Goal: Entertainment & Leisure: Browse casually

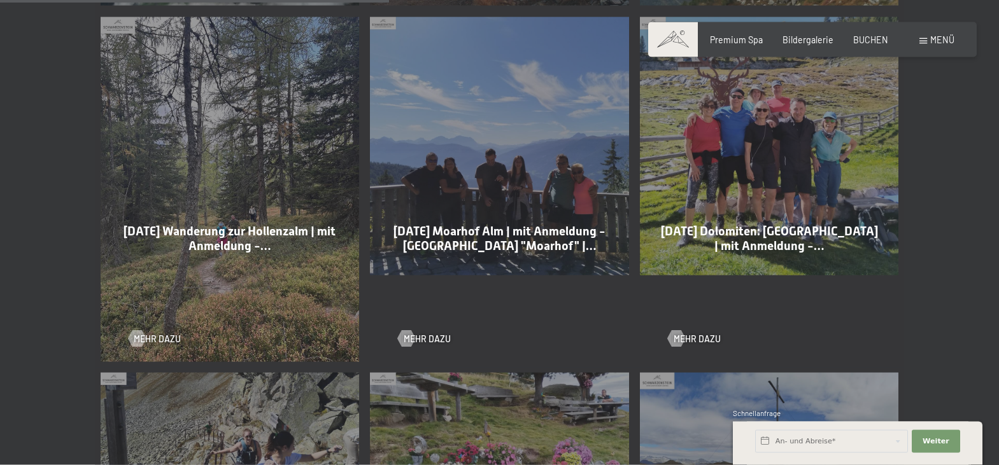
scroll to position [1104, 0]
click at [432, 332] on span "Mehr dazu" at bounding box center [439, 338] width 47 height 13
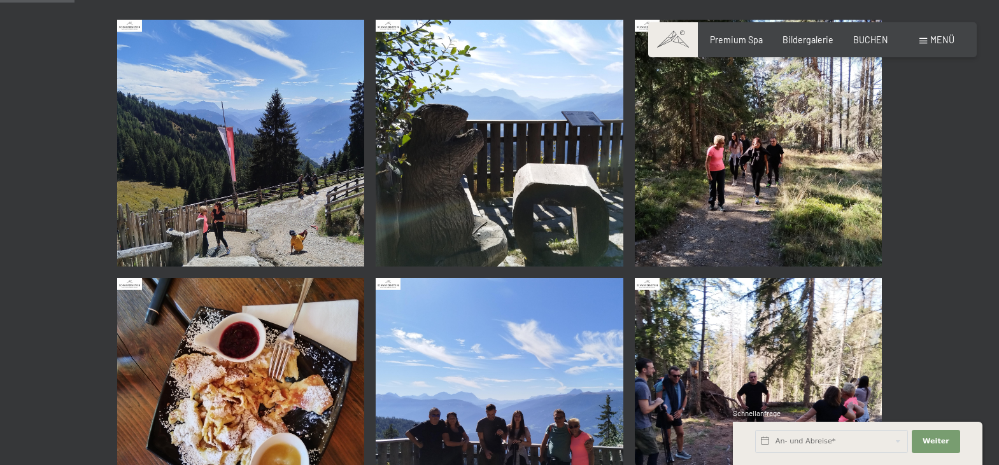
scroll to position [130, 0]
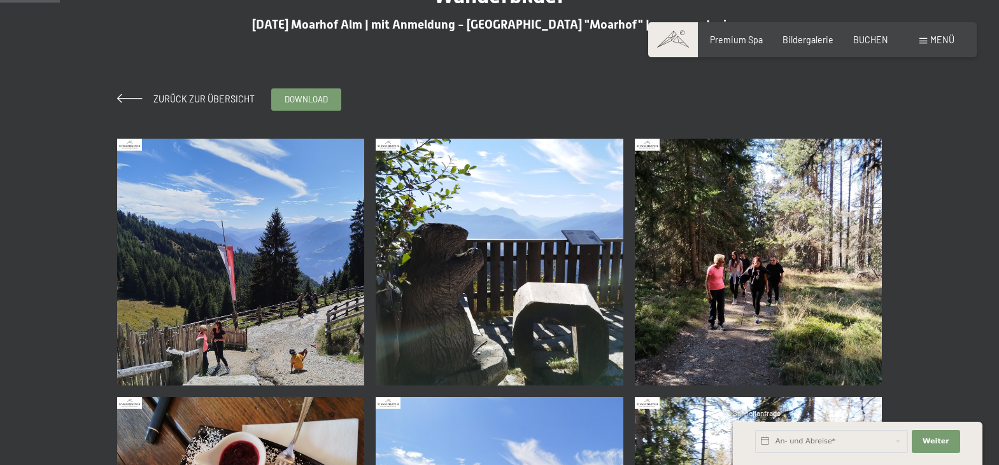
click at [193, 257] on img at bounding box center [241, 263] width 248 height 248
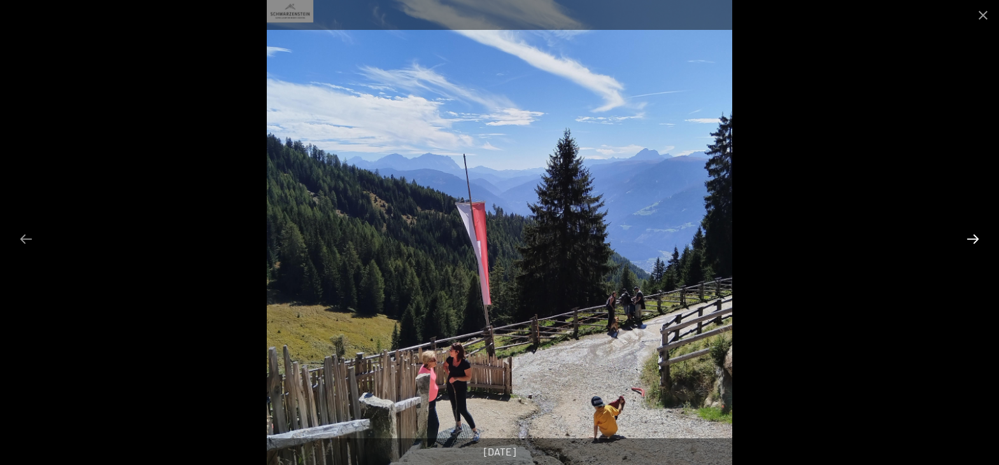
click at [970, 244] on button "Next slide" at bounding box center [973, 239] width 27 height 25
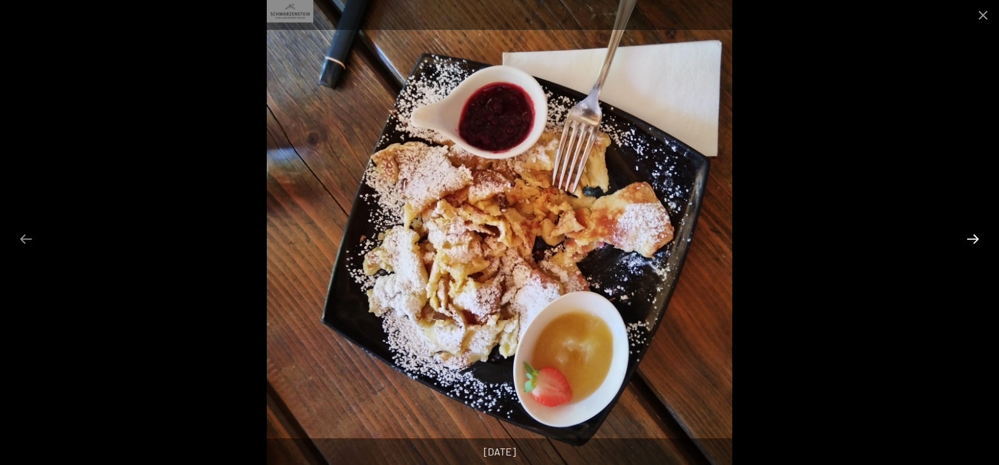
click at [970, 244] on button "Next slide" at bounding box center [973, 239] width 27 height 25
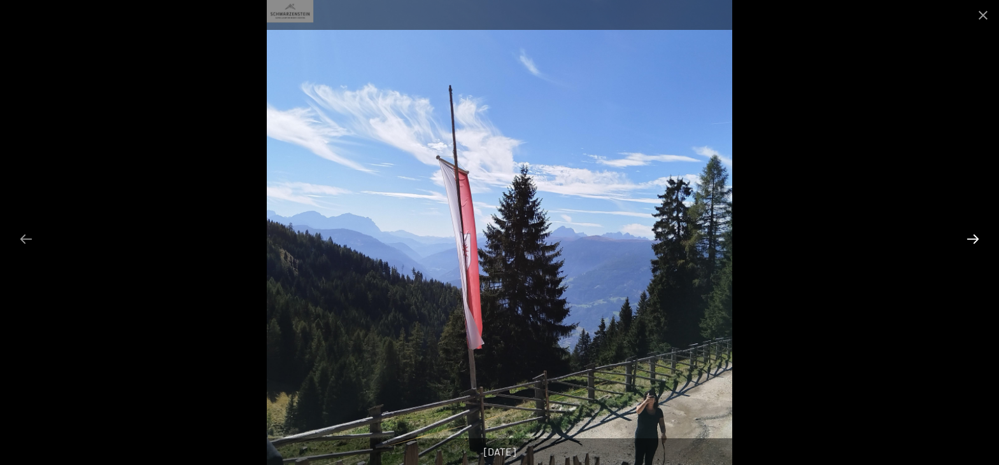
click at [970, 244] on button "Next slide" at bounding box center [973, 239] width 27 height 25
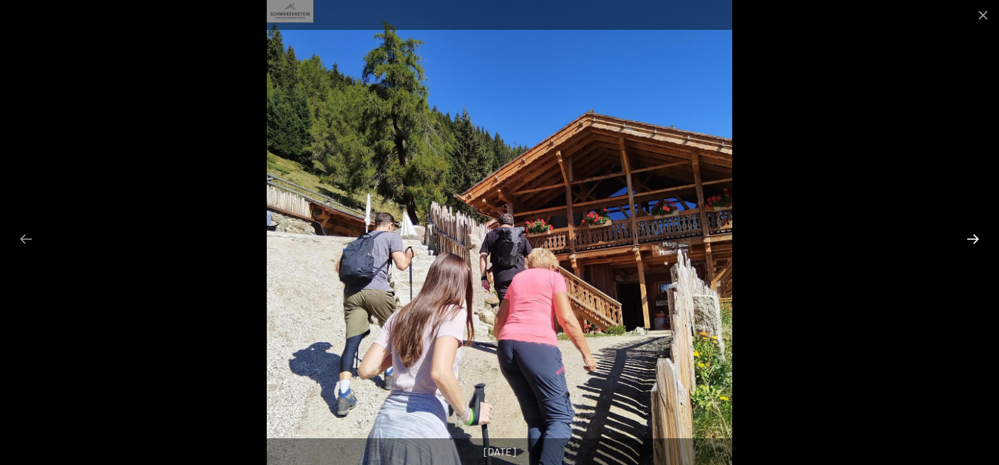
click at [970, 244] on button "Next slide" at bounding box center [973, 239] width 27 height 25
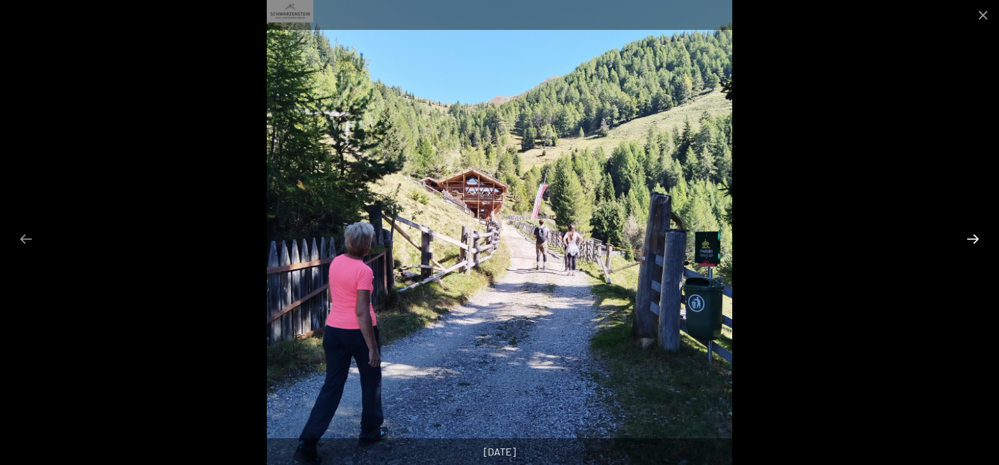
click at [970, 244] on button "Next slide" at bounding box center [973, 239] width 27 height 25
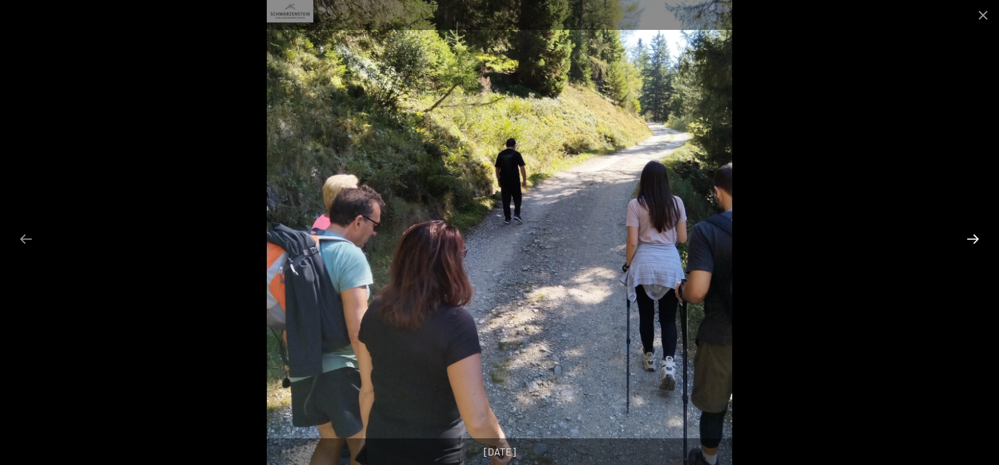
click at [970, 244] on button "Next slide" at bounding box center [973, 239] width 27 height 25
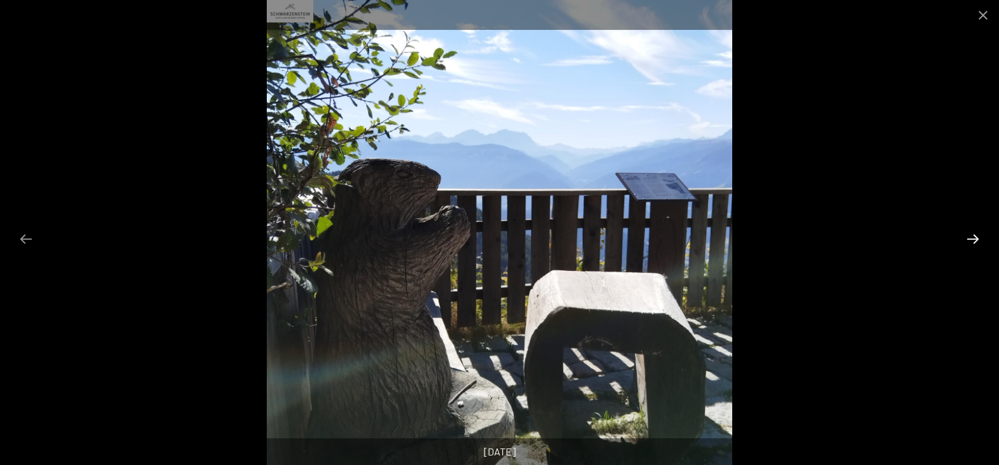
click at [970, 244] on button "Next slide" at bounding box center [973, 239] width 27 height 25
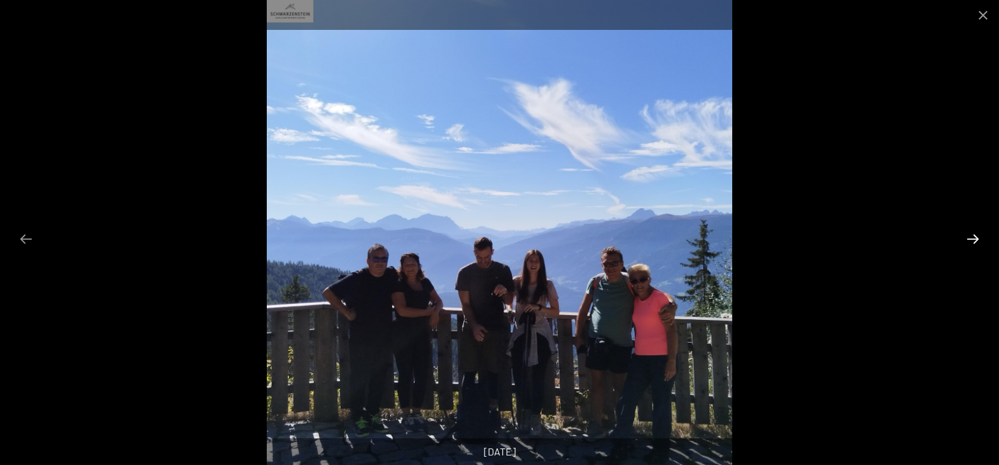
click at [970, 244] on button "Next slide" at bounding box center [973, 239] width 27 height 25
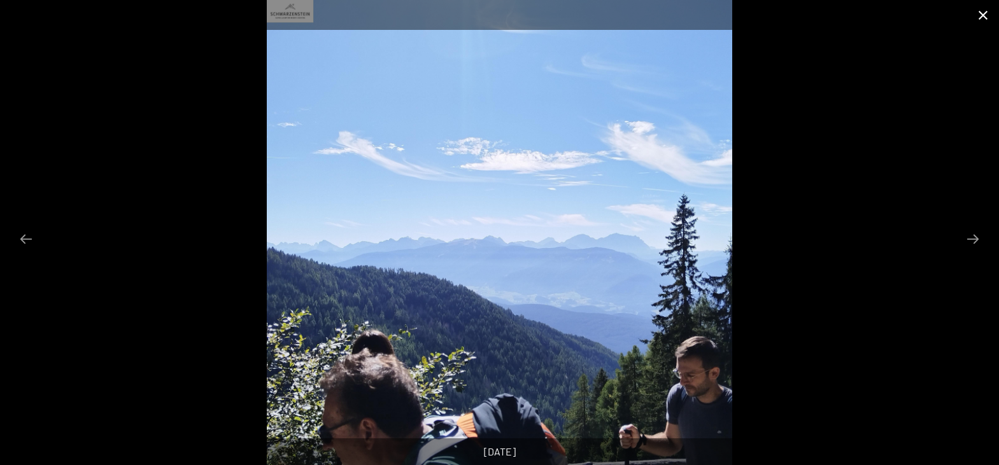
click at [980, 22] on button "Close gallery" at bounding box center [983, 15] width 32 height 30
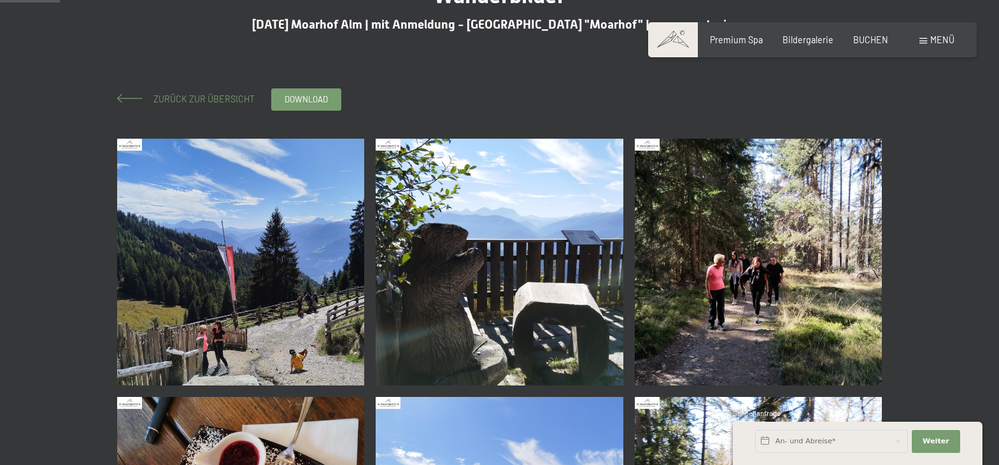
click at [212, 98] on span "Zurück zur Übersicht" at bounding box center [200, 99] width 110 height 11
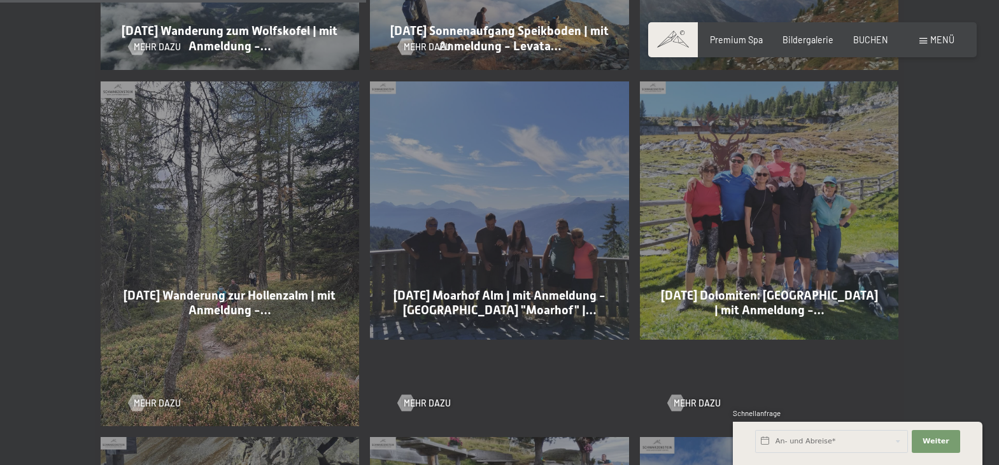
scroll to position [1039, 0]
click at [157, 397] on span "Mehr dazu" at bounding box center [169, 403] width 47 height 13
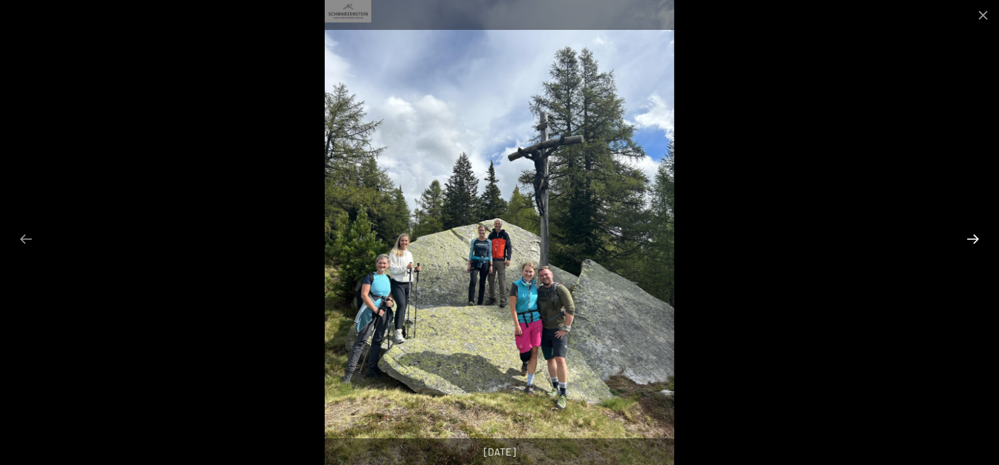
click at [975, 239] on button "Next slide" at bounding box center [973, 239] width 27 height 25
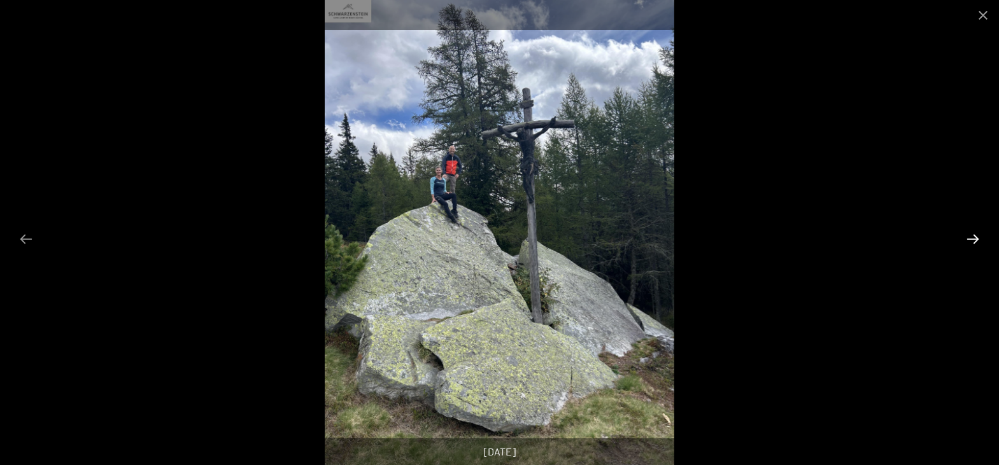
click at [975, 239] on button "Next slide" at bounding box center [973, 239] width 27 height 25
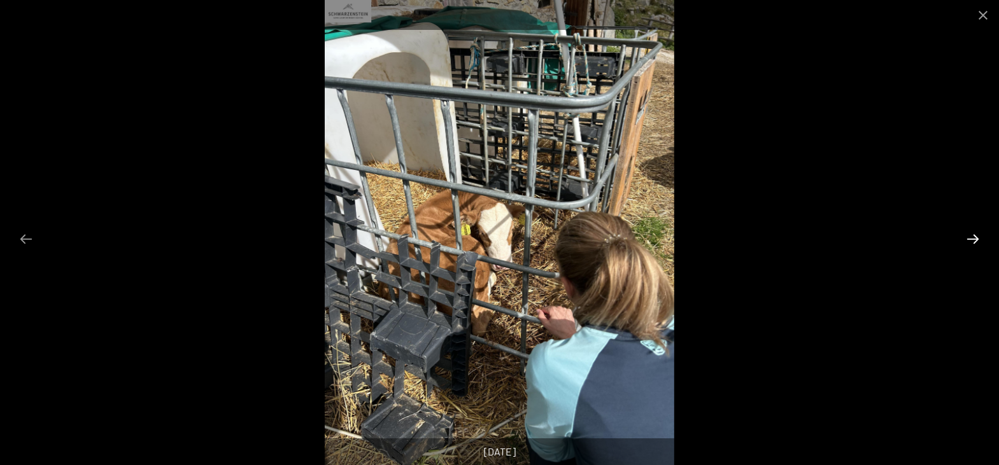
click at [975, 239] on button "Next slide" at bounding box center [973, 239] width 27 height 25
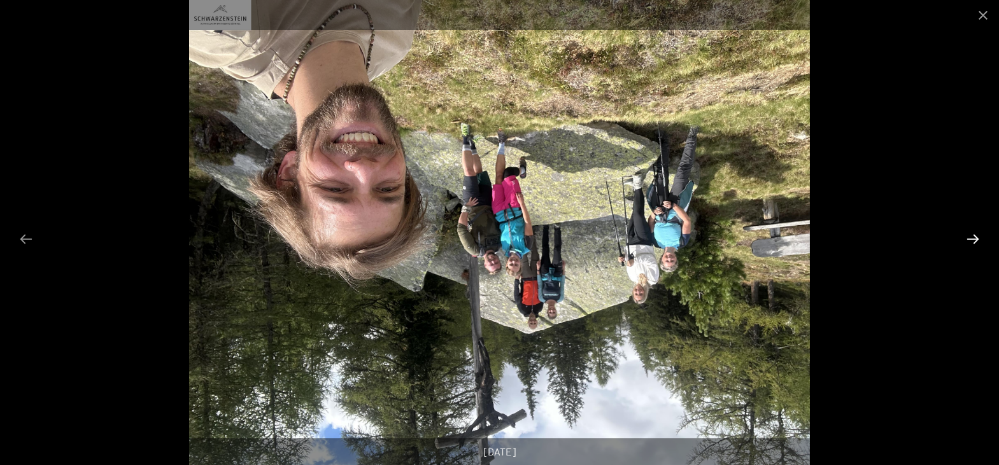
click at [975, 239] on button "Next slide" at bounding box center [973, 239] width 27 height 25
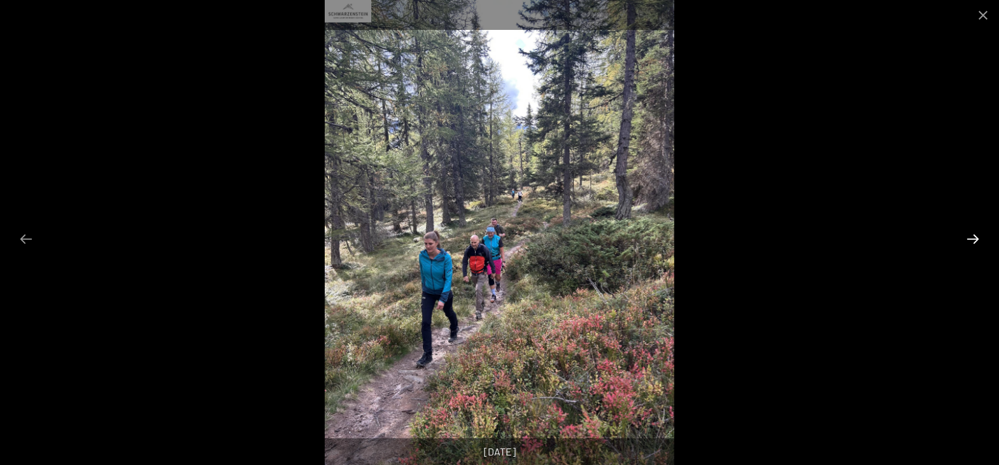
click at [975, 239] on button "Next slide" at bounding box center [973, 239] width 27 height 25
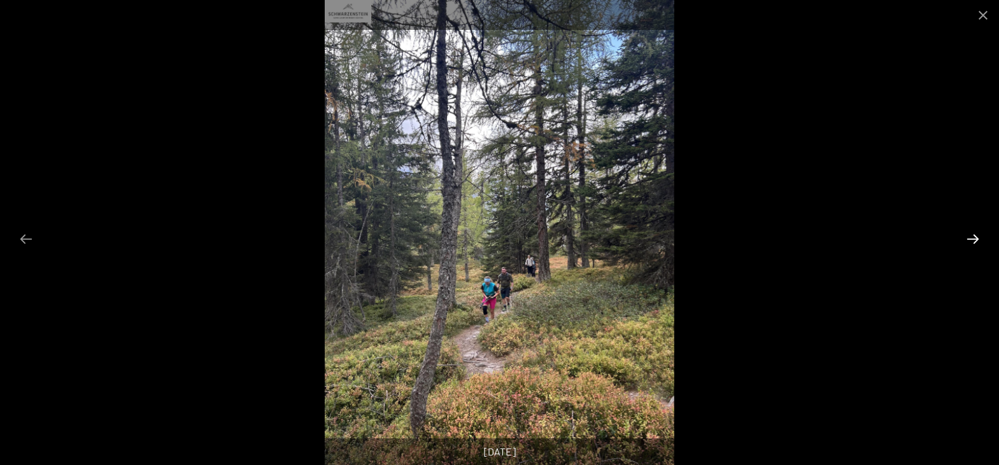
click at [975, 239] on button "Next slide" at bounding box center [973, 239] width 27 height 25
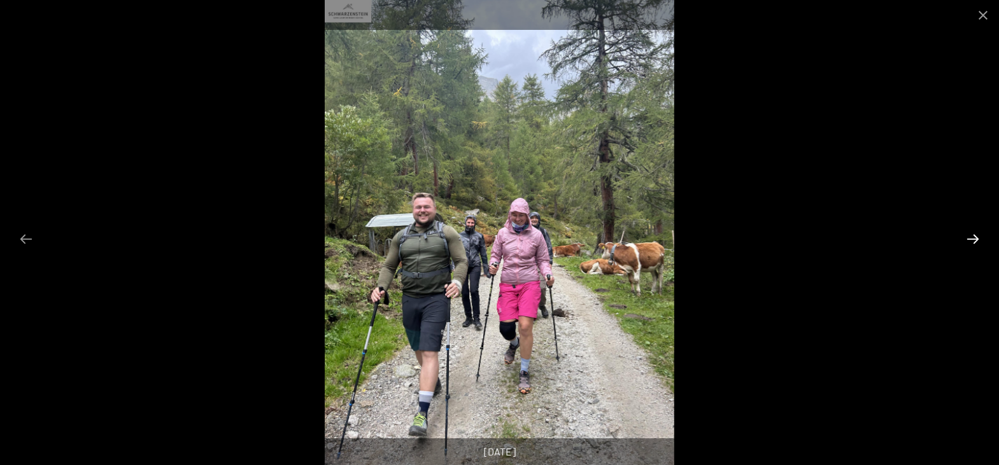
click at [975, 235] on button "Next slide" at bounding box center [973, 239] width 27 height 25
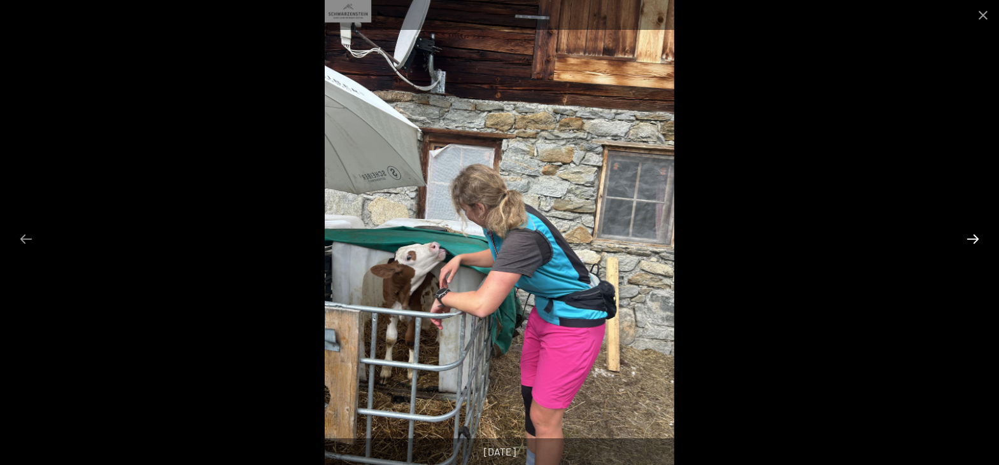
click at [970, 236] on button "Next slide" at bounding box center [973, 239] width 27 height 25
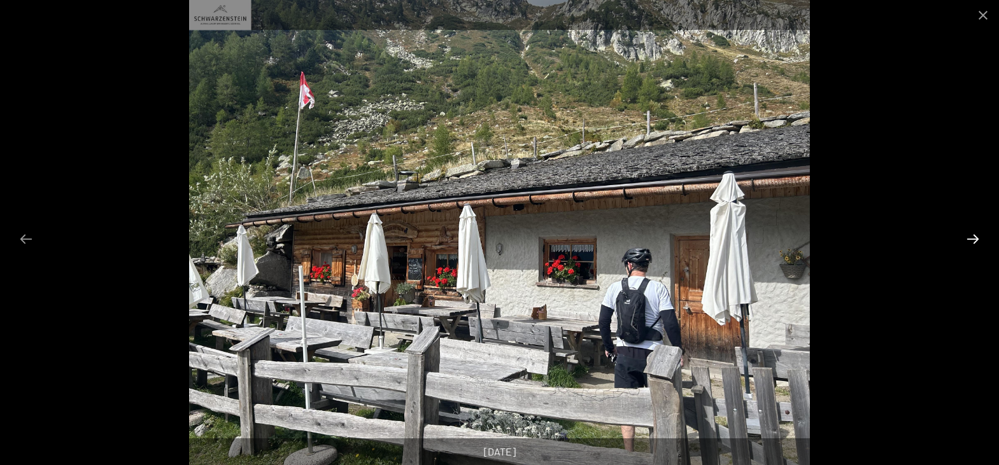
click at [970, 234] on button "Next slide" at bounding box center [973, 239] width 27 height 25
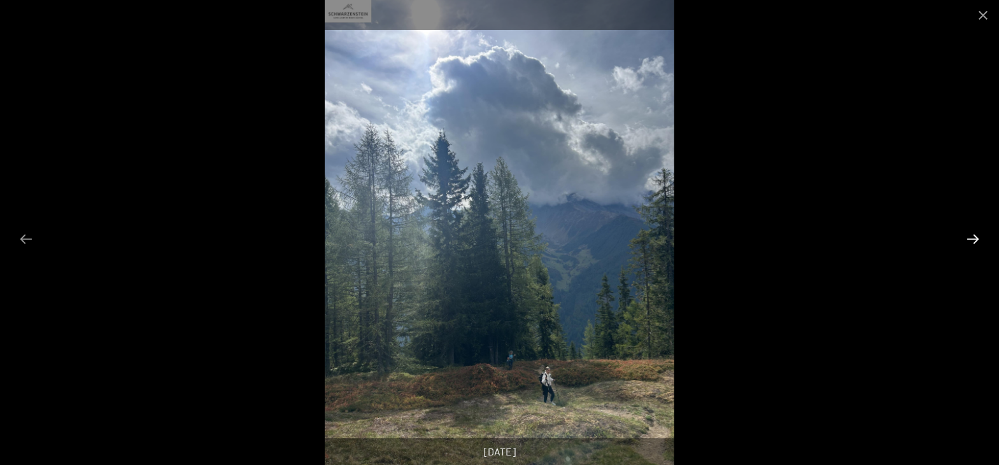
click at [970, 234] on button "Next slide" at bounding box center [973, 239] width 27 height 25
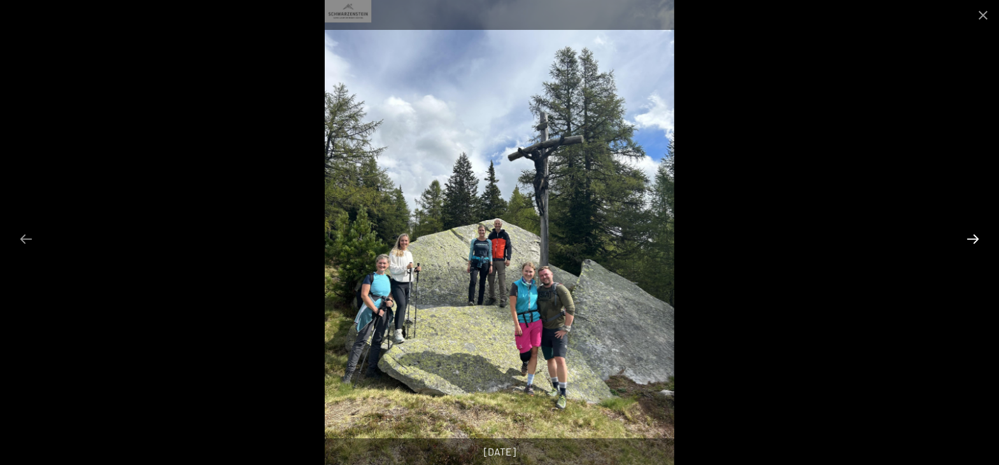
click at [970, 234] on button "Next slide" at bounding box center [973, 239] width 27 height 25
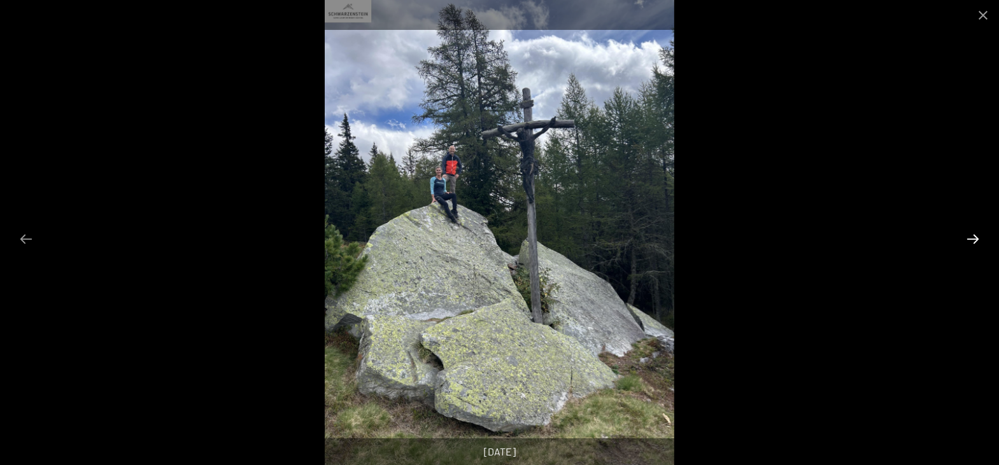
click at [970, 234] on button "Next slide" at bounding box center [973, 239] width 27 height 25
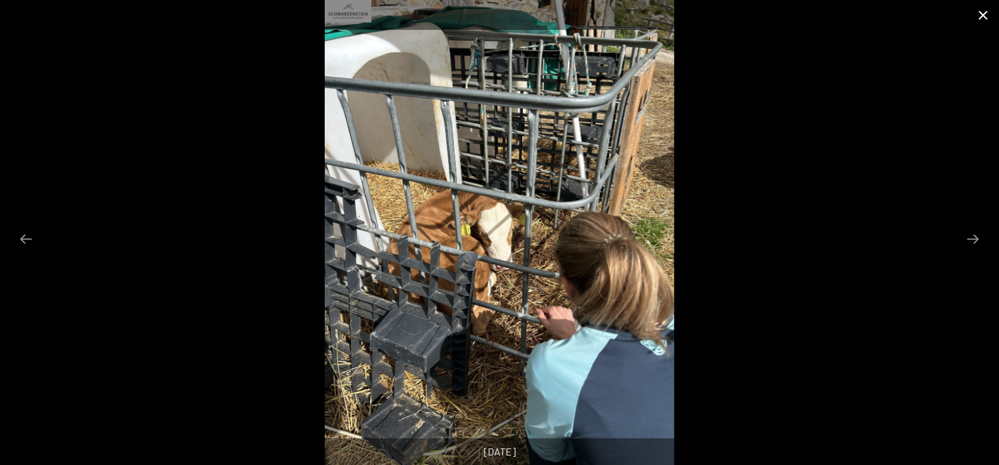
click at [986, 9] on button "Close gallery" at bounding box center [983, 15] width 32 height 30
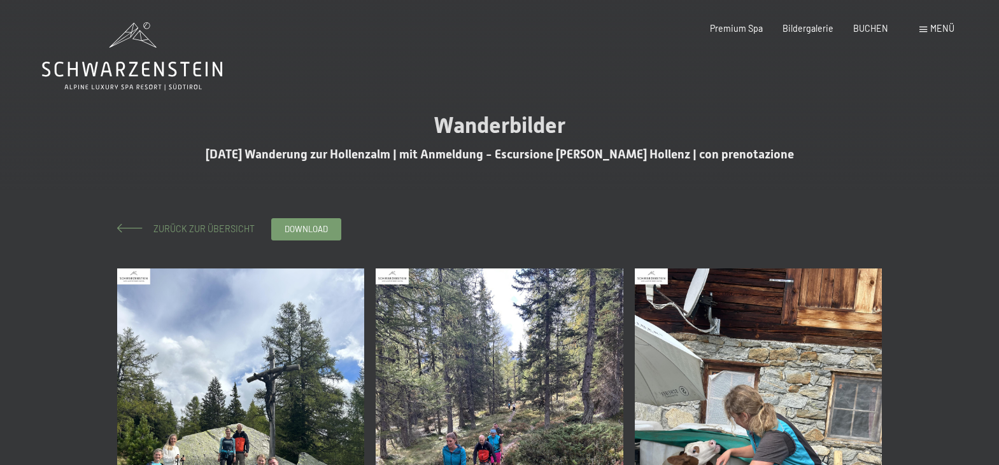
click at [183, 225] on span "Zurück zur Übersicht" at bounding box center [200, 228] width 110 height 11
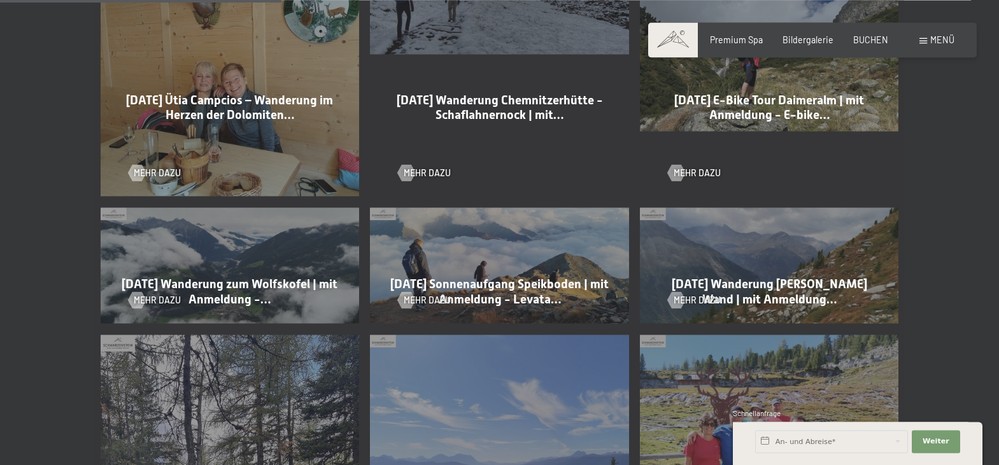
scroll to position [714, 0]
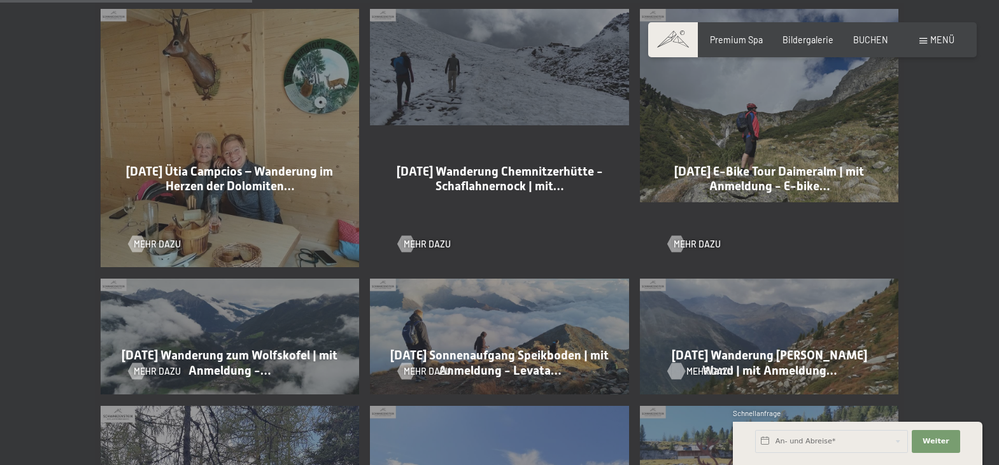
click at [707, 365] on span "Mehr dazu" at bounding box center [709, 371] width 47 height 13
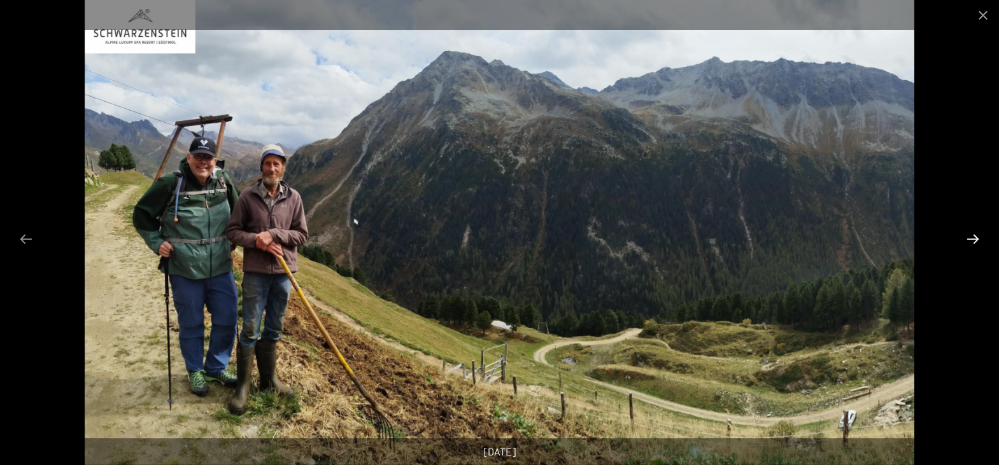
click at [975, 239] on button "Next slide" at bounding box center [973, 239] width 27 height 25
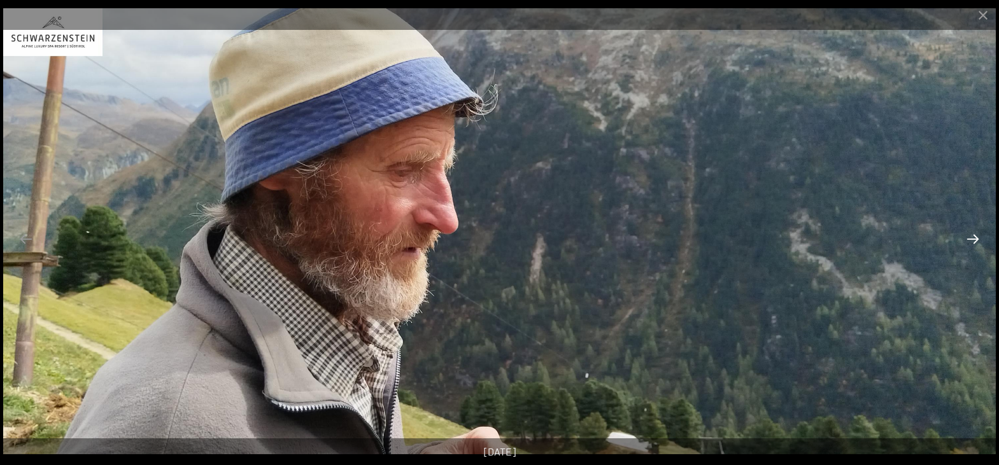
click at [975, 239] on button "Next slide" at bounding box center [973, 239] width 27 height 25
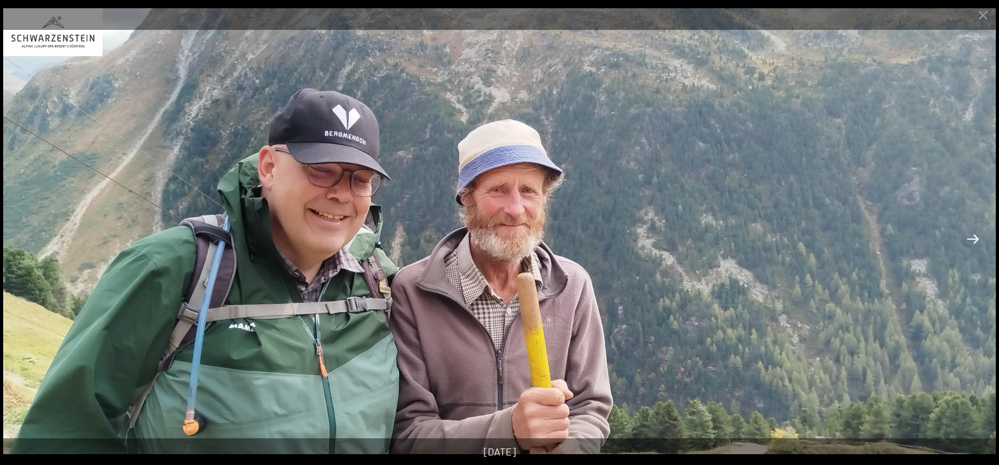
click at [975, 239] on button "Next slide" at bounding box center [973, 239] width 27 height 25
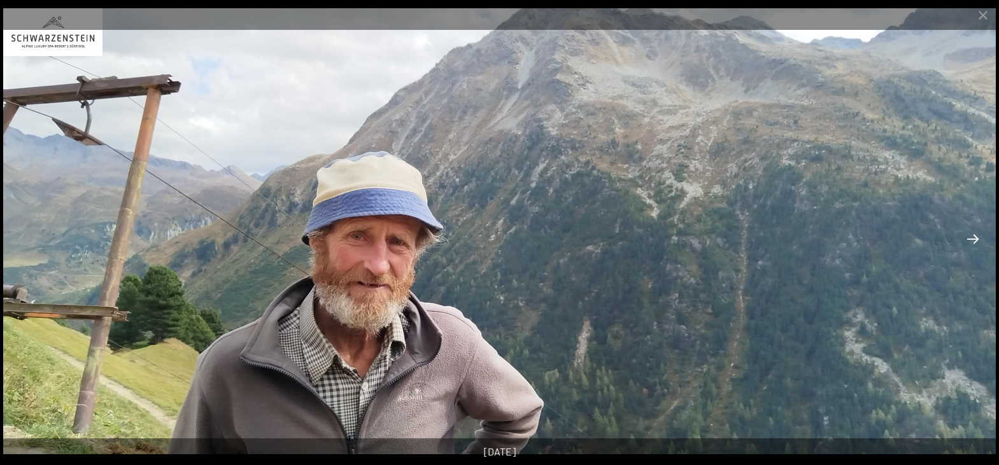
click at [975, 239] on button "Next slide" at bounding box center [973, 239] width 27 height 25
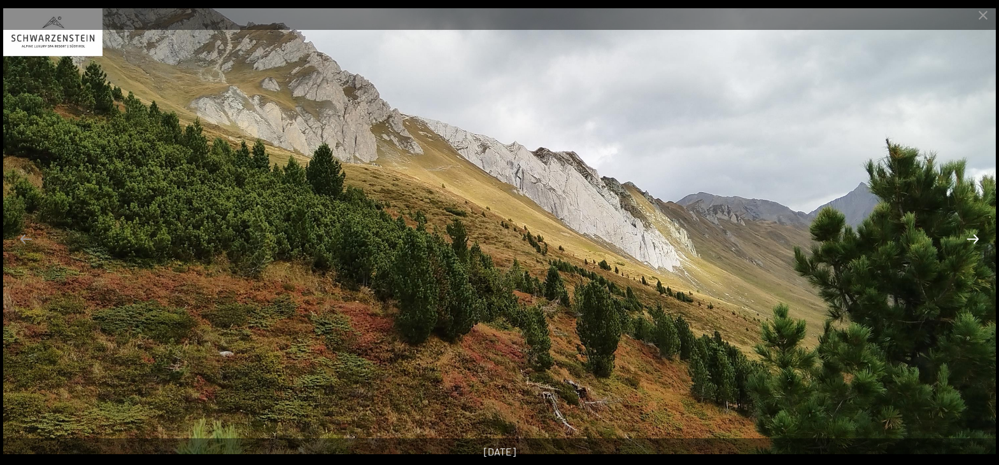
click at [975, 239] on button "Next slide" at bounding box center [973, 239] width 27 height 25
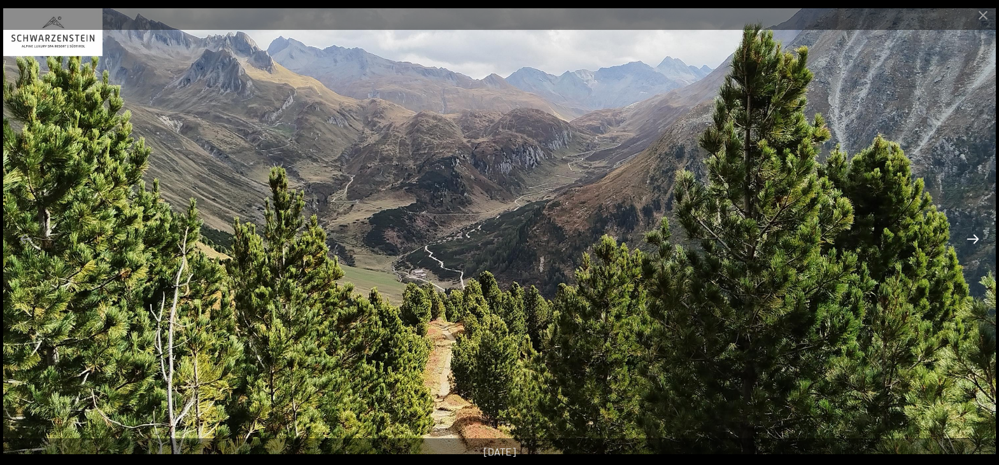
click at [975, 239] on button "Next slide" at bounding box center [973, 239] width 27 height 25
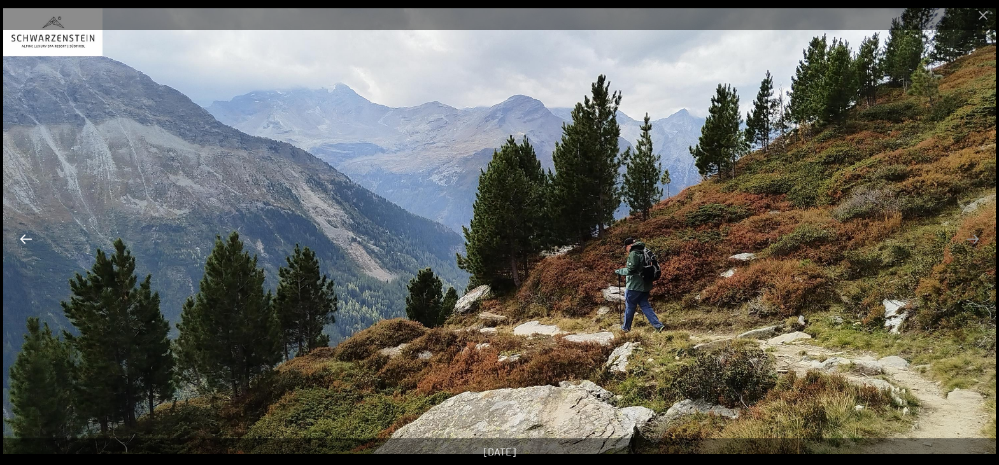
click at [29, 250] on button "Previous slide" at bounding box center [26, 239] width 27 height 25
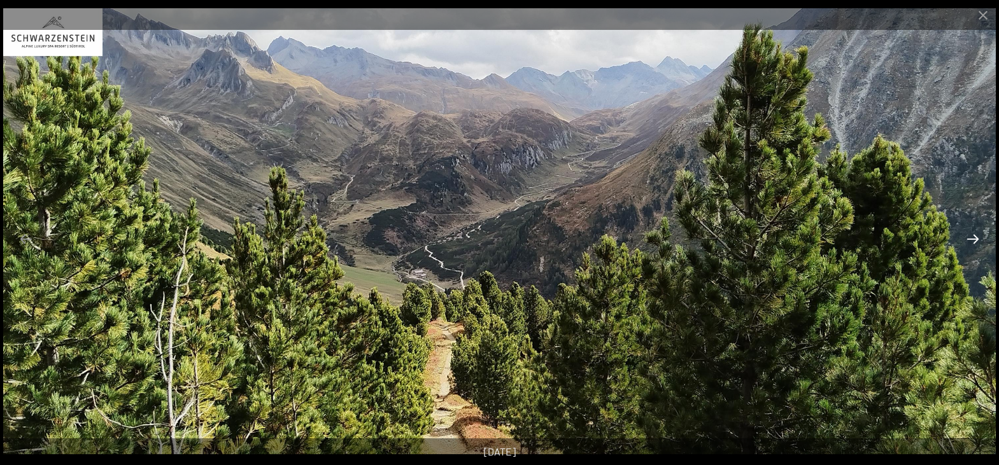
click at [973, 241] on button "Next slide" at bounding box center [973, 239] width 27 height 25
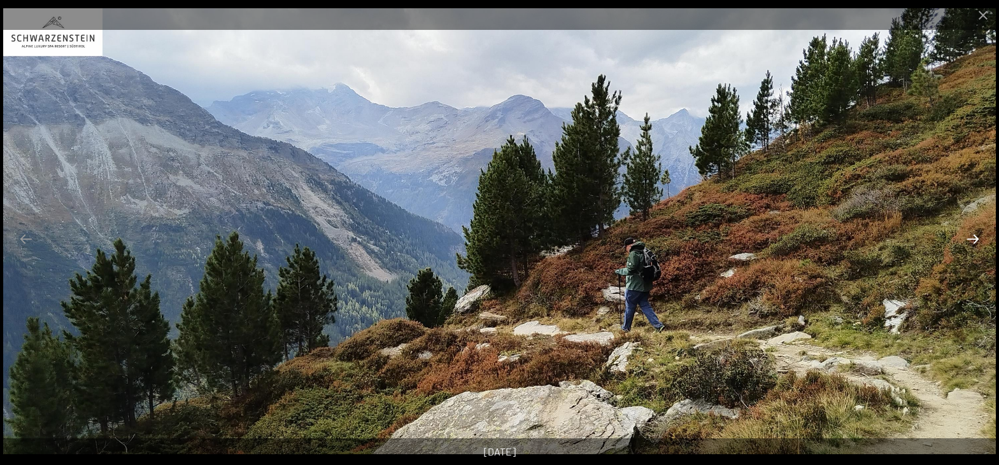
click at [973, 241] on button "Next slide" at bounding box center [973, 239] width 27 height 25
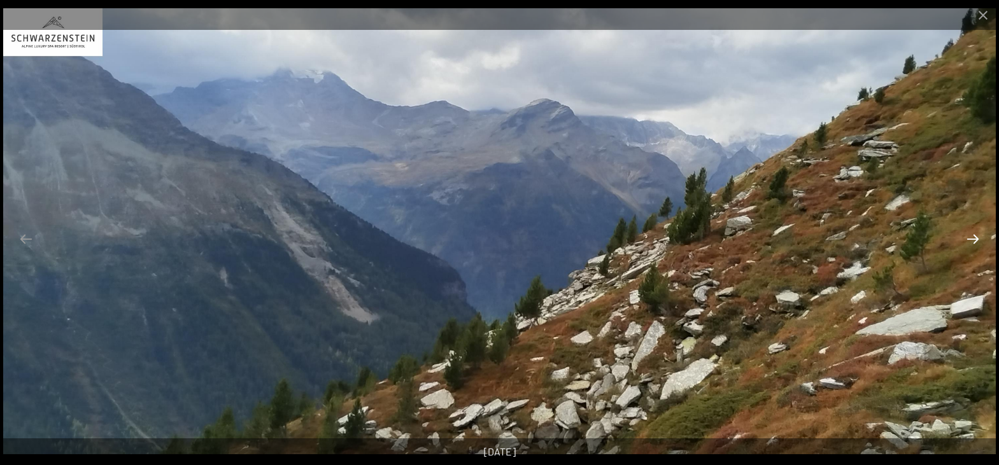
click at [973, 241] on button "Next slide" at bounding box center [973, 239] width 27 height 25
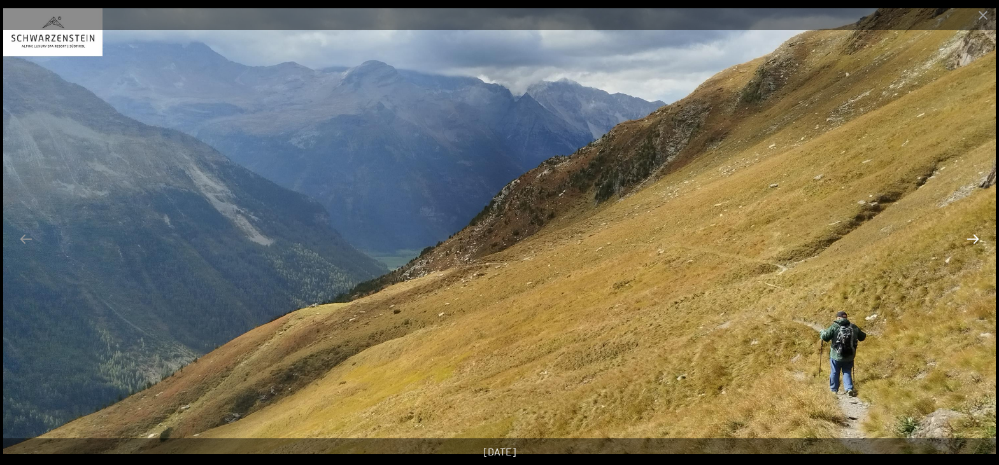
click at [973, 241] on button "Next slide" at bounding box center [973, 239] width 27 height 25
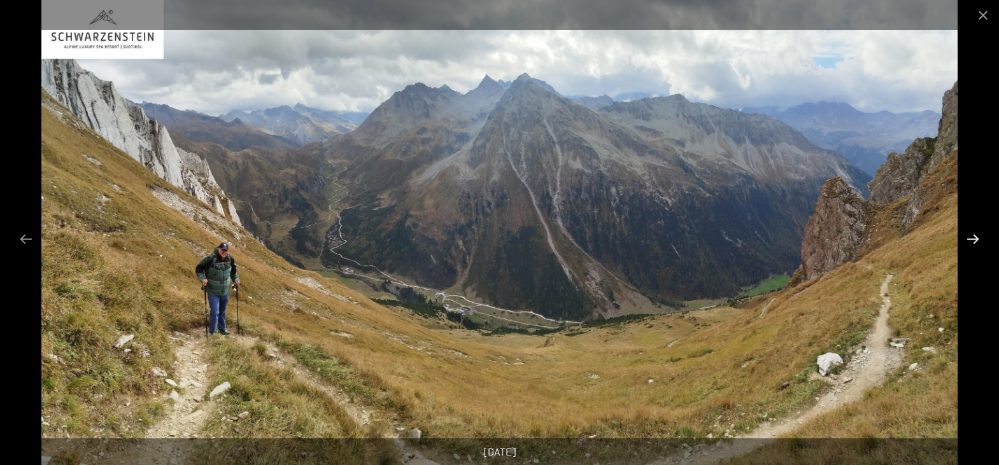
click at [973, 241] on button "Next slide" at bounding box center [973, 239] width 27 height 25
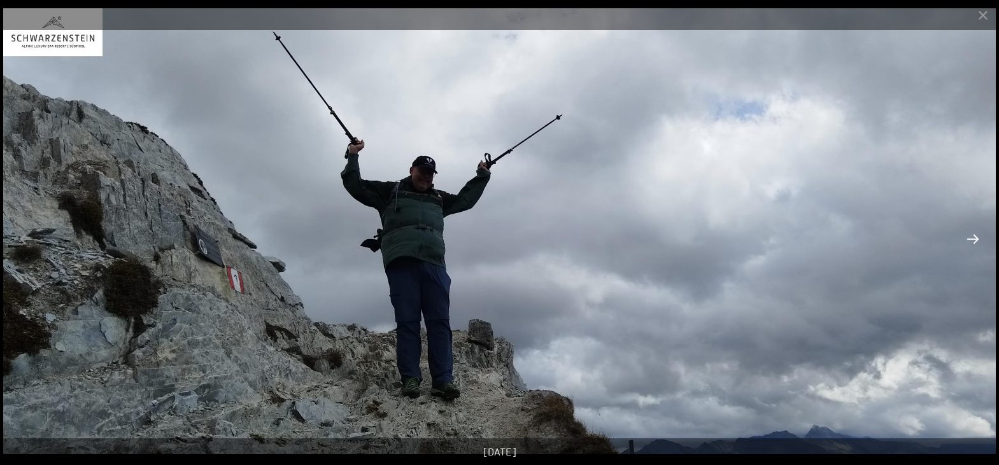
click at [973, 241] on button "Next slide" at bounding box center [973, 239] width 27 height 25
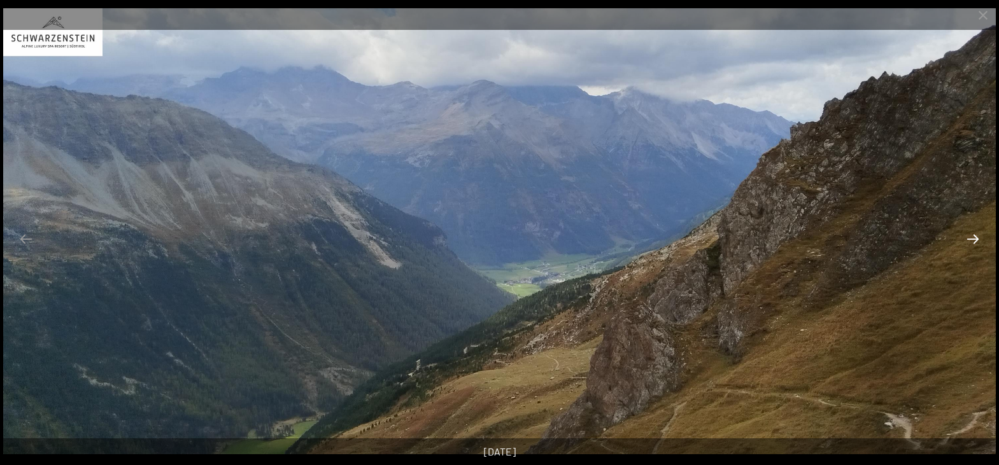
click at [973, 241] on button "Next slide" at bounding box center [973, 239] width 27 height 25
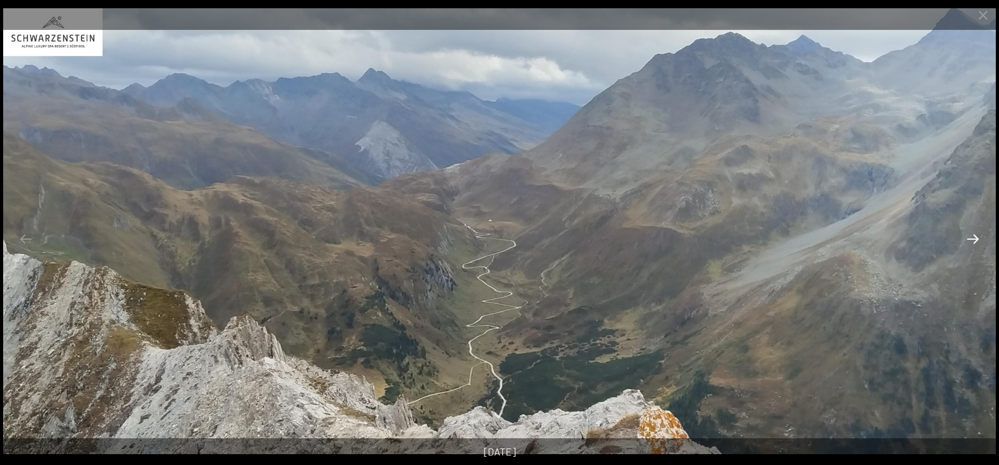
click at [973, 241] on button "Next slide" at bounding box center [973, 239] width 27 height 25
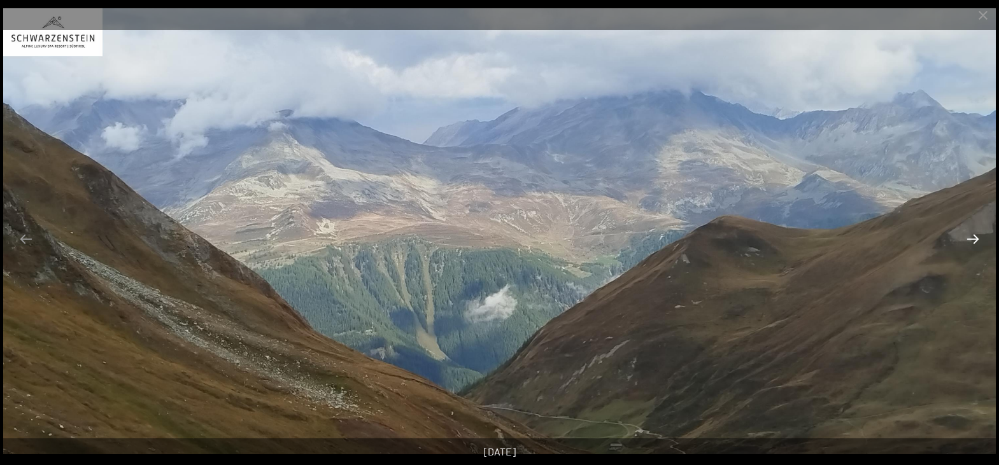
click at [973, 241] on button "Next slide" at bounding box center [973, 239] width 27 height 25
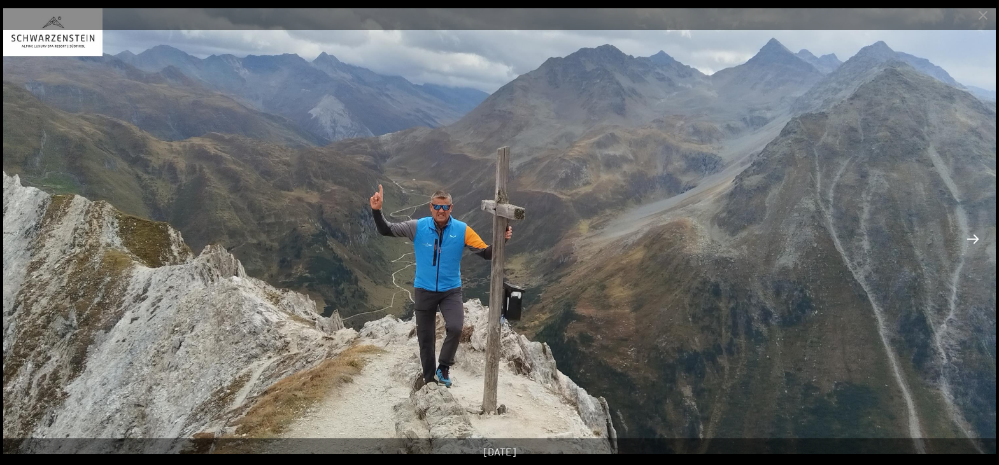
click at [973, 241] on button "Next slide" at bounding box center [973, 239] width 27 height 25
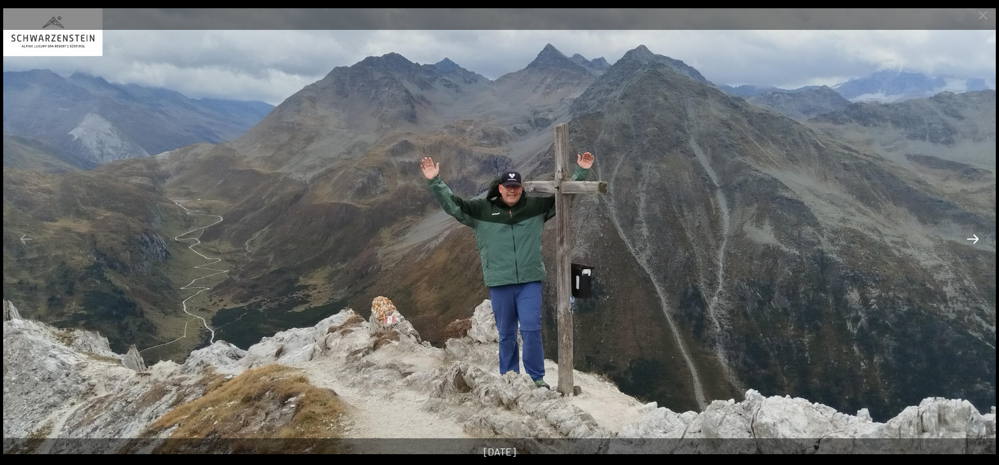
click at [973, 241] on button "Next slide" at bounding box center [973, 239] width 27 height 25
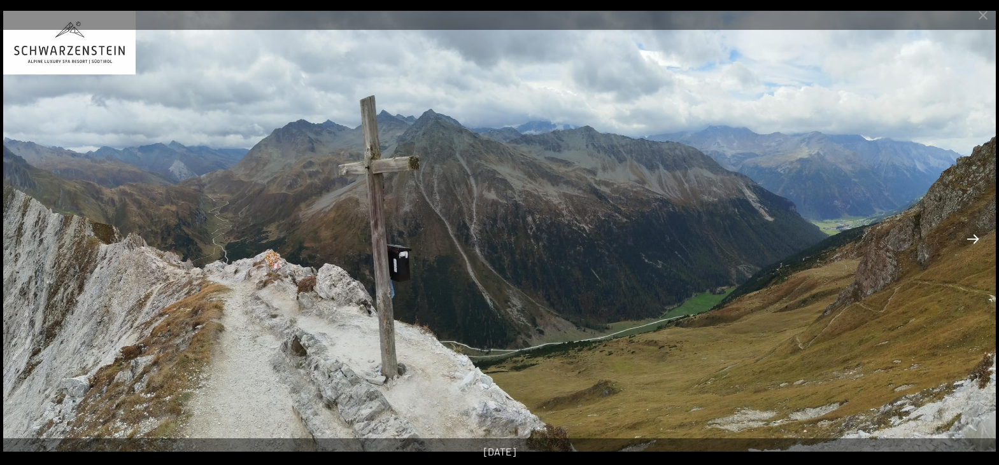
click at [973, 241] on button "Next slide" at bounding box center [973, 239] width 27 height 25
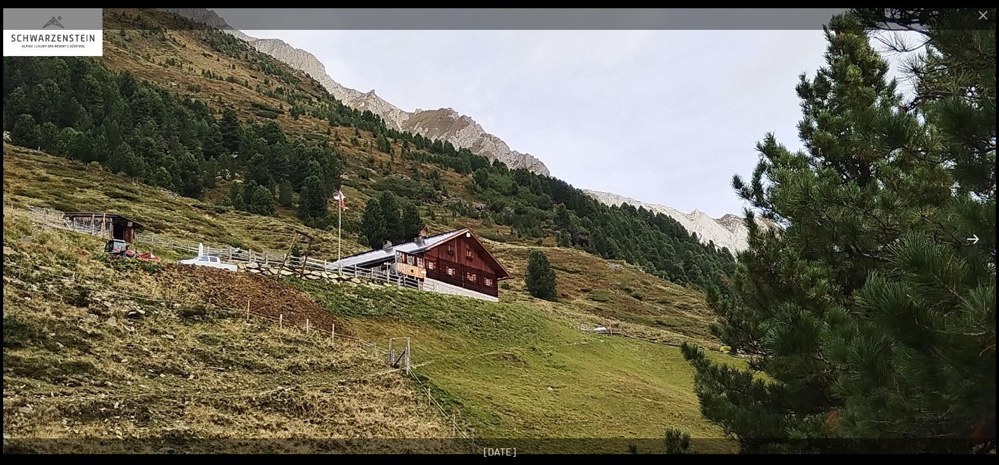
click at [973, 241] on button "Next slide" at bounding box center [973, 239] width 27 height 25
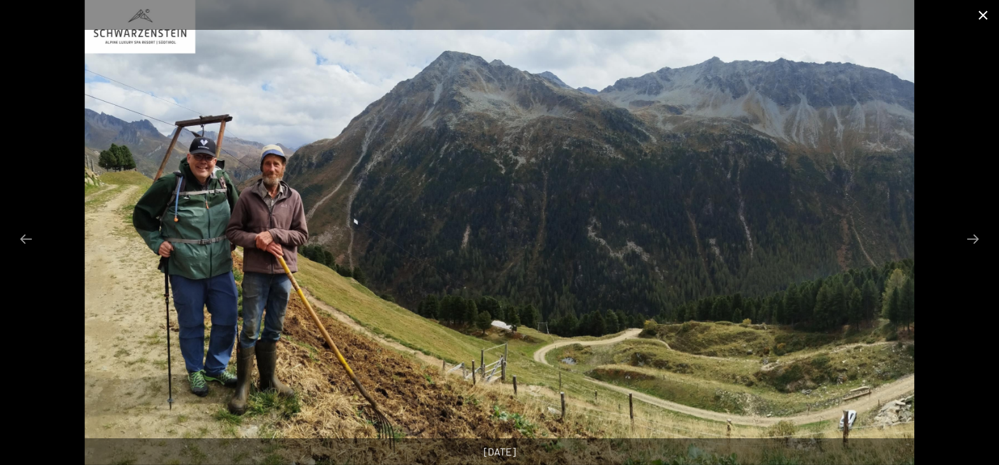
click at [984, 17] on button "Close gallery" at bounding box center [983, 15] width 32 height 30
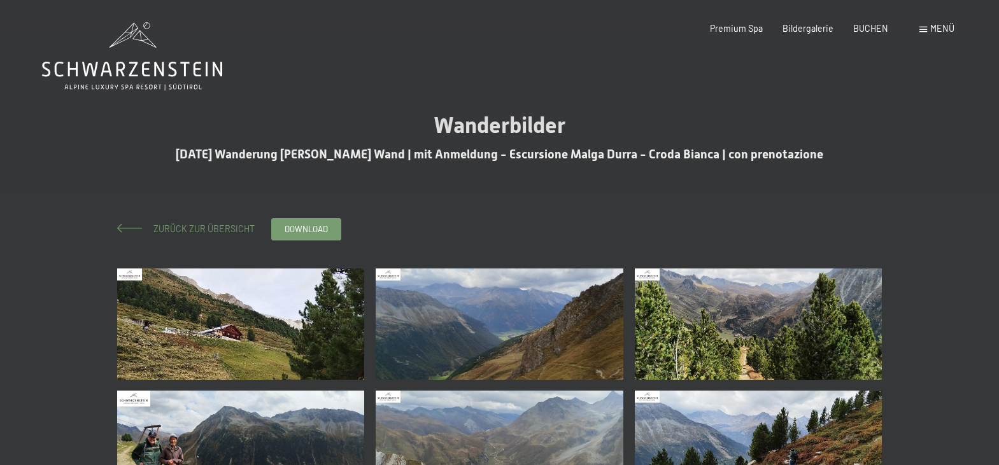
click at [201, 228] on span "Zurück zur Übersicht" at bounding box center [200, 228] width 110 height 11
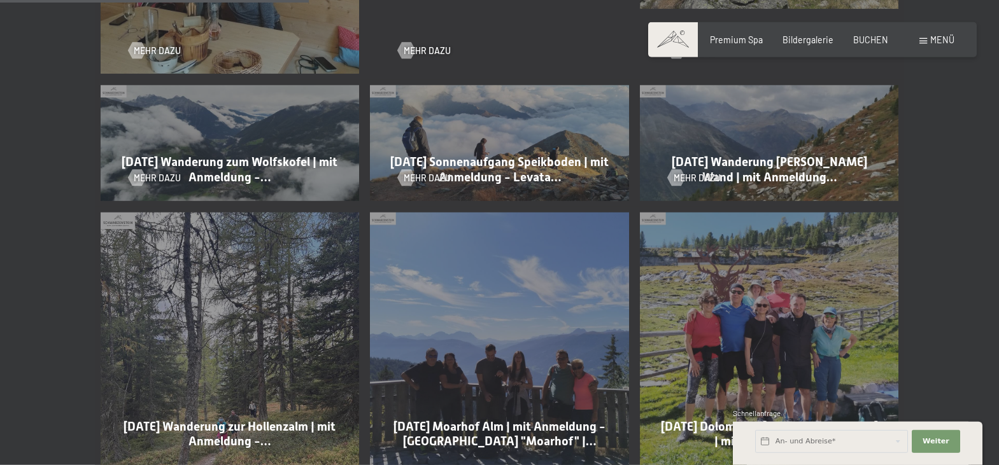
scroll to position [844, 0]
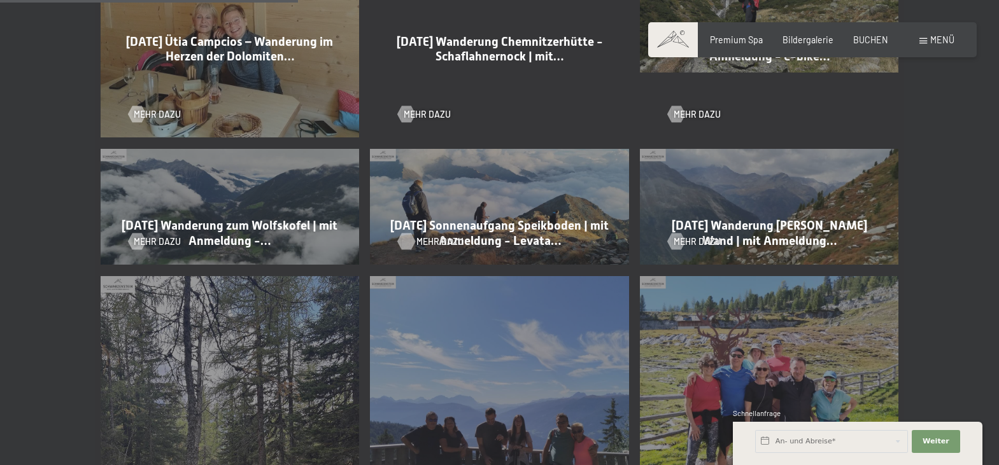
click at [434, 236] on span "Mehr dazu" at bounding box center [439, 242] width 47 height 13
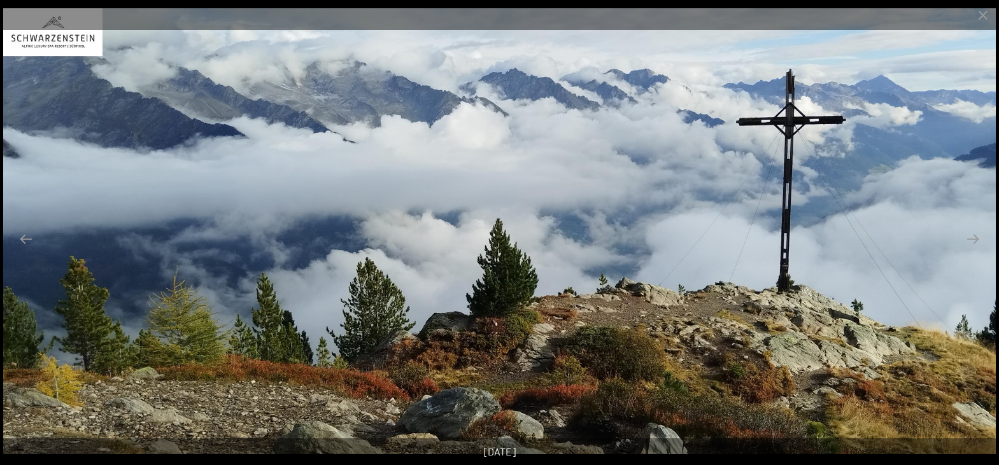
click at [974, 243] on button "Next slide" at bounding box center [973, 239] width 27 height 25
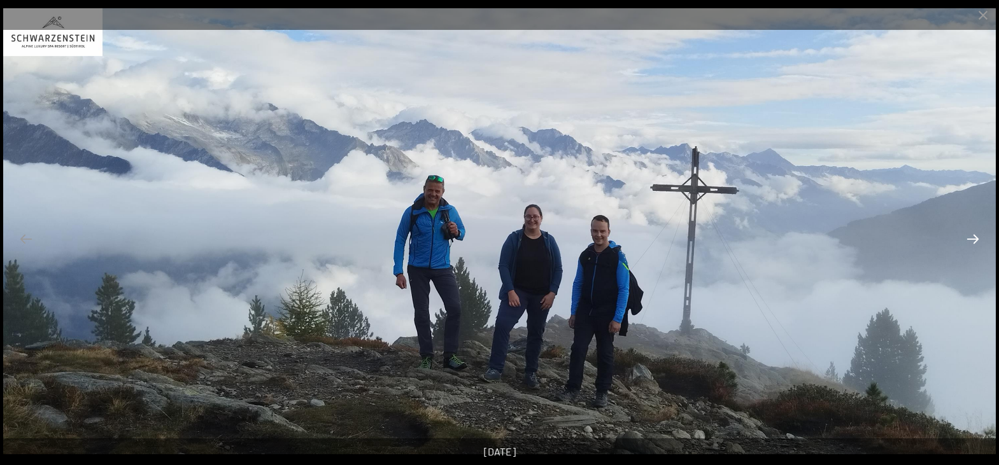
click at [974, 241] on button "Next slide" at bounding box center [973, 239] width 27 height 25
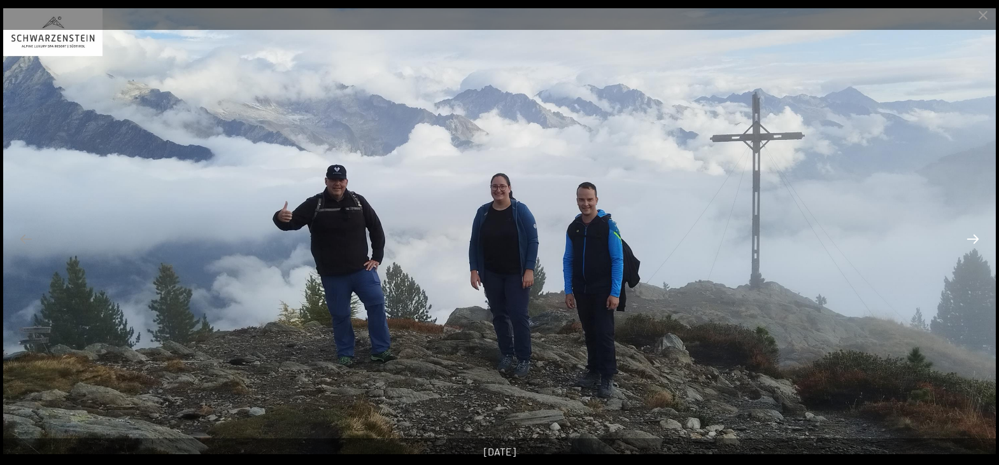
click at [974, 241] on button "Next slide" at bounding box center [973, 239] width 27 height 25
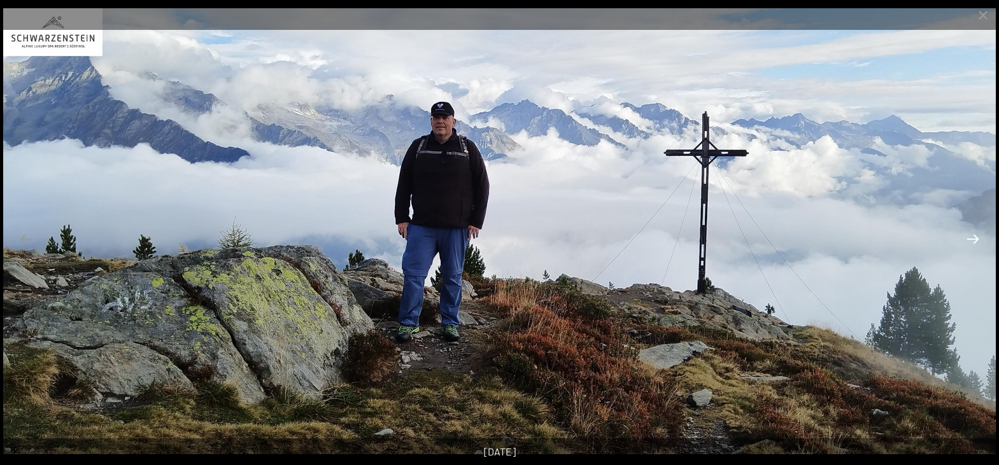
click at [974, 241] on button "Next slide" at bounding box center [973, 239] width 27 height 25
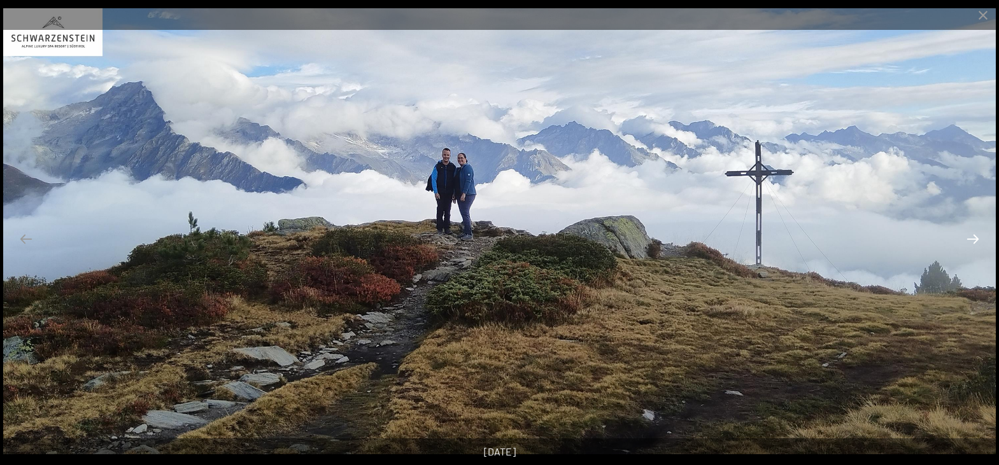
click at [974, 241] on button "Next slide" at bounding box center [973, 239] width 27 height 25
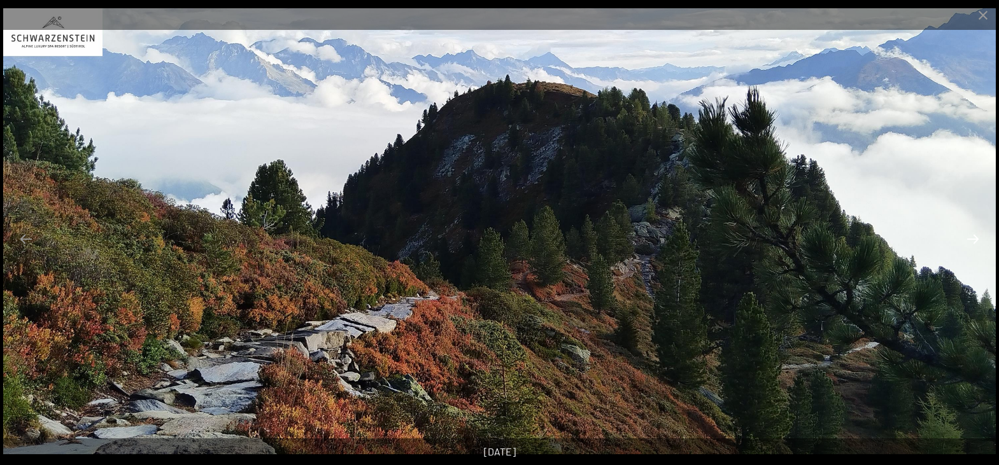
click at [974, 241] on button "Next slide" at bounding box center [973, 239] width 27 height 25
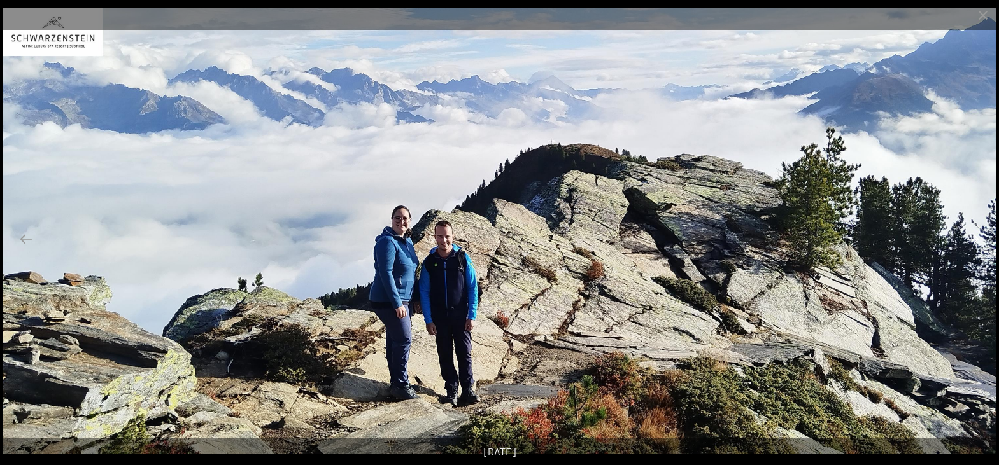
click at [974, 241] on button "Next slide" at bounding box center [973, 239] width 27 height 25
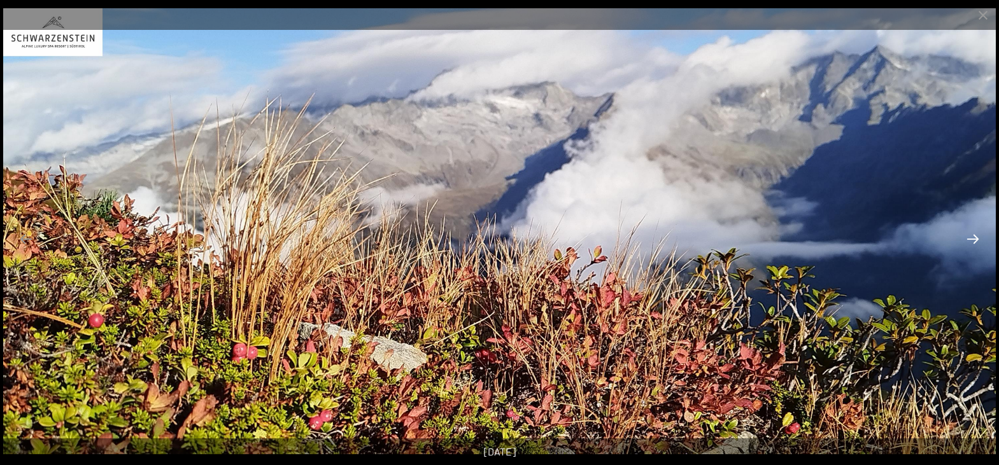
click at [974, 241] on button "Next slide" at bounding box center [973, 239] width 27 height 25
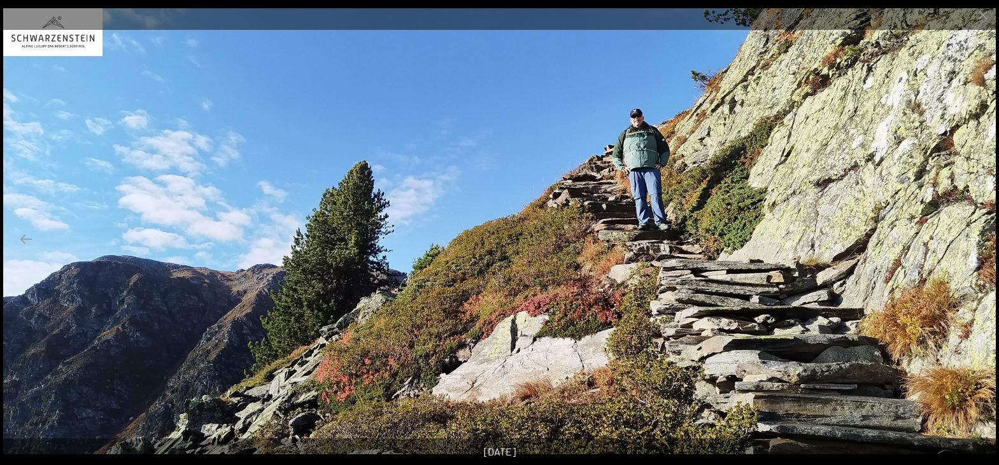
click at [974, 241] on button "Next slide" at bounding box center [973, 239] width 27 height 25
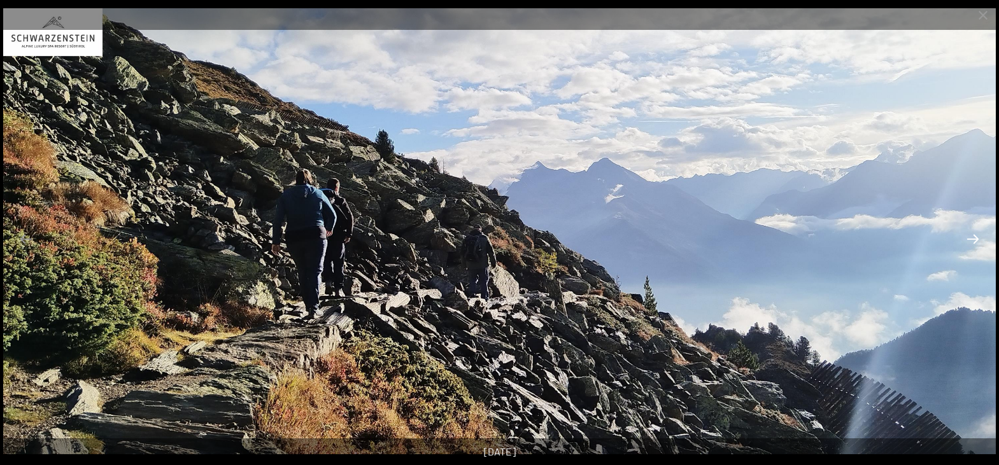
click at [974, 241] on button "Next slide" at bounding box center [973, 239] width 27 height 25
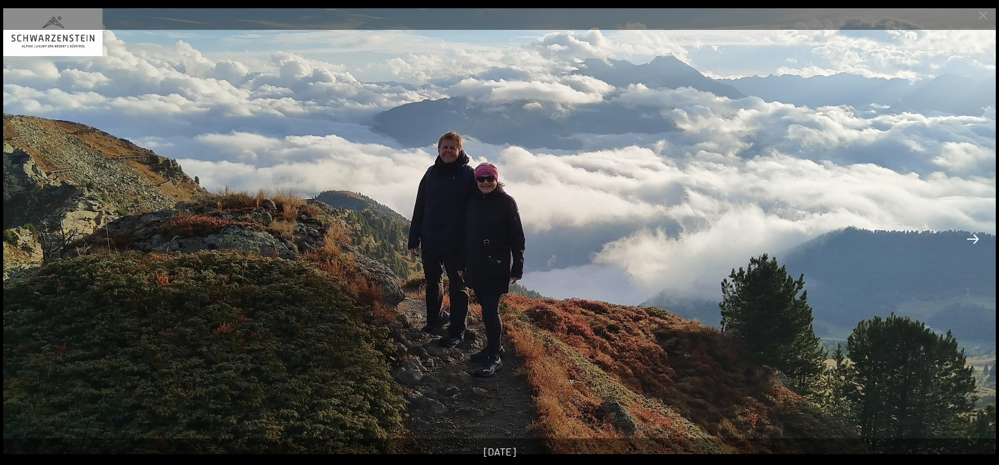
click at [974, 241] on button "Next slide" at bounding box center [973, 239] width 27 height 25
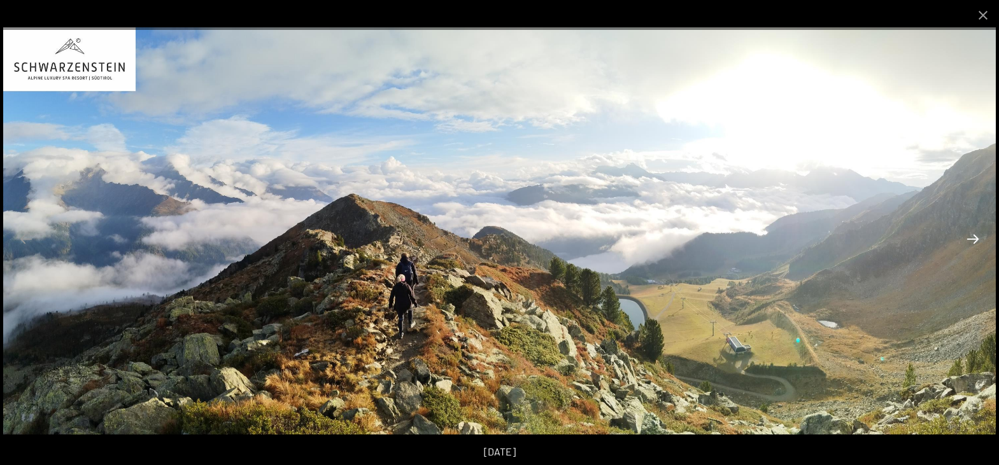
click at [974, 241] on button "Next slide" at bounding box center [973, 239] width 27 height 25
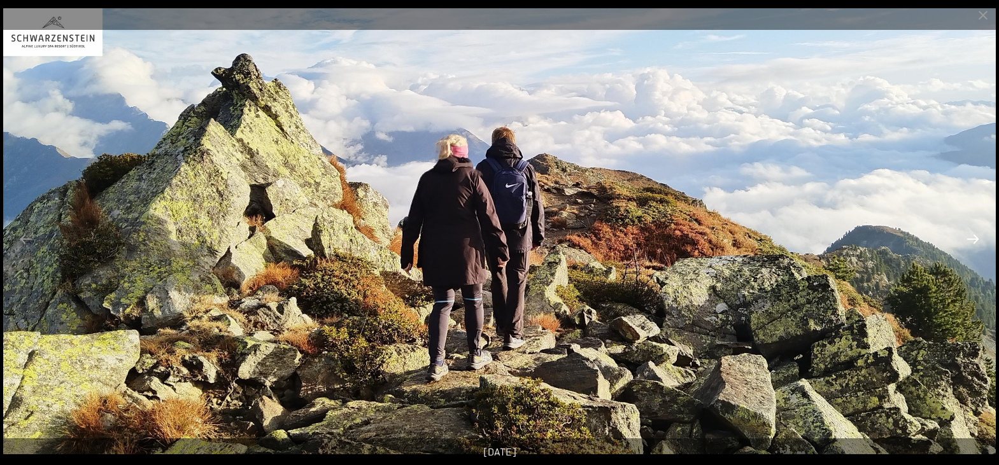
click at [974, 241] on button "Next slide" at bounding box center [973, 239] width 27 height 25
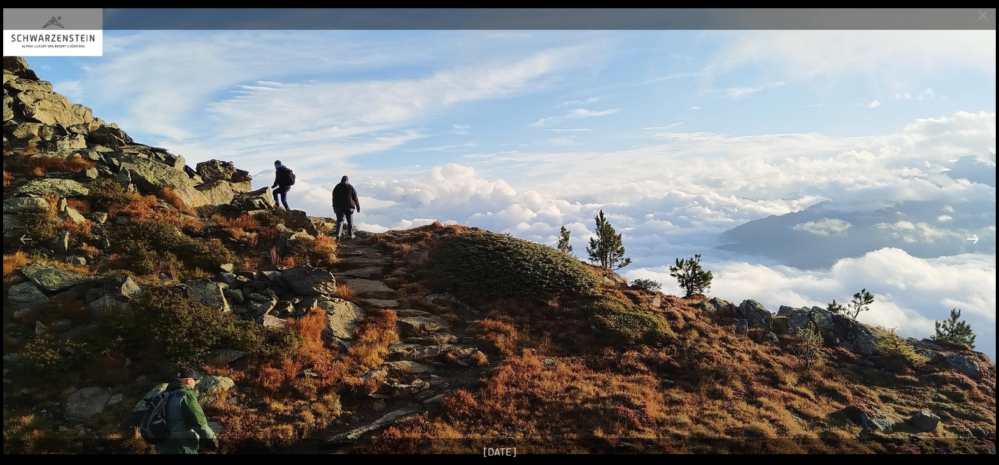
click at [974, 241] on button "Next slide" at bounding box center [973, 239] width 27 height 25
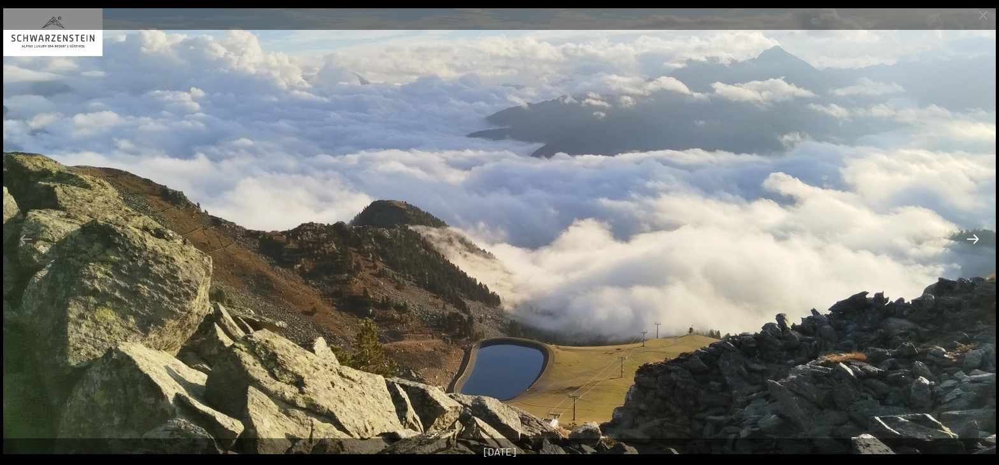
click at [974, 241] on button "Next slide" at bounding box center [973, 239] width 27 height 25
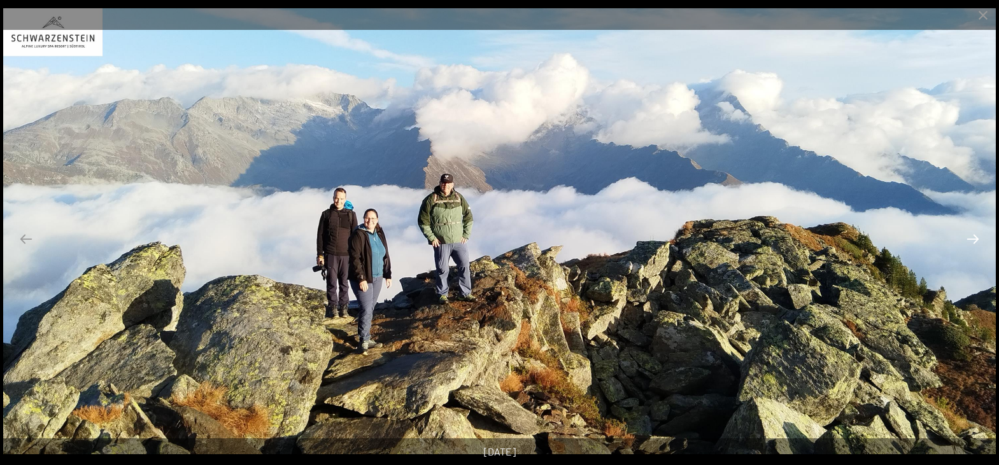
click at [974, 241] on button "Next slide" at bounding box center [973, 239] width 27 height 25
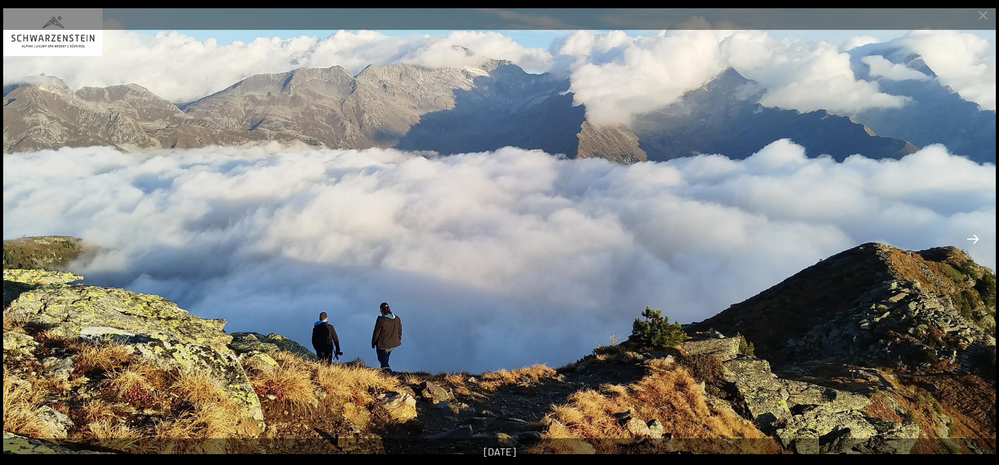
click at [974, 241] on button "Next slide" at bounding box center [973, 239] width 27 height 25
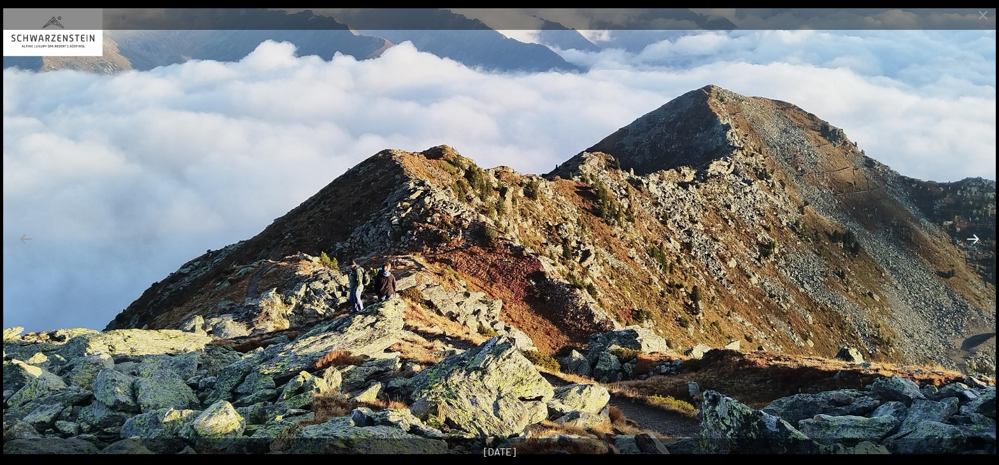
click at [974, 241] on button "Next slide" at bounding box center [973, 239] width 27 height 25
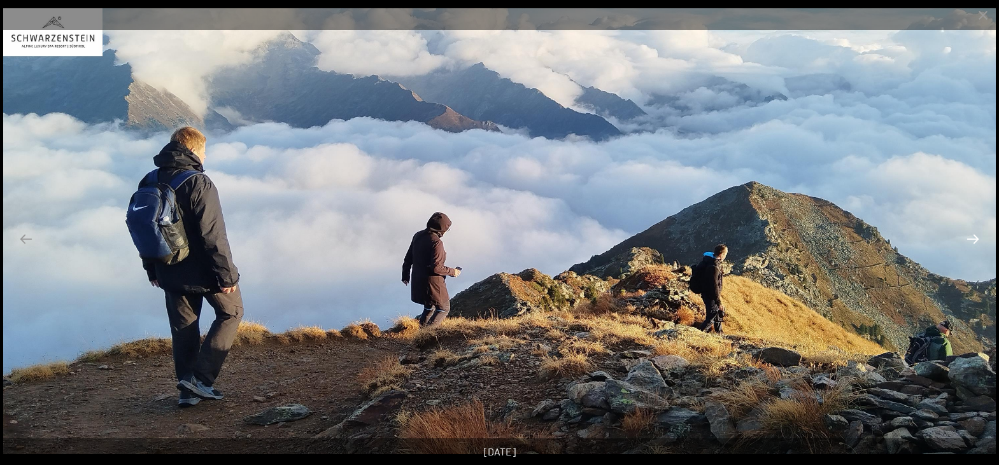
click at [974, 241] on button "Next slide" at bounding box center [973, 239] width 27 height 25
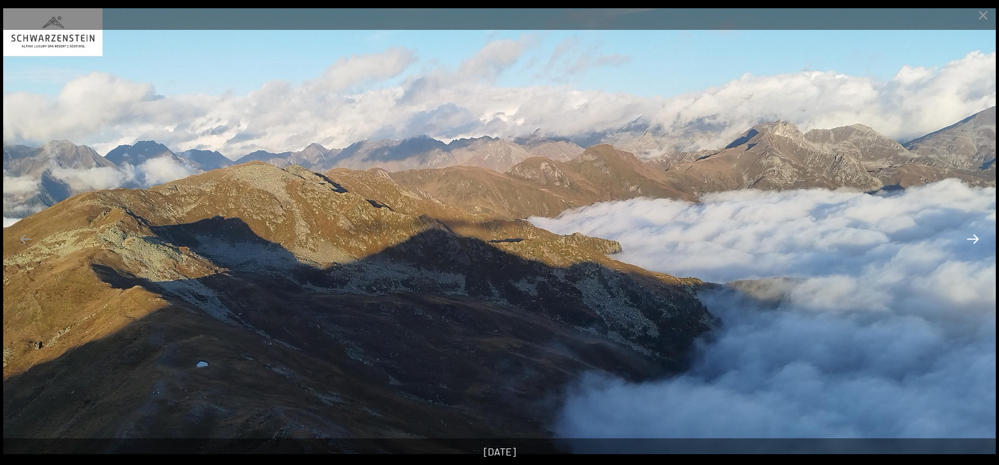
click at [974, 241] on button "Next slide" at bounding box center [973, 239] width 27 height 25
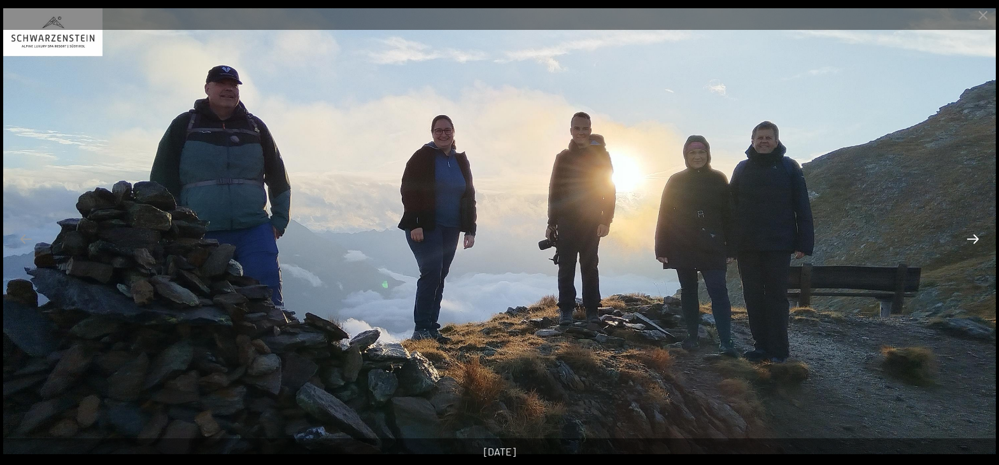
click at [974, 241] on button "Next slide" at bounding box center [973, 239] width 27 height 25
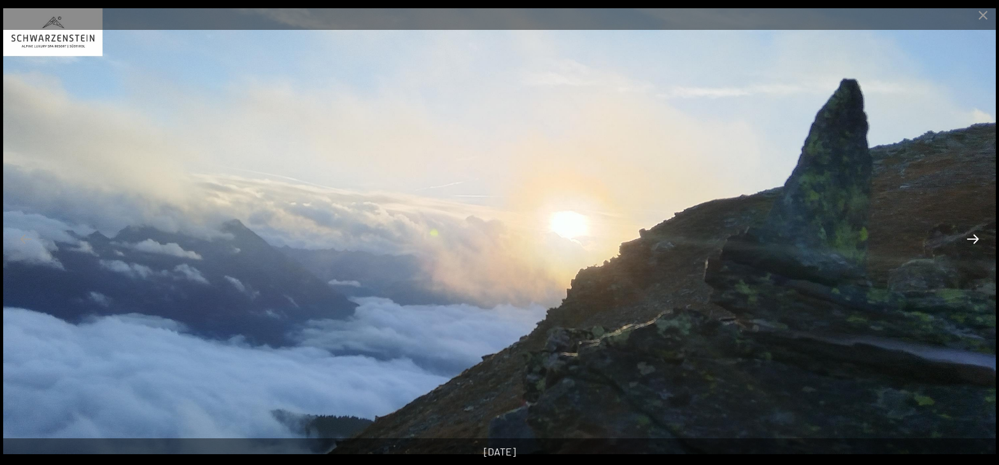
click at [974, 241] on button "Next slide" at bounding box center [973, 239] width 27 height 25
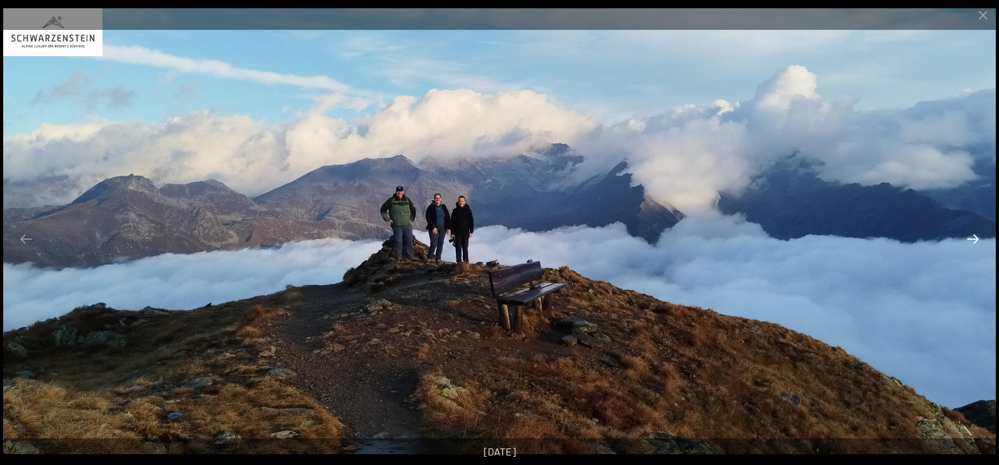
click at [974, 241] on button "Next slide" at bounding box center [973, 239] width 27 height 25
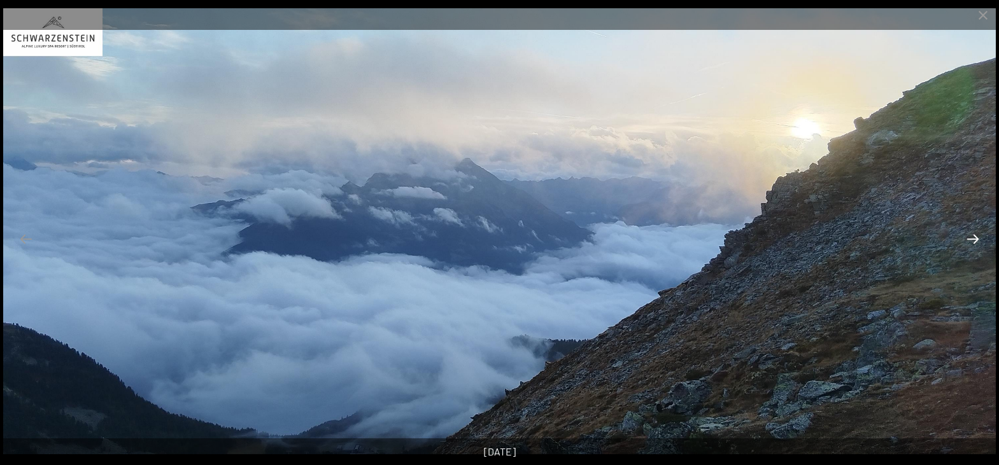
click at [974, 241] on button "Next slide" at bounding box center [973, 239] width 27 height 25
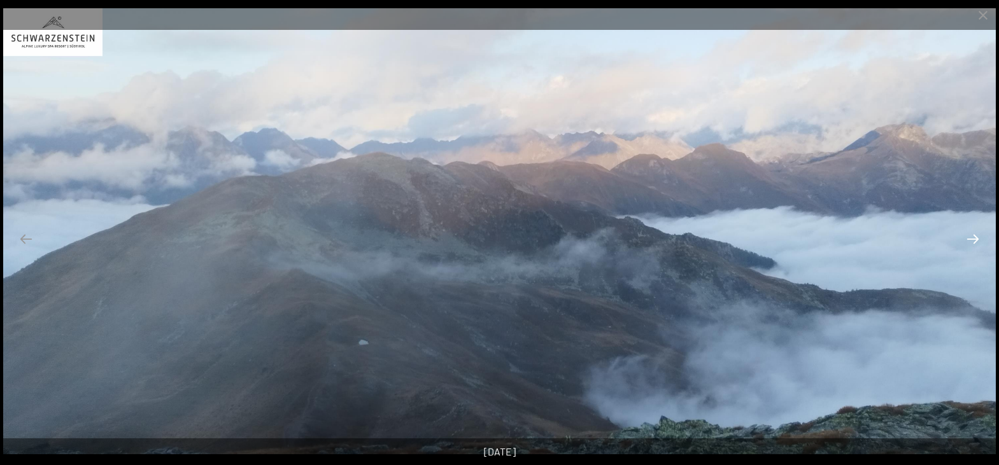
click at [974, 241] on button "Next slide" at bounding box center [973, 239] width 27 height 25
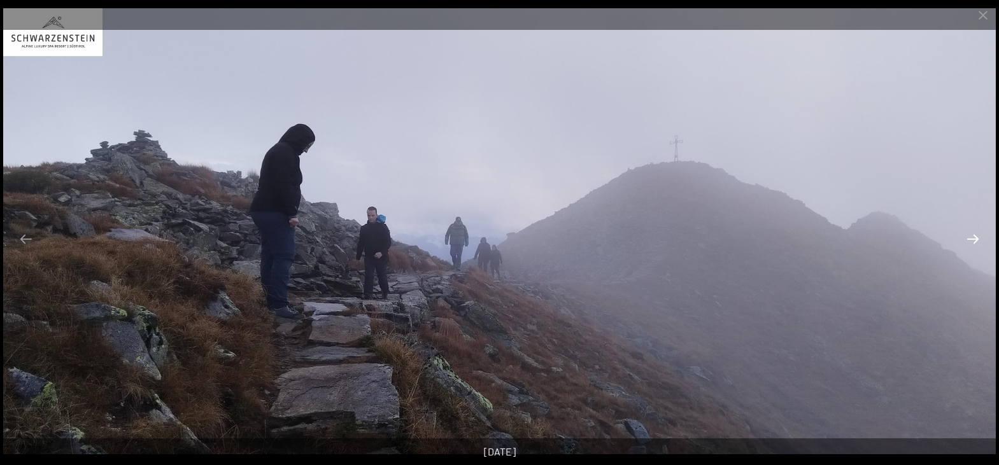
click at [974, 241] on button "Next slide" at bounding box center [973, 239] width 27 height 25
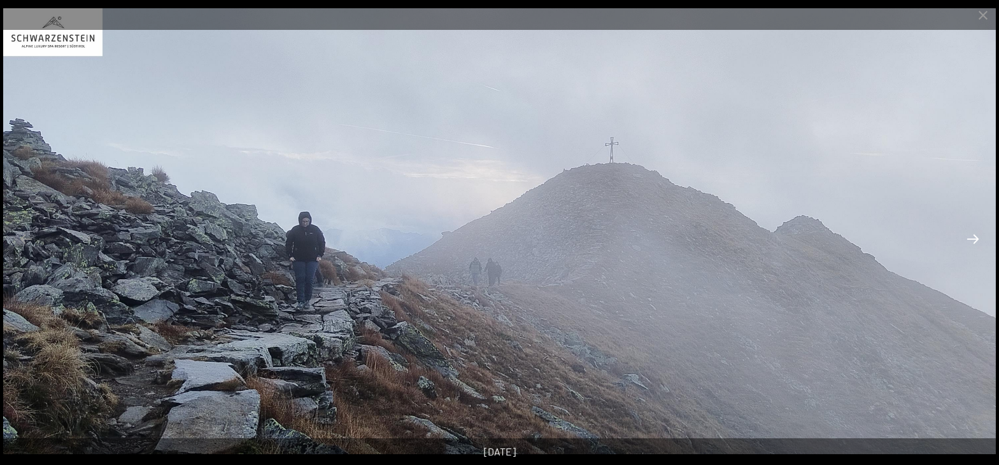
click at [974, 241] on button "Next slide" at bounding box center [973, 239] width 27 height 25
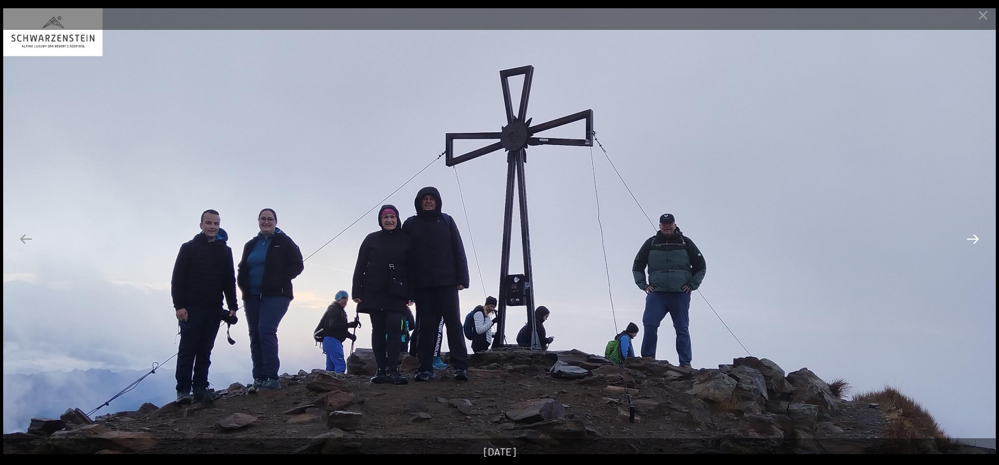
click at [974, 241] on button "Next slide" at bounding box center [973, 239] width 27 height 25
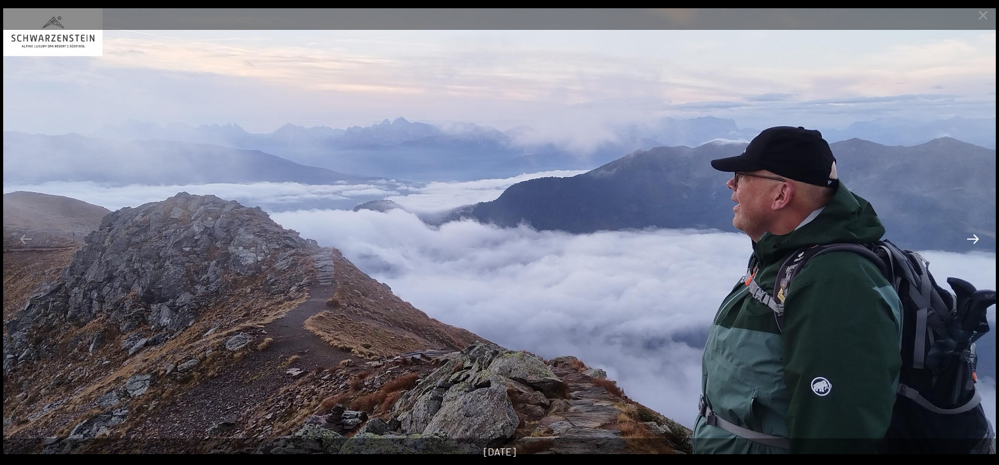
click at [974, 241] on button "Next slide" at bounding box center [973, 239] width 27 height 25
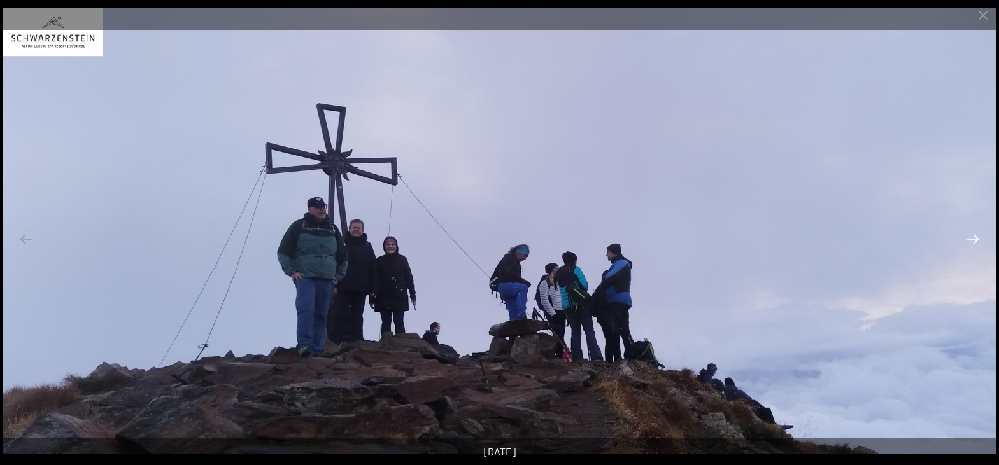
click at [974, 241] on button "Next slide" at bounding box center [973, 239] width 27 height 25
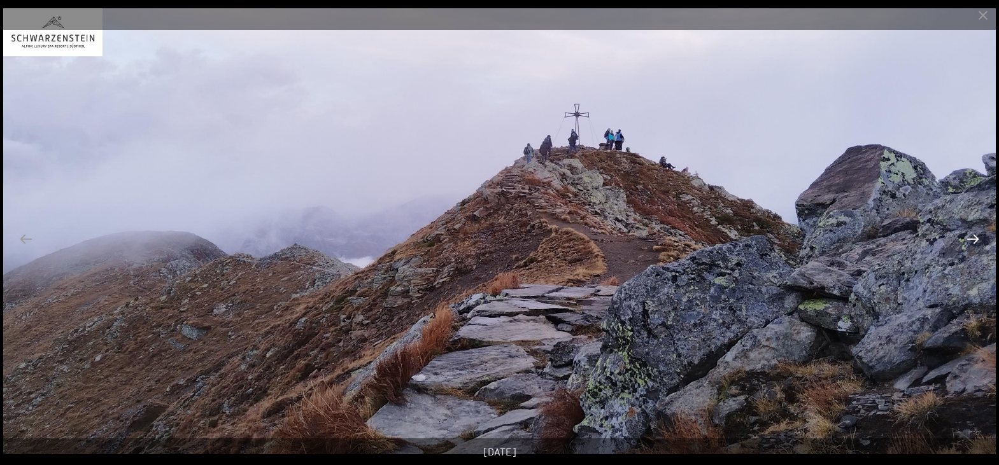
click at [974, 241] on button "Next slide" at bounding box center [973, 239] width 27 height 25
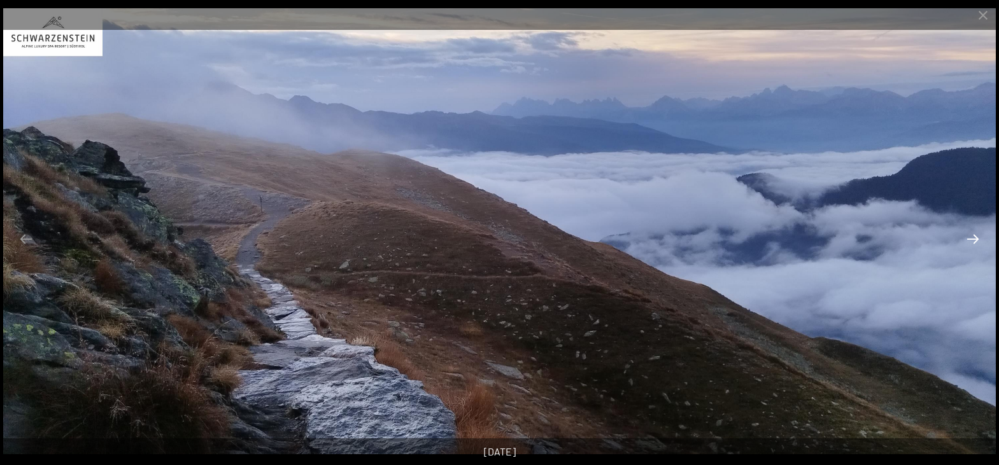
click at [974, 241] on button "Next slide" at bounding box center [973, 239] width 27 height 25
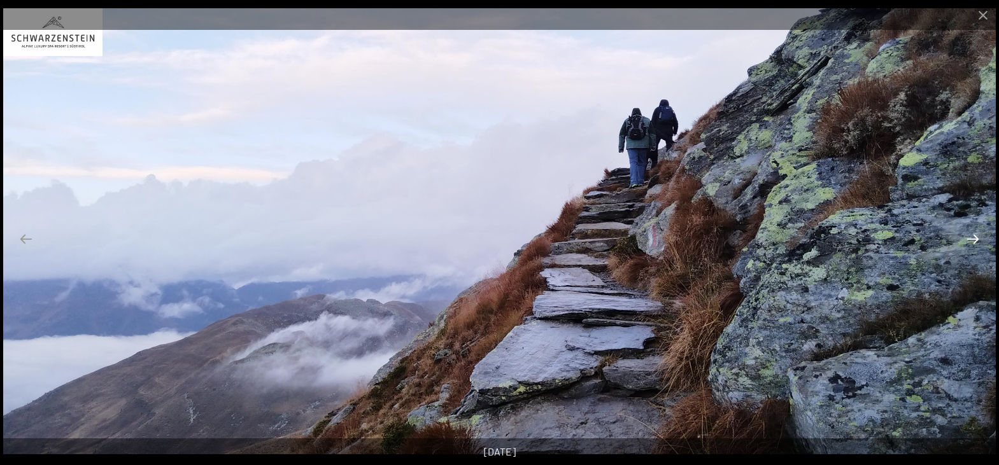
click at [974, 241] on button "Next slide" at bounding box center [973, 239] width 27 height 25
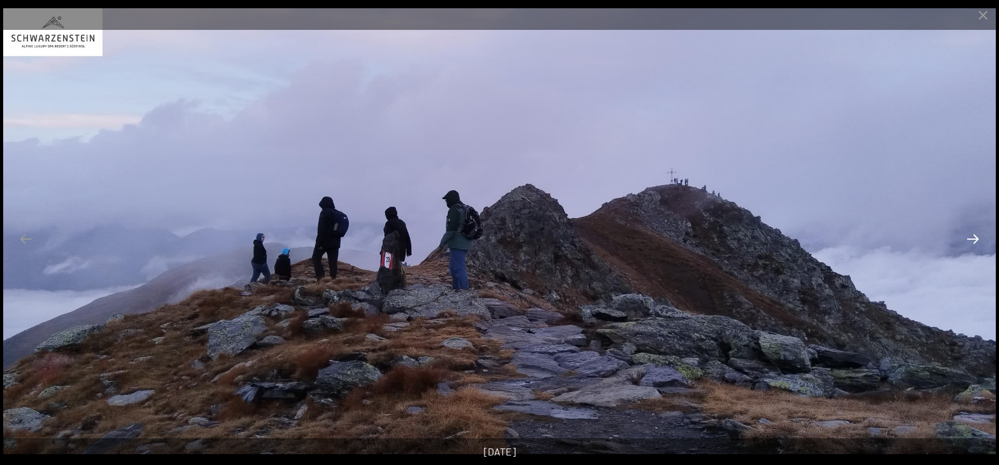
click at [974, 241] on button "Next slide" at bounding box center [973, 239] width 27 height 25
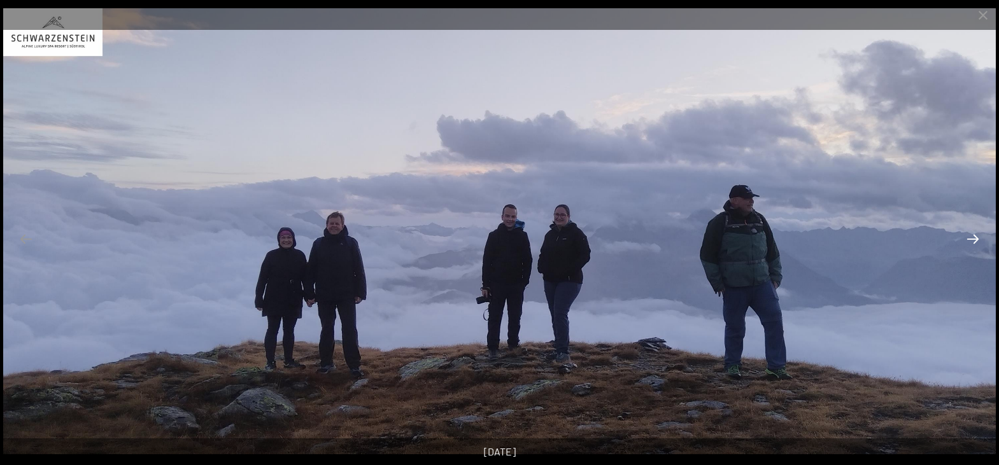
click at [974, 241] on button "Next slide" at bounding box center [973, 239] width 27 height 25
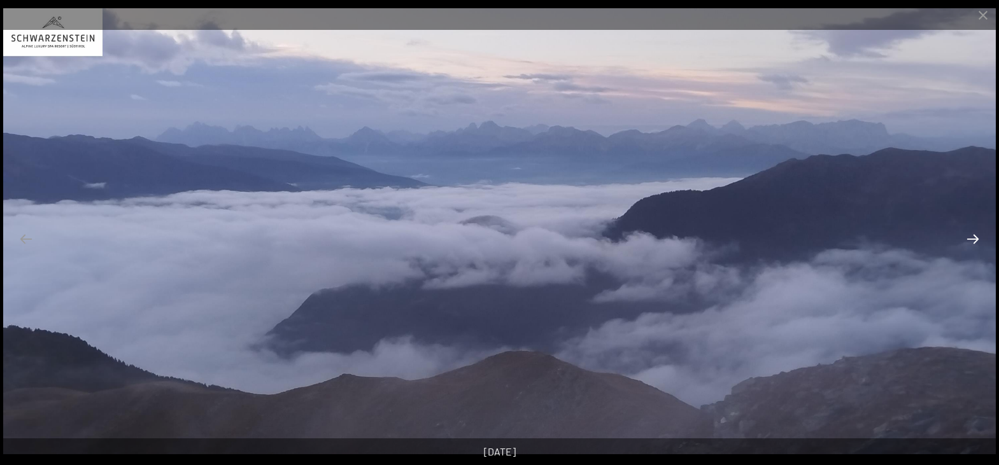
click at [974, 241] on button "Next slide" at bounding box center [973, 239] width 27 height 25
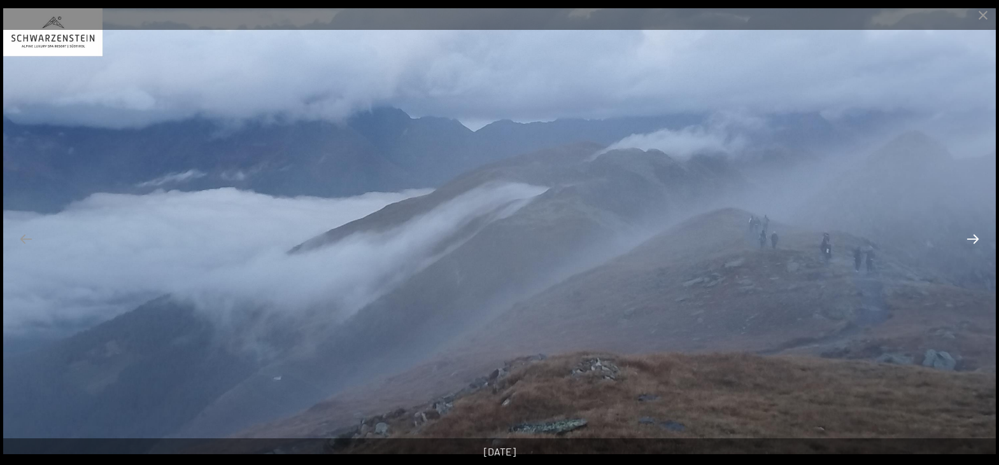
click at [974, 241] on button "Next slide" at bounding box center [973, 239] width 27 height 25
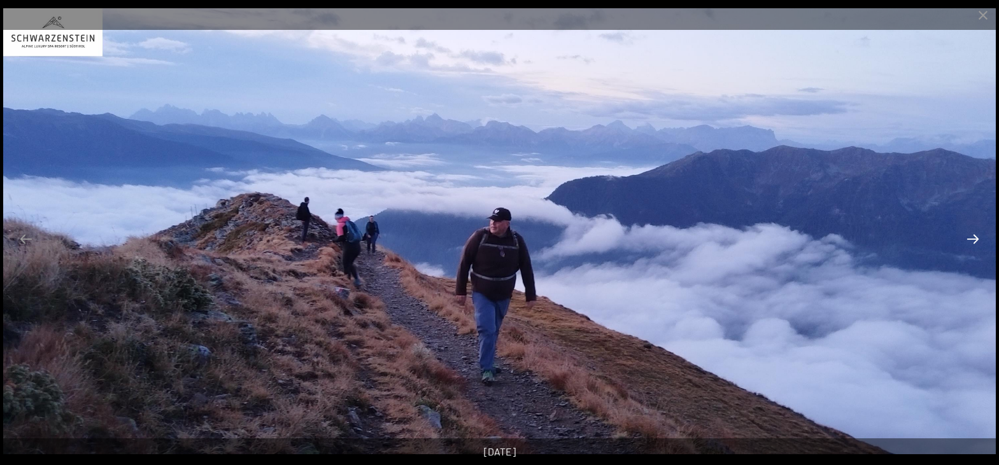
click at [974, 241] on button "Next slide" at bounding box center [973, 239] width 27 height 25
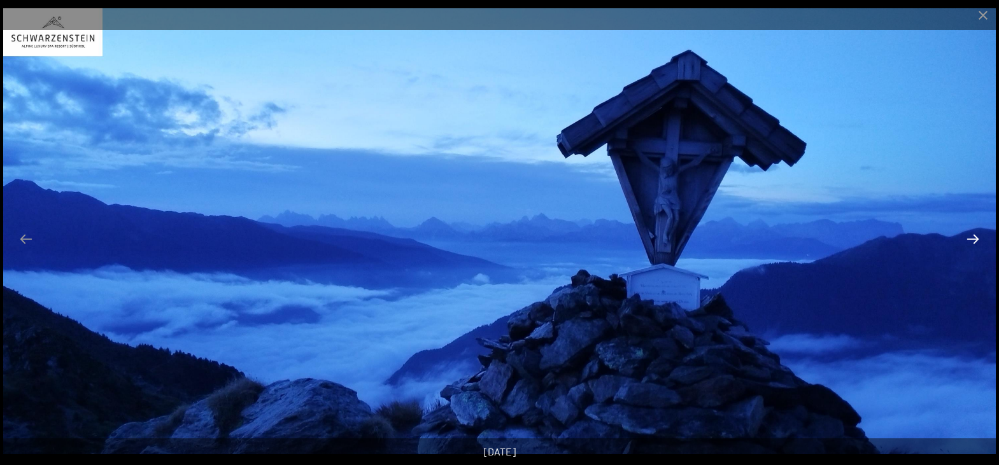
click at [974, 241] on button "Next slide" at bounding box center [973, 239] width 27 height 25
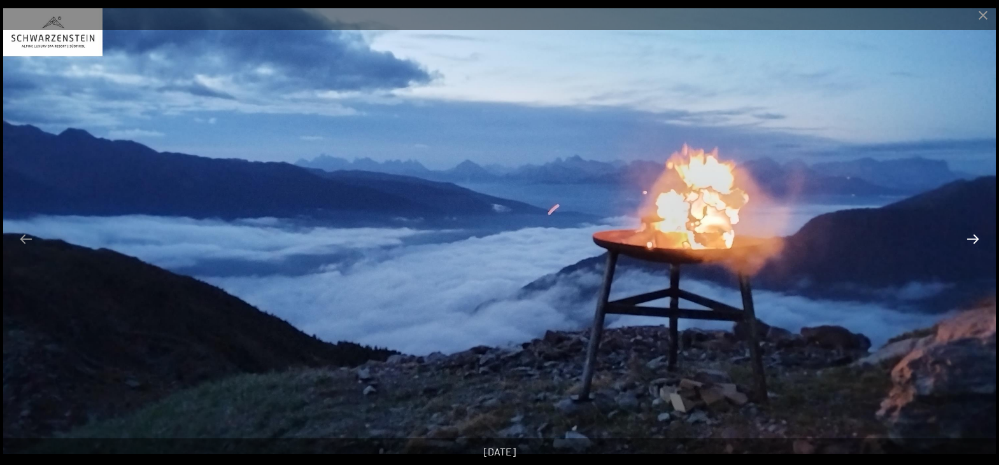
click at [974, 241] on button "Next slide" at bounding box center [973, 239] width 27 height 25
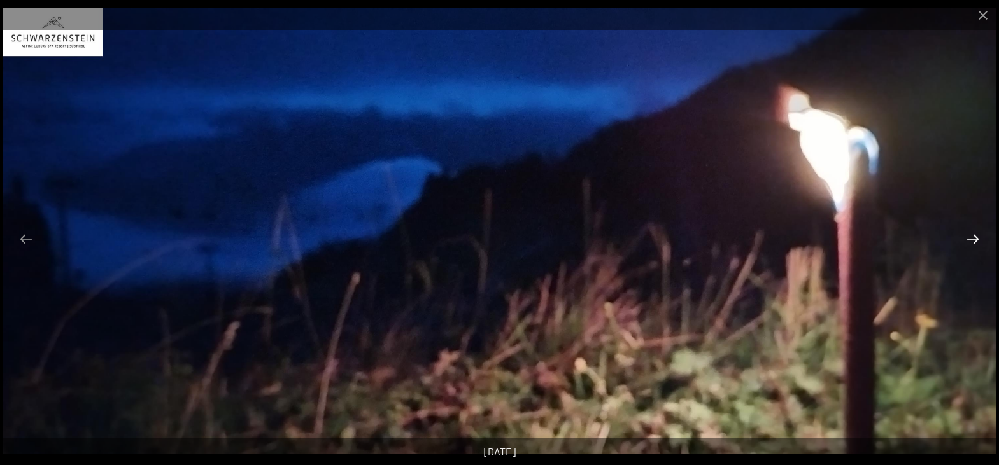
click at [974, 242] on button "Next slide" at bounding box center [973, 239] width 27 height 25
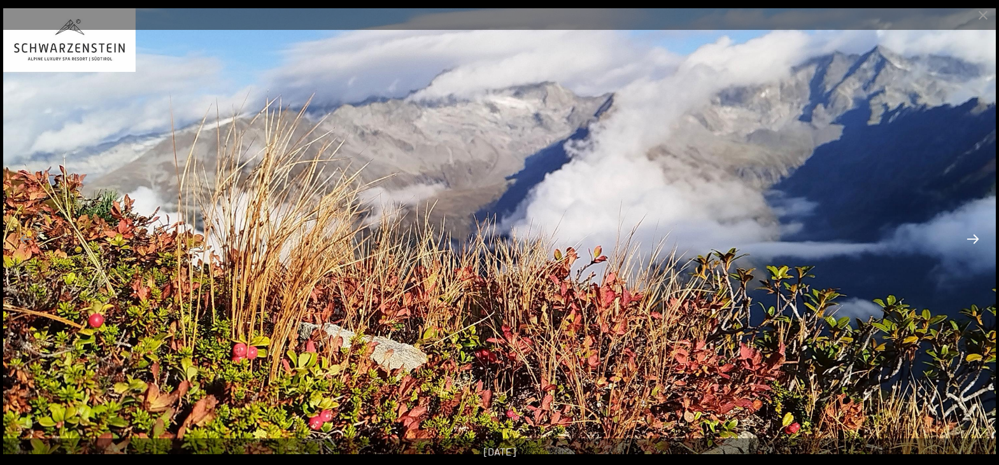
click at [974, 242] on button "Next slide" at bounding box center [973, 239] width 27 height 25
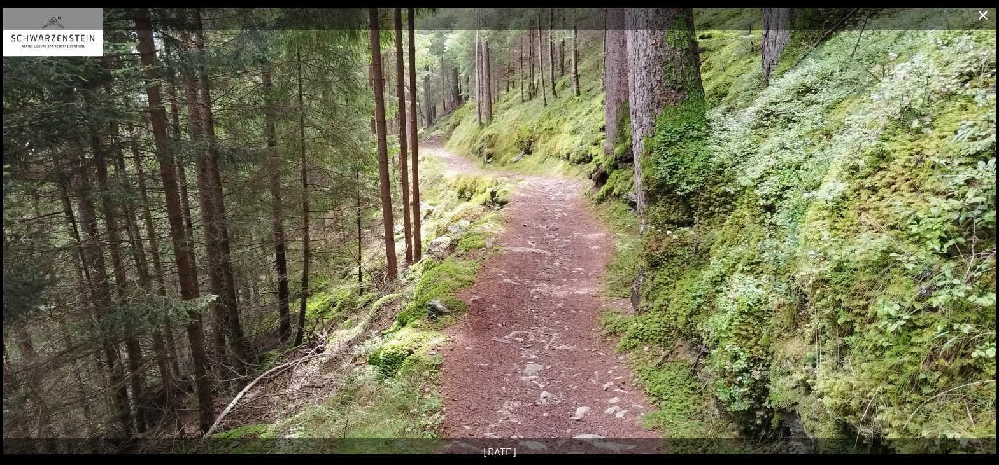
click at [984, 14] on button "Close gallery" at bounding box center [983, 15] width 32 height 30
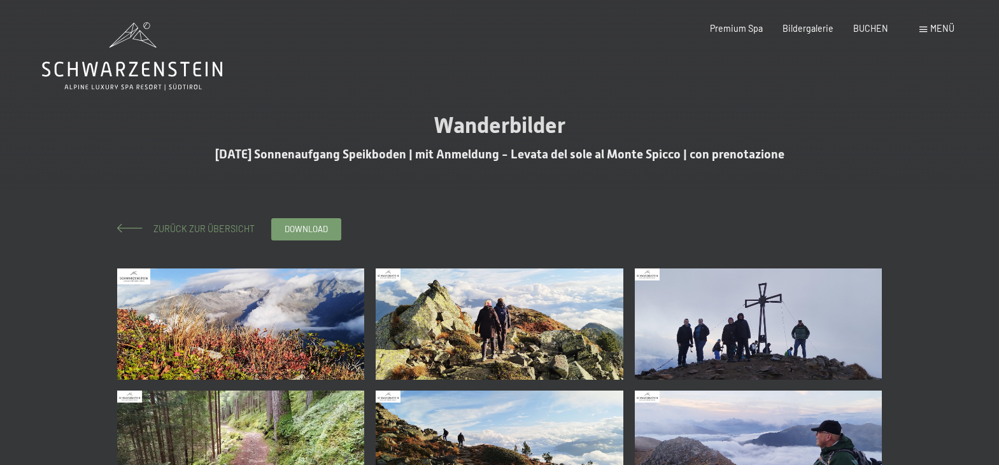
click at [206, 228] on span "Zurück zur Übersicht" at bounding box center [200, 228] width 110 height 11
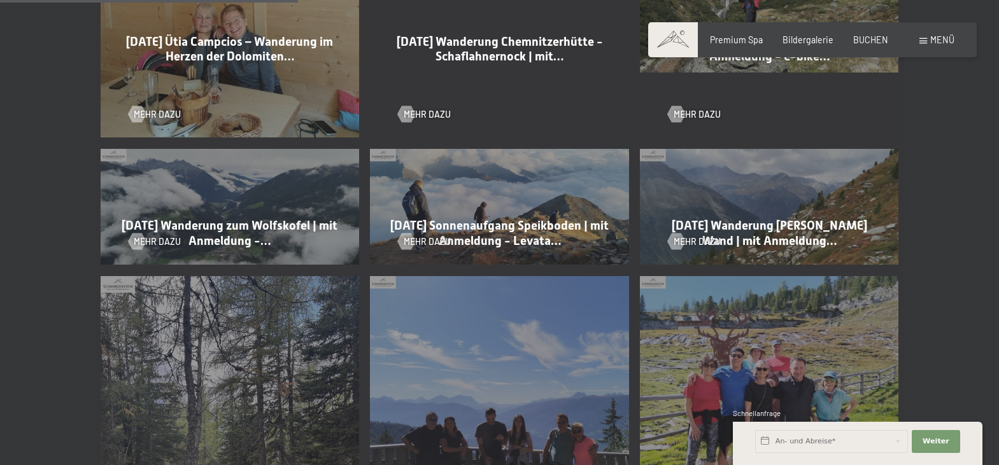
scroll to position [844, 0]
click at [155, 236] on span "Mehr dazu" at bounding box center [169, 242] width 47 height 13
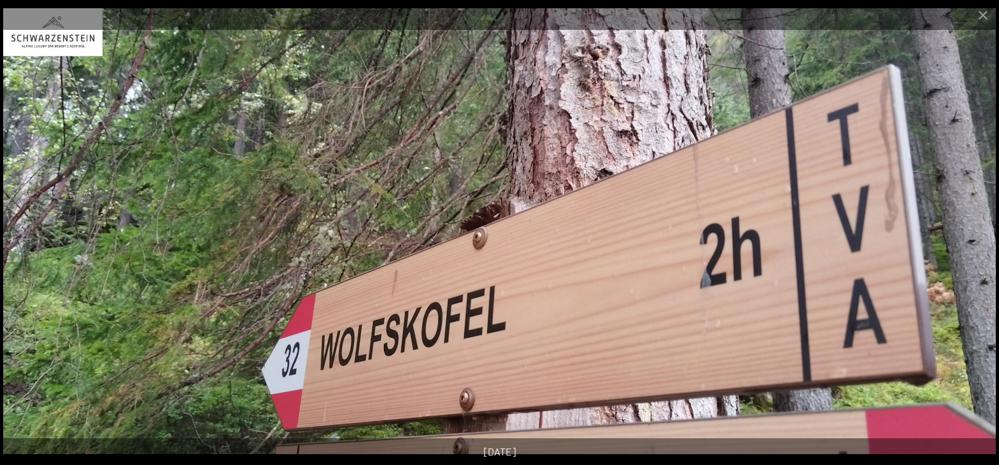
click at [975, 239] on button "Next slide" at bounding box center [973, 239] width 27 height 25
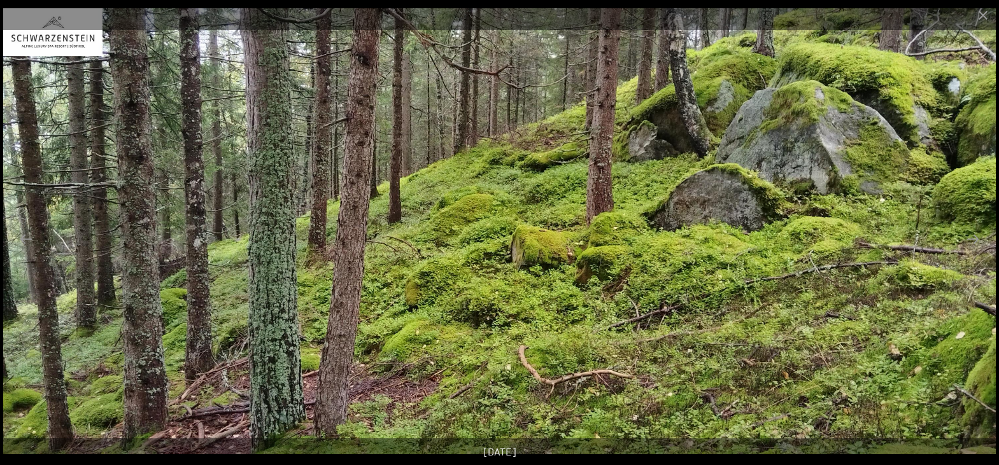
click at [975, 239] on button "Next slide" at bounding box center [973, 239] width 27 height 25
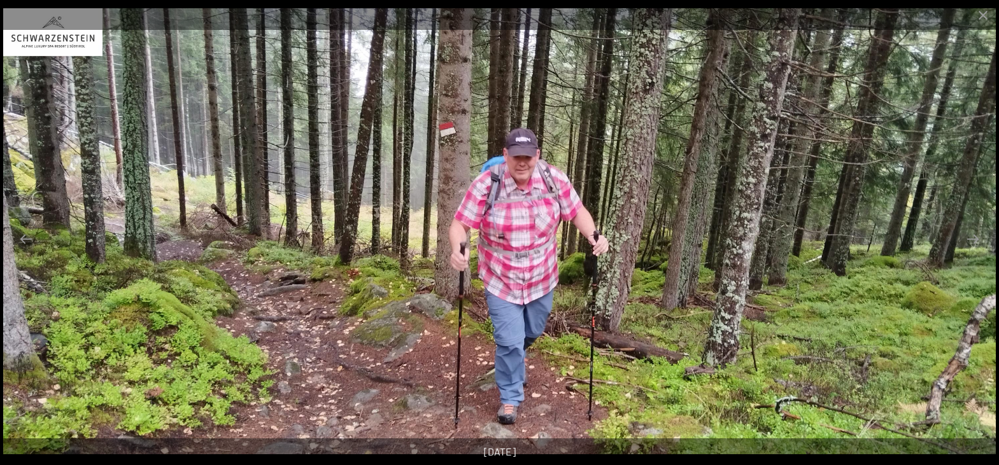
click at [975, 239] on button "Next slide" at bounding box center [973, 239] width 27 height 25
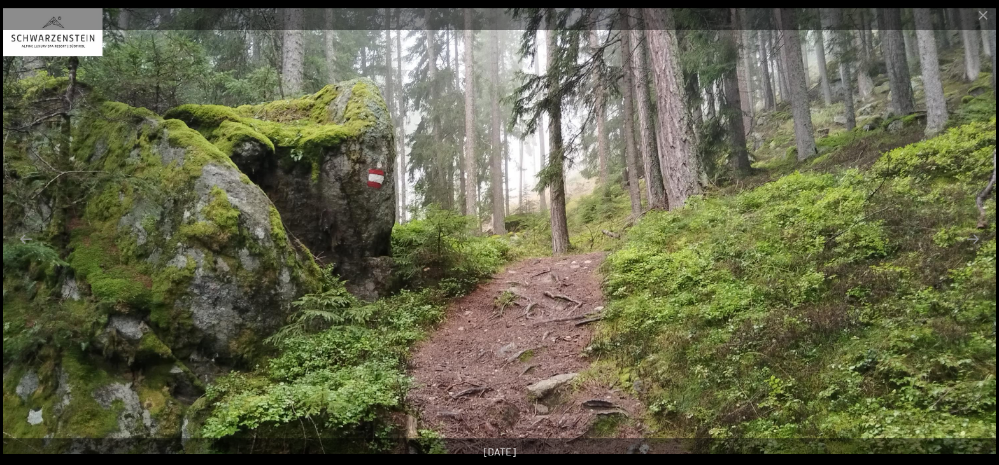
click at [975, 239] on button "Next slide" at bounding box center [973, 239] width 27 height 25
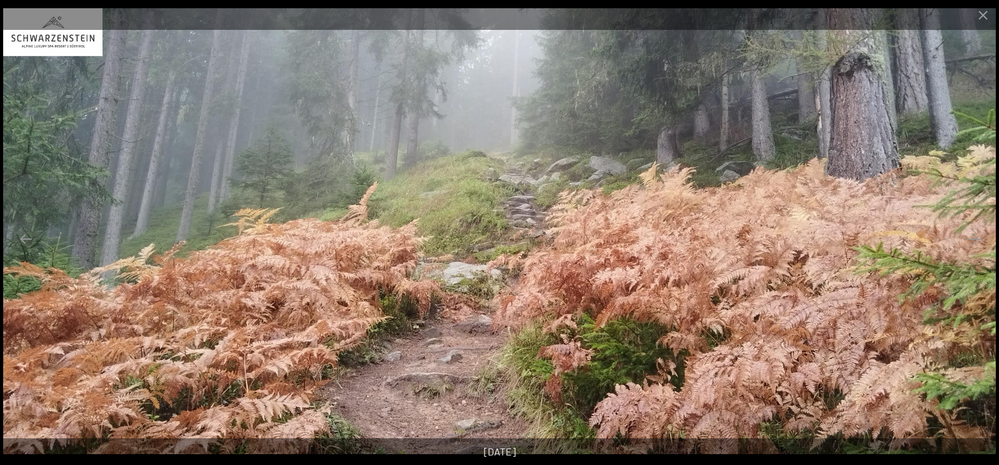
click at [975, 239] on button "Next slide" at bounding box center [973, 239] width 27 height 25
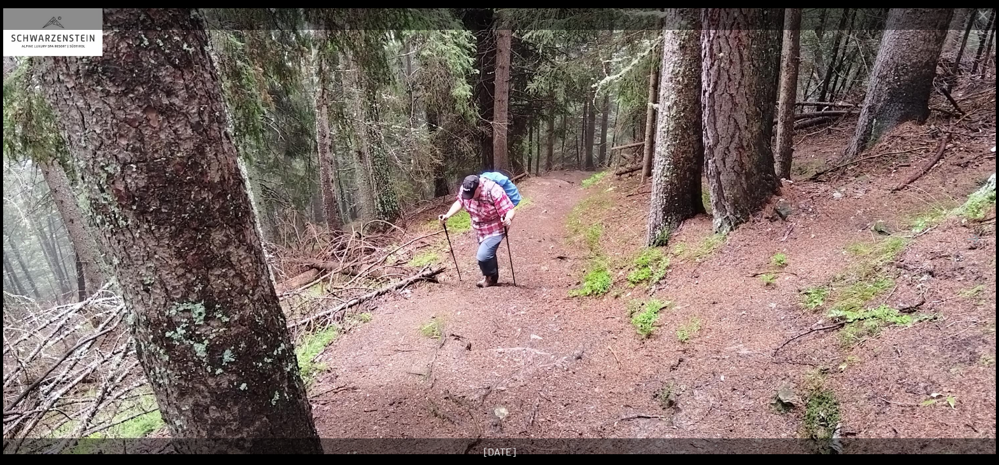
click at [975, 239] on button "Next slide" at bounding box center [973, 239] width 27 height 25
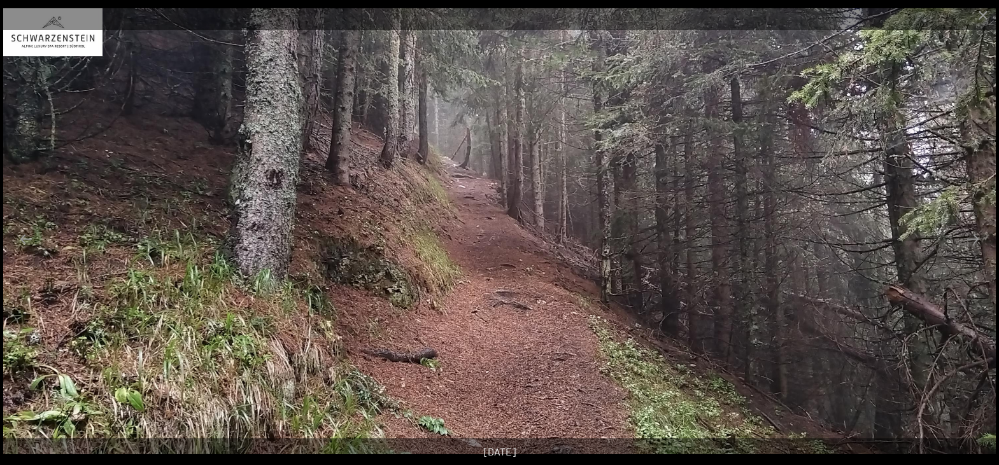
click at [975, 239] on button "Next slide" at bounding box center [973, 239] width 27 height 25
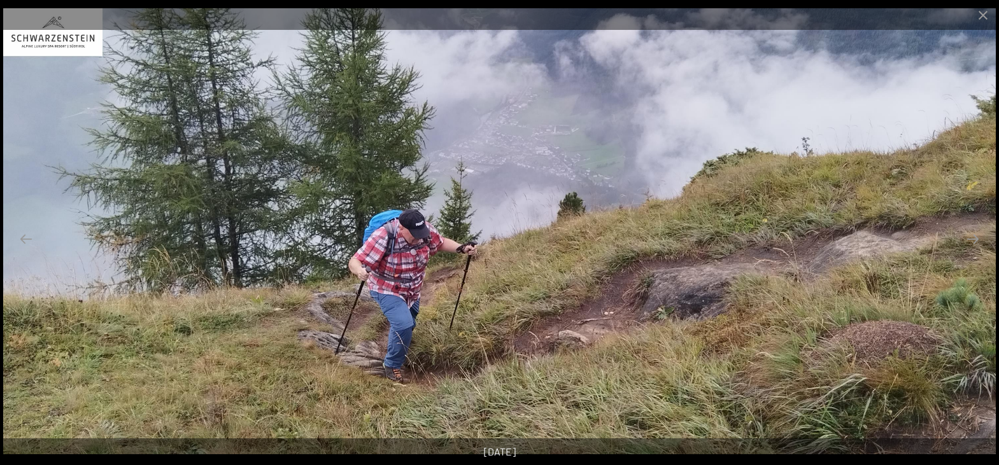
click at [975, 239] on button "Next slide" at bounding box center [973, 239] width 27 height 25
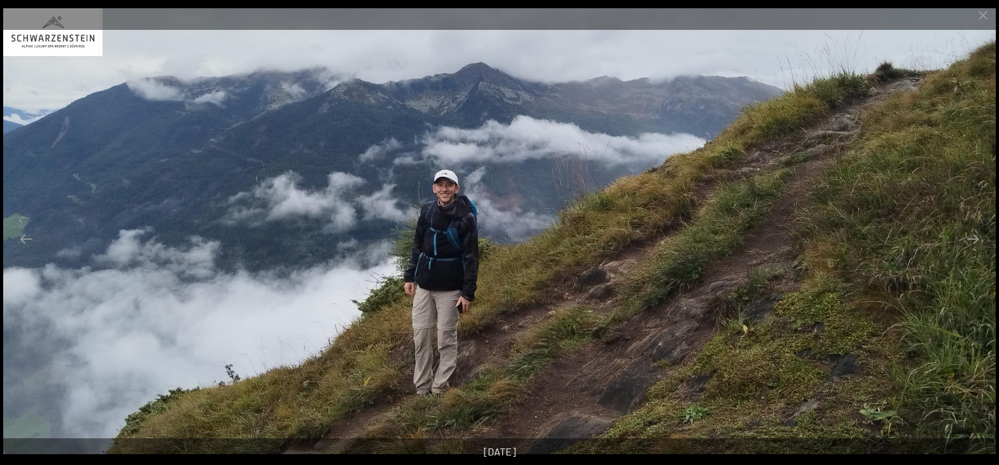
click at [975, 239] on button "Next slide" at bounding box center [973, 239] width 27 height 25
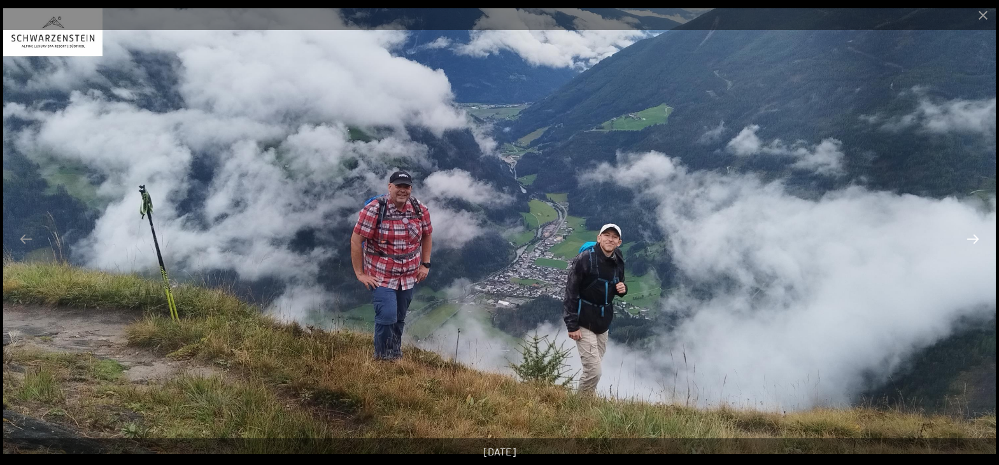
click at [974, 241] on button "Next slide" at bounding box center [973, 239] width 27 height 25
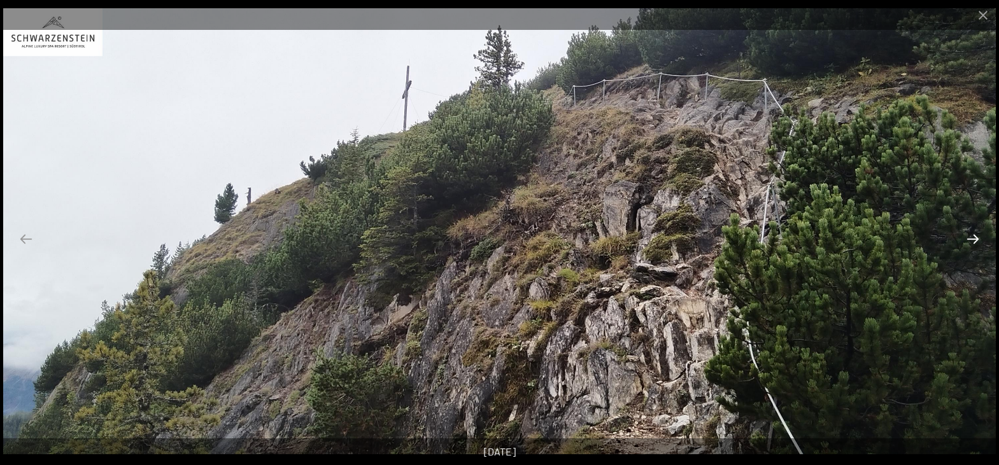
click at [974, 241] on button "Next slide" at bounding box center [973, 239] width 27 height 25
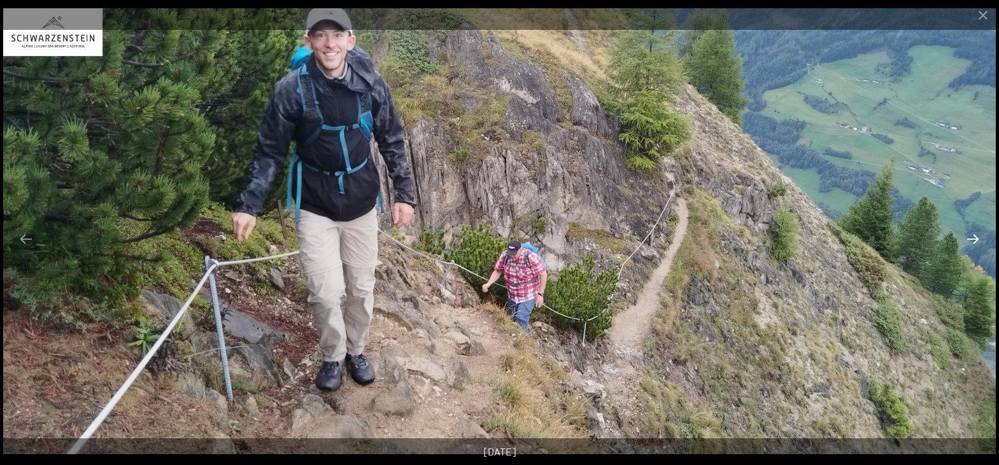
click at [974, 241] on button "Next slide" at bounding box center [973, 239] width 27 height 25
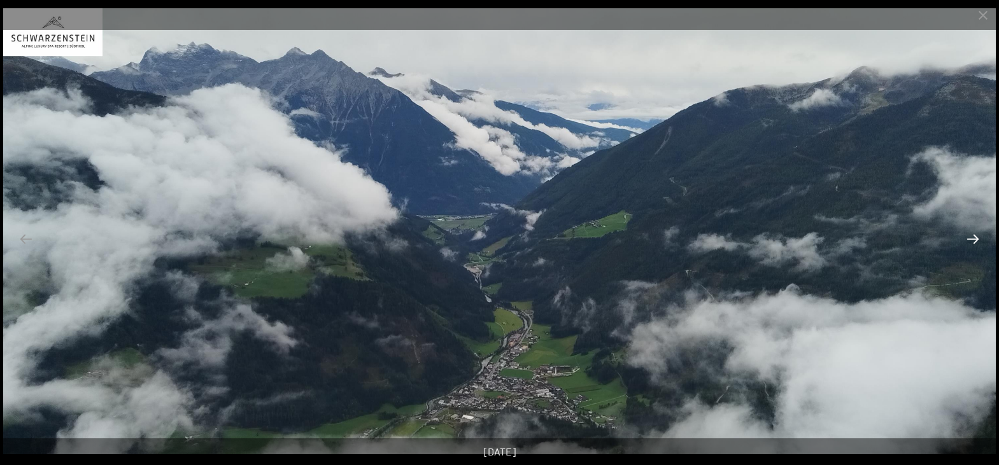
click at [974, 241] on button "Next slide" at bounding box center [973, 239] width 27 height 25
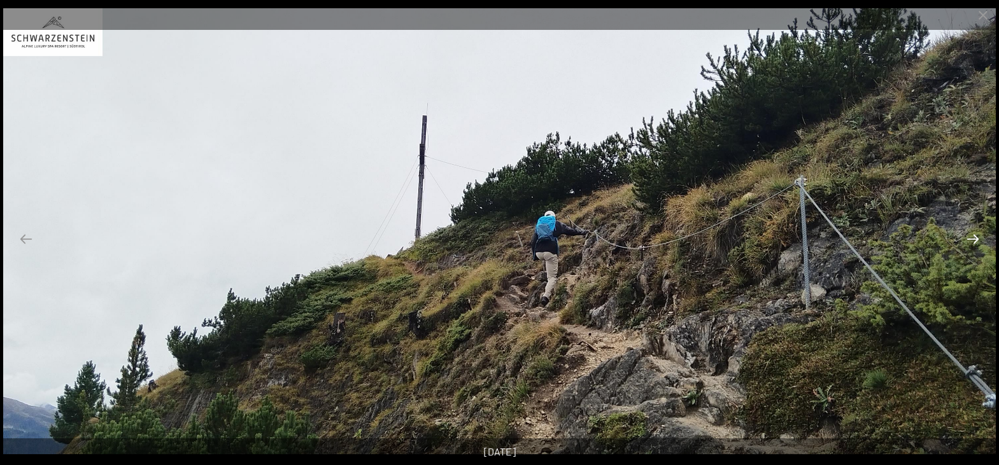
click at [974, 241] on button "Next slide" at bounding box center [973, 239] width 27 height 25
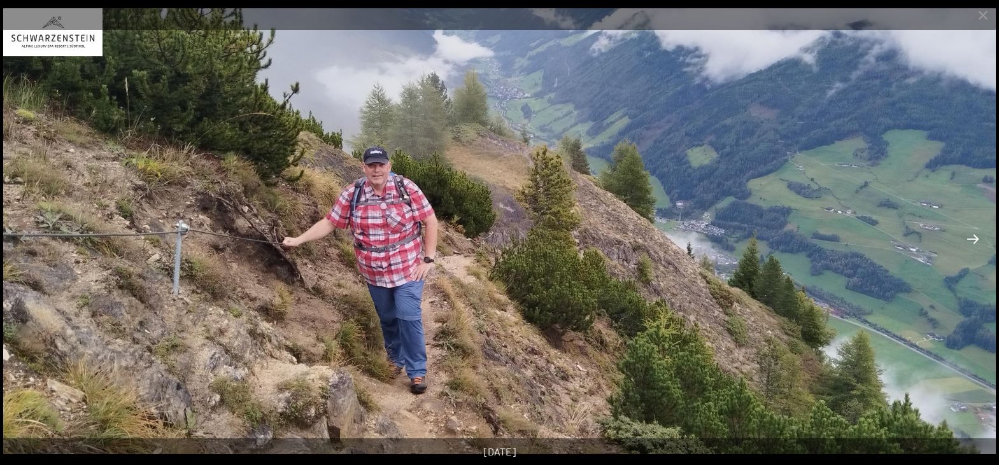
click at [974, 241] on button "Next slide" at bounding box center [973, 239] width 27 height 25
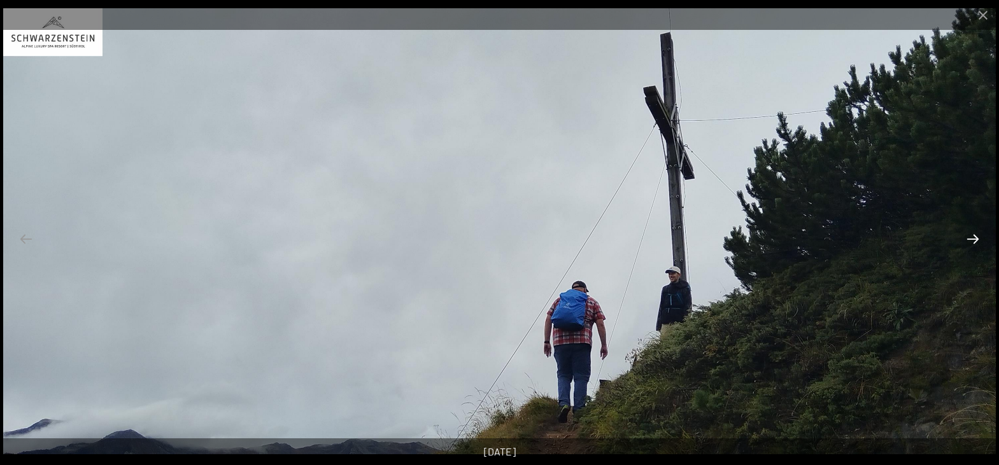
click at [974, 241] on button "Next slide" at bounding box center [973, 239] width 27 height 25
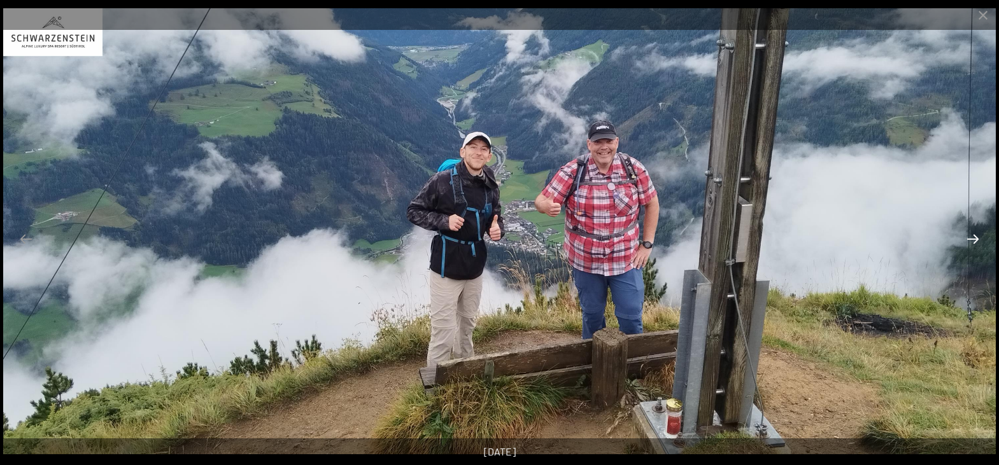
click at [974, 241] on button "Next slide" at bounding box center [973, 239] width 27 height 25
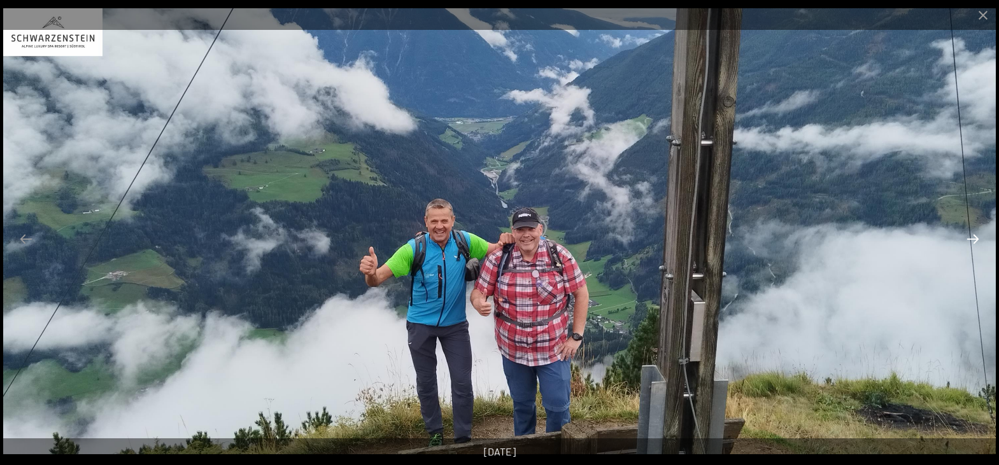
click at [974, 241] on button "Next slide" at bounding box center [973, 239] width 27 height 25
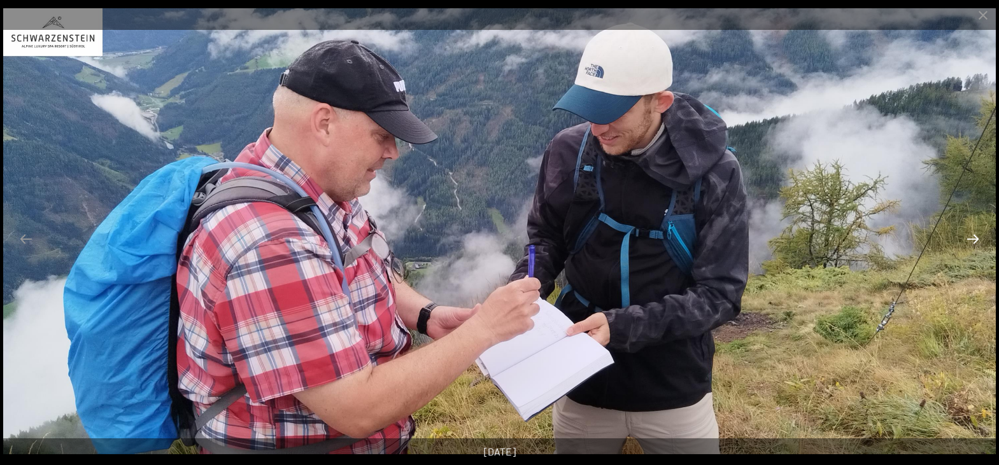
click at [974, 241] on button "Next slide" at bounding box center [973, 239] width 27 height 25
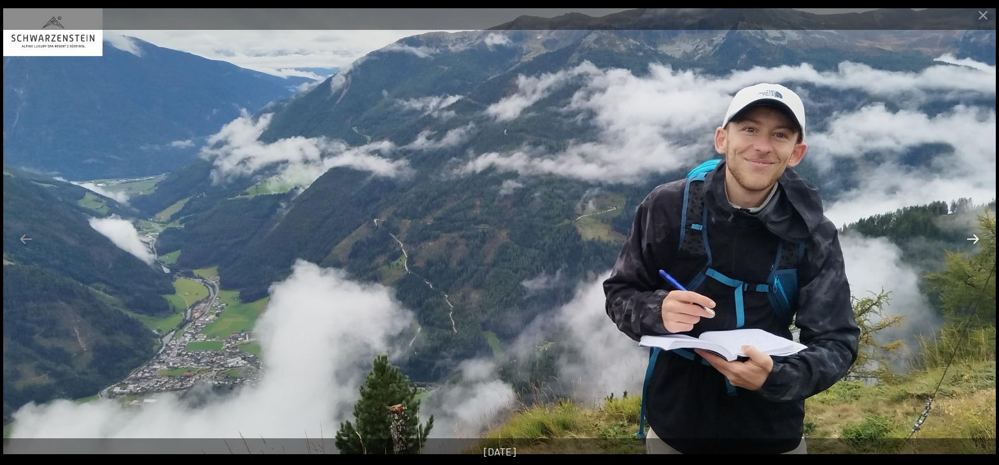
click at [974, 241] on button "Next slide" at bounding box center [973, 239] width 27 height 25
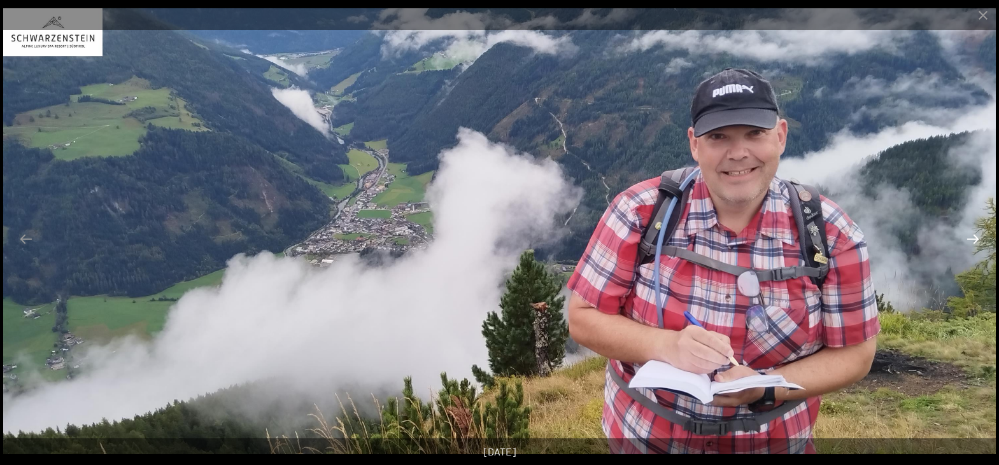
click at [974, 241] on button "Next slide" at bounding box center [973, 239] width 27 height 25
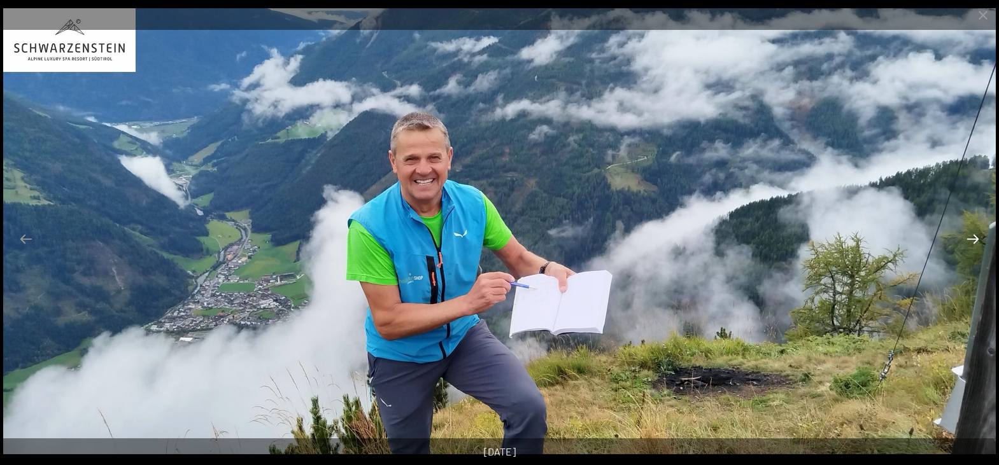
click at [974, 241] on button "Next slide" at bounding box center [973, 239] width 27 height 25
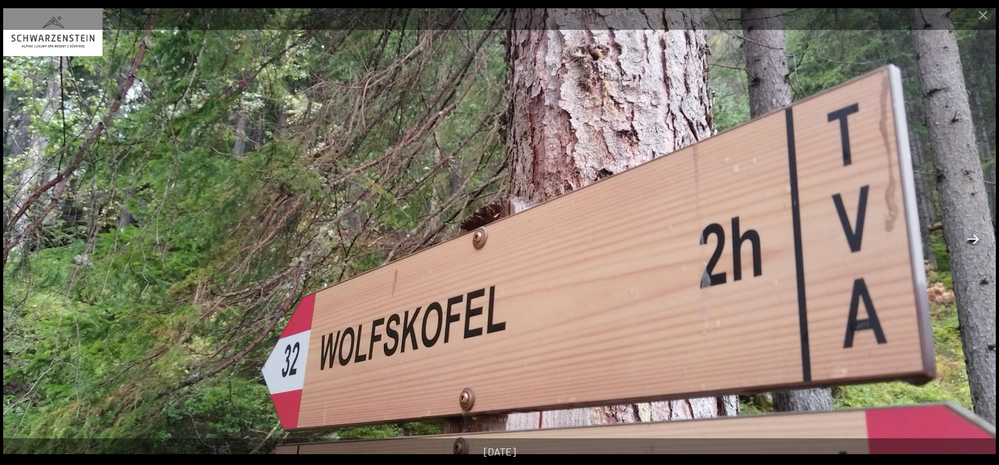
click at [974, 241] on button "Next slide" at bounding box center [973, 239] width 27 height 25
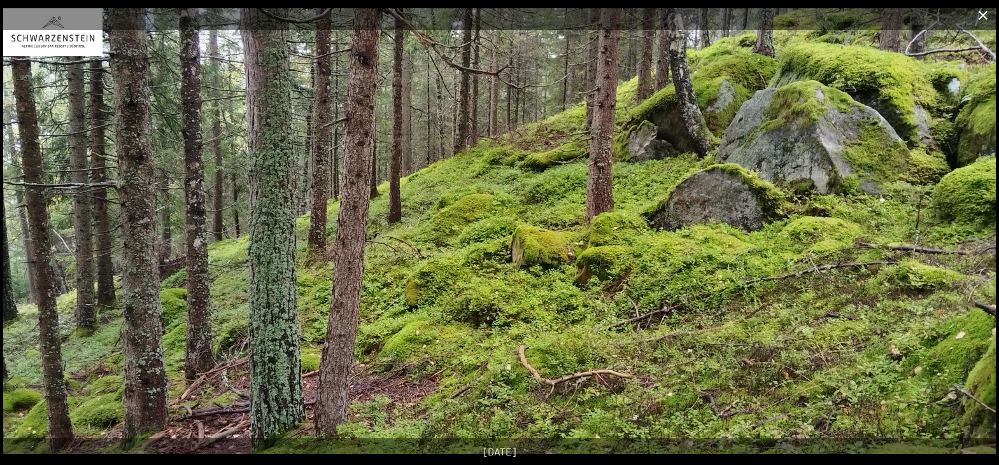
click at [991, 17] on button "Close gallery" at bounding box center [983, 15] width 32 height 30
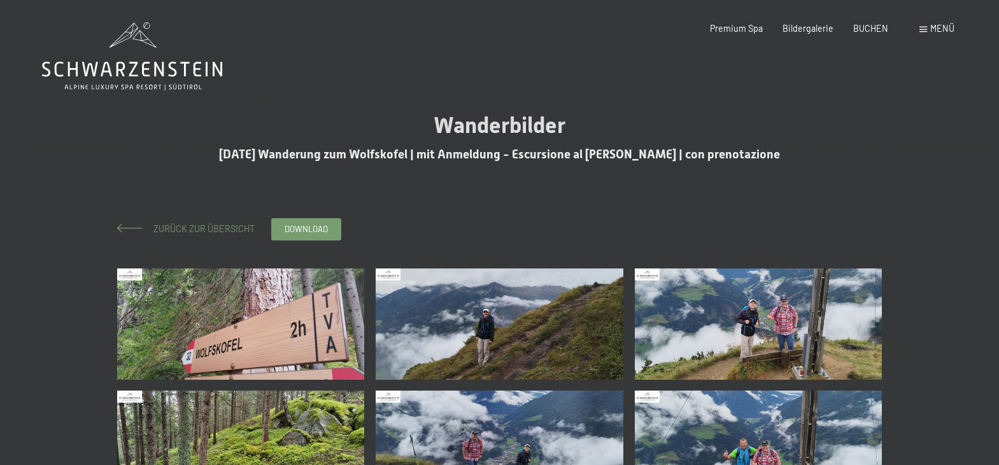
click at [194, 227] on span "Zurück zur Übersicht" at bounding box center [200, 228] width 110 height 11
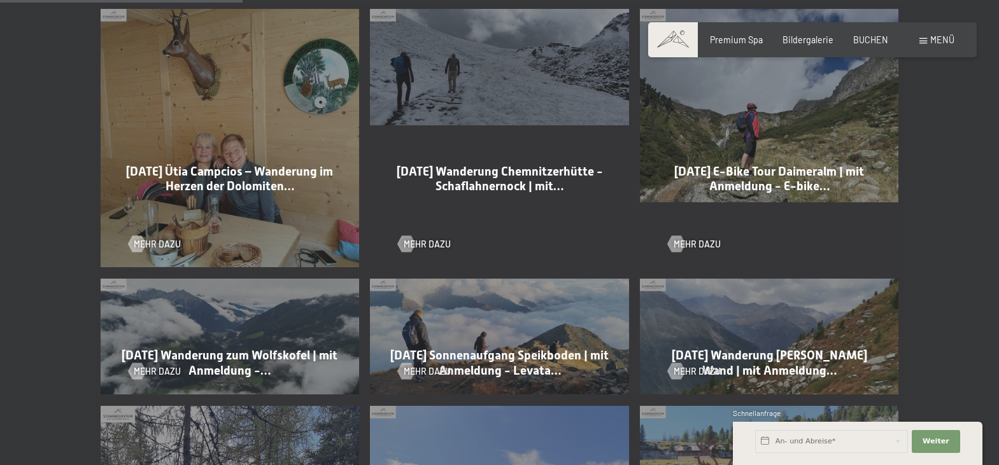
scroll to position [649, 0]
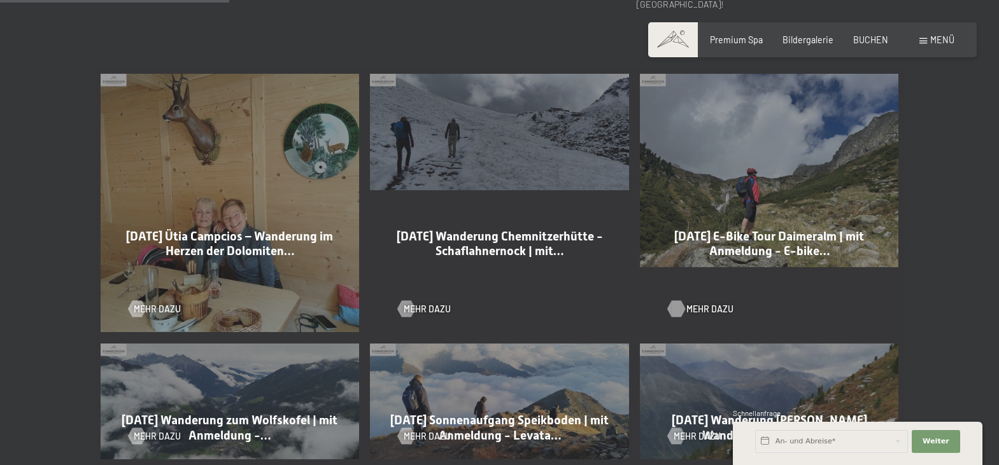
click at [696, 303] on span "Mehr dazu" at bounding box center [709, 309] width 47 height 13
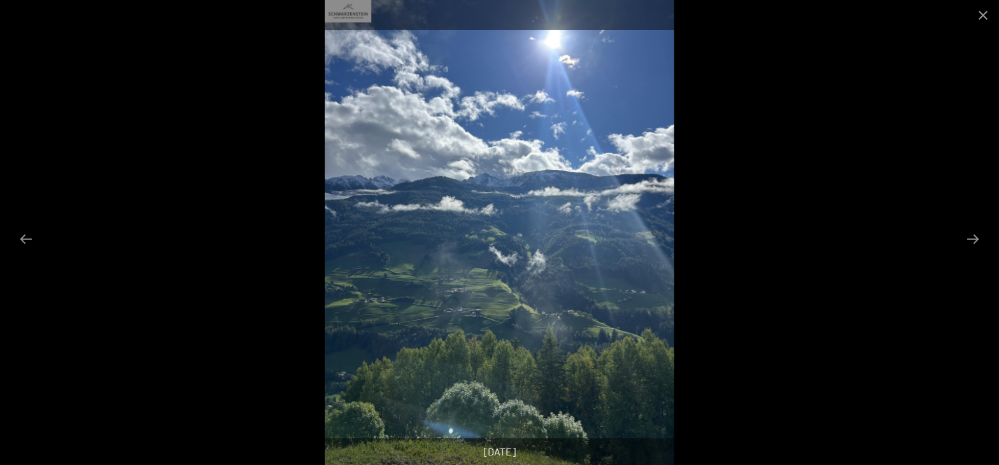
click at [971, 243] on button "Next slide" at bounding box center [973, 239] width 27 height 25
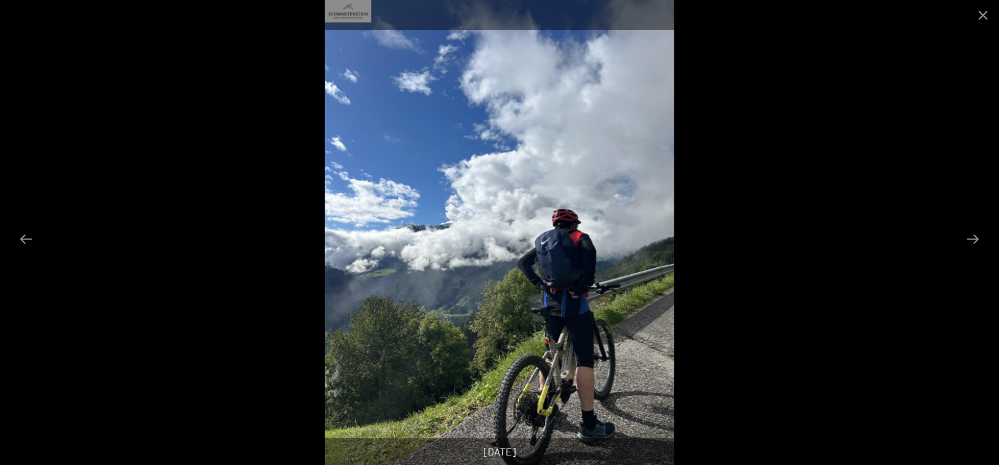
scroll to position [130, 0]
click at [971, 243] on button "Next slide" at bounding box center [973, 239] width 27 height 25
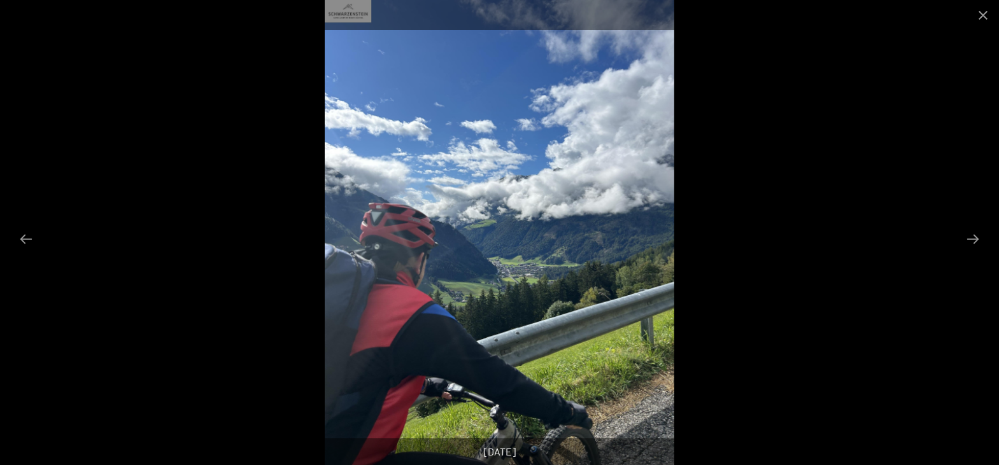
click at [971, 243] on button "Next slide" at bounding box center [973, 239] width 27 height 25
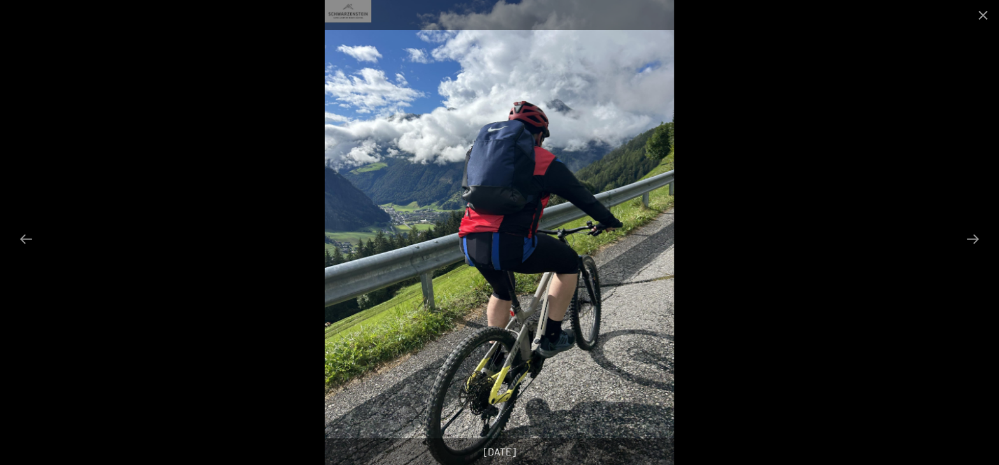
click at [971, 243] on button "Next slide" at bounding box center [973, 239] width 27 height 25
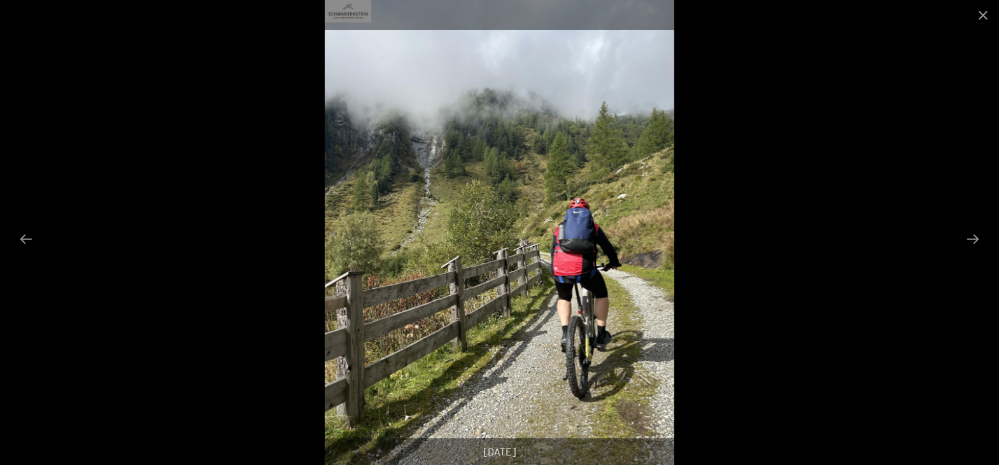
click at [971, 243] on button "Next slide" at bounding box center [973, 239] width 27 height 25
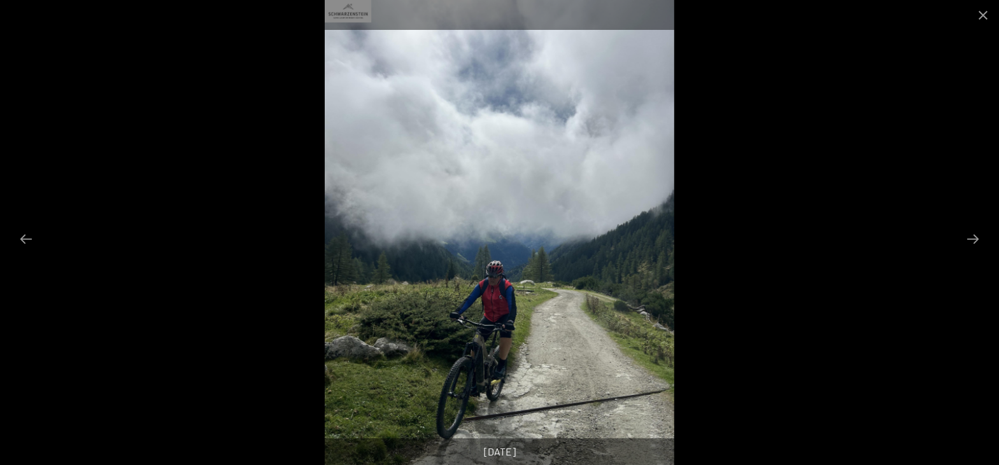
click at [971, 243] on button "Next slide" at bounding box center [973, 239] width 27 height 25
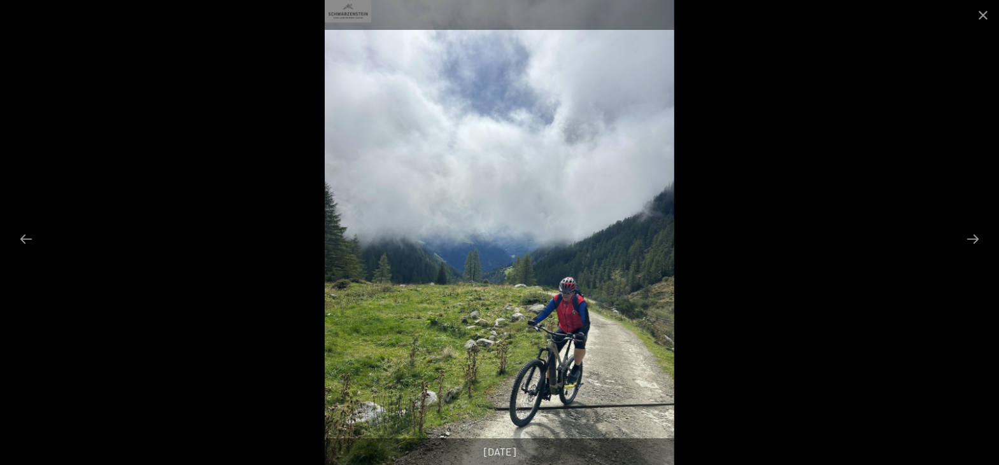
click at [971, 243] on button "Next slide" at bounding box center [973, 239] width 27 height 25
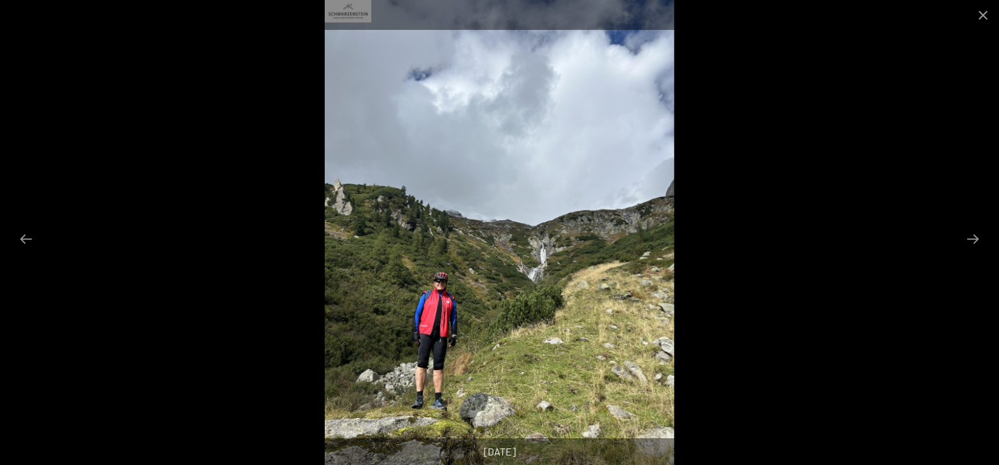
click at [971, 243] on button "Next slide" at bounding box center [973, 239] width 27 height 25
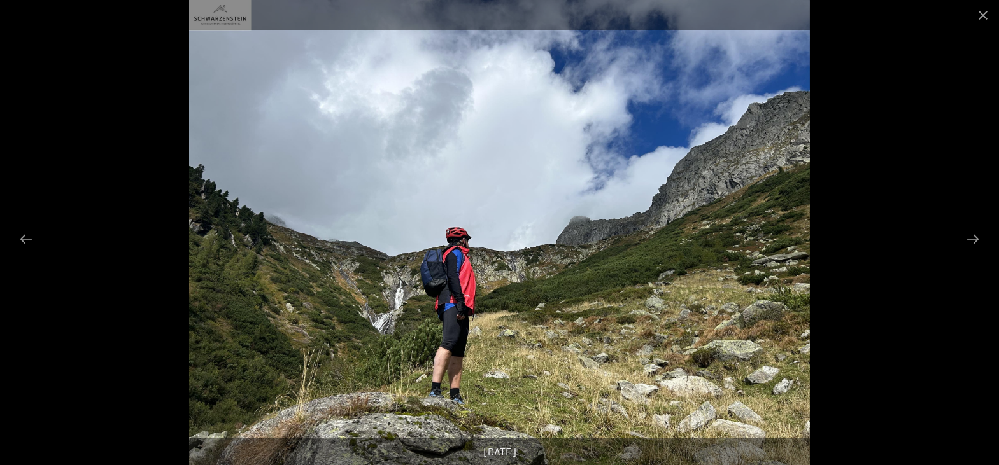
click at [971, 243] on button "Next slide" at bounding box center [973, 239] width 27 height 25
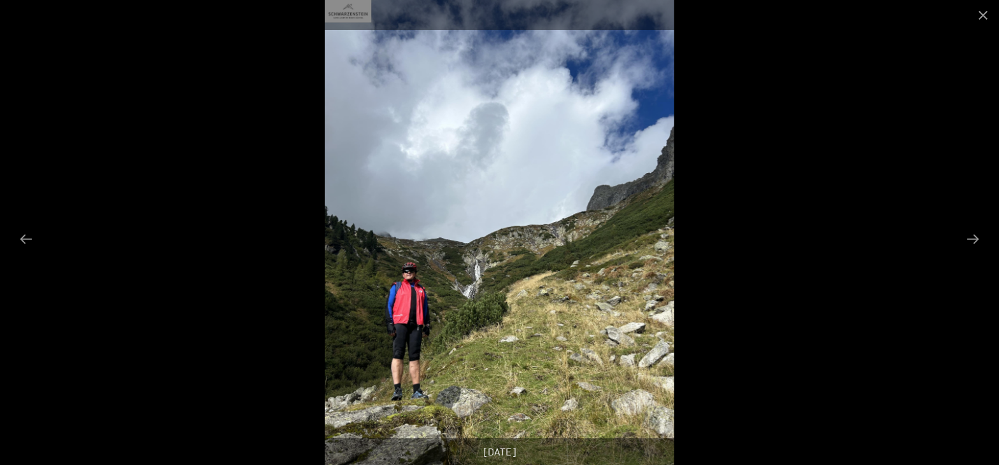
click at [971, 243] on button "Next slide" at bounding box center [973, 239] width 27 height 25
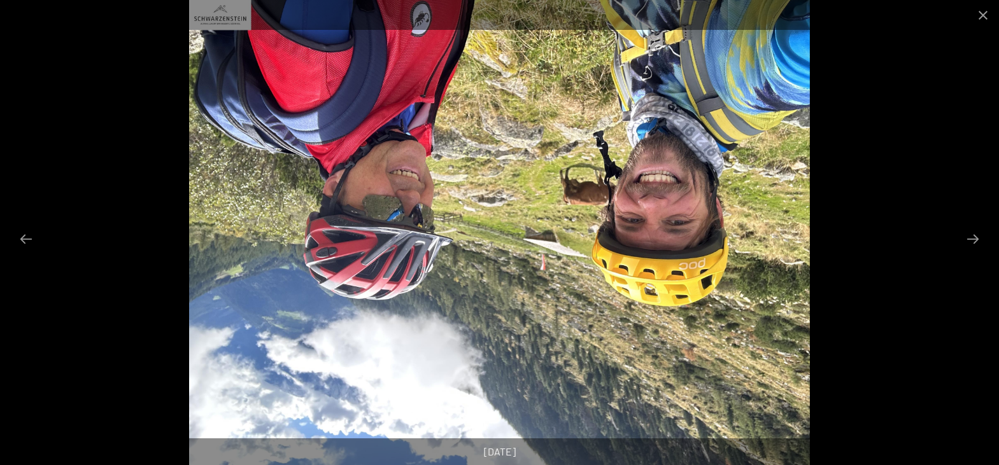
click at [971, 243] on button "Next slide" at bounding box center [973, 239] width 27 height 25
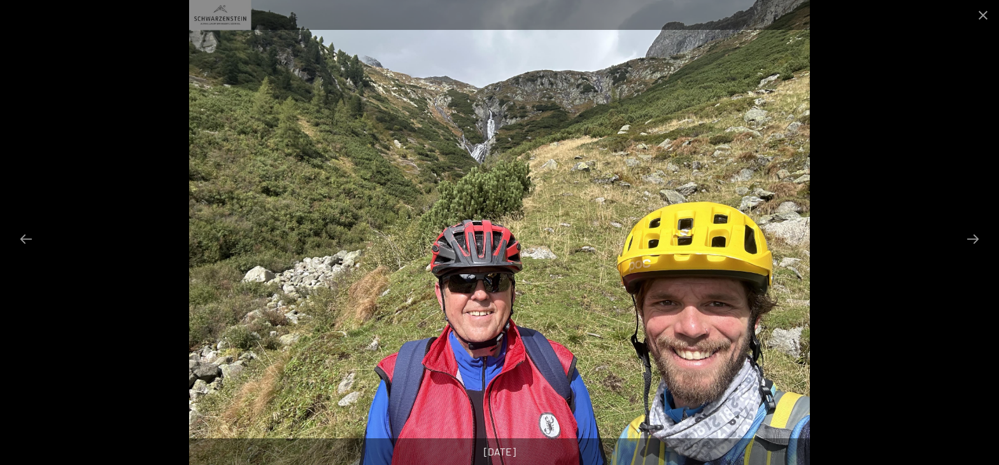
click at [971, 243] on button "Next slide" at bounding box center [973, 239] width 27 height 25
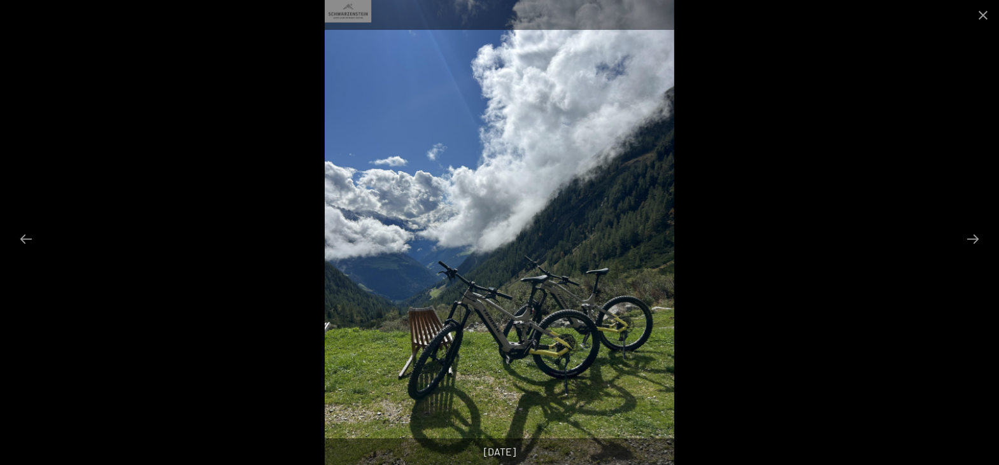
click at [971, 243] on button "Next slide" at bounding box center [973, 239] width 27 height 25
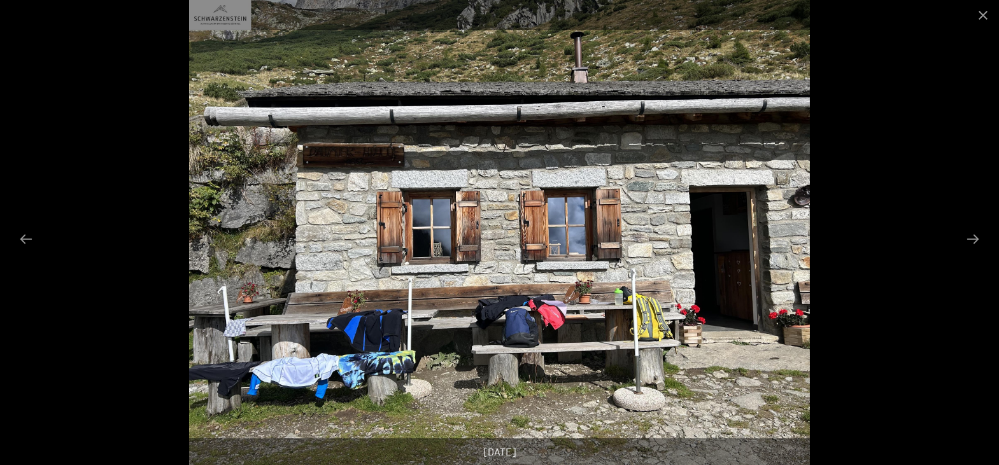
click at [971, 243] on button "Next slide" at bounding box center [973, 239] width 27 height 25
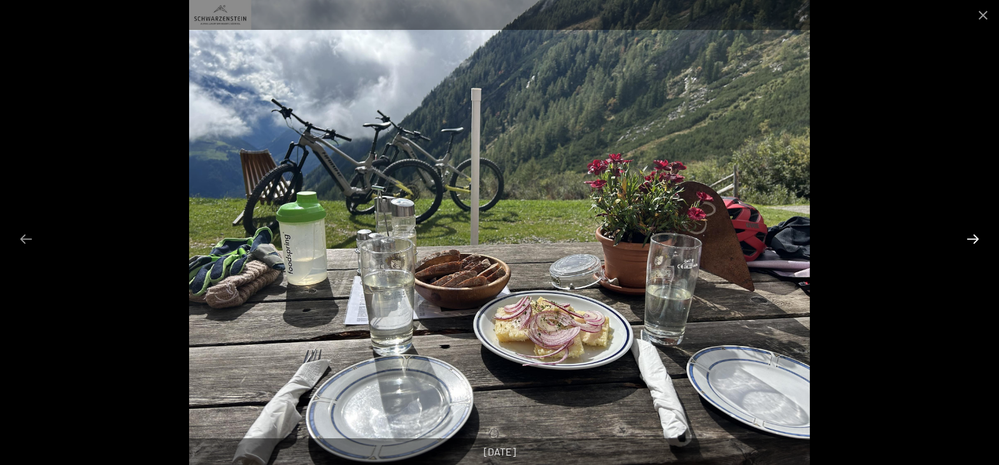
click at [971, 242] on button "Next slide" at bounding box center [973, 239] width 27 height 25
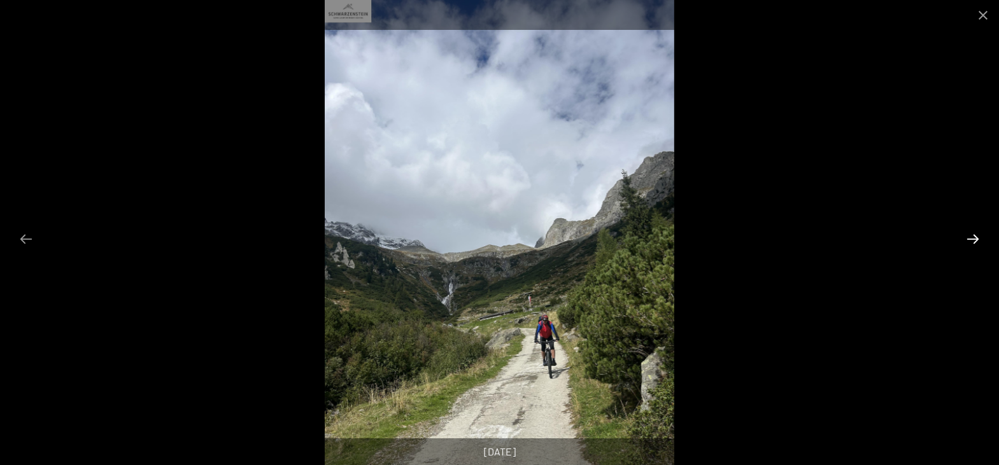
click at [971, 242] on button "Next slide" at bounding box center [973, 239] width 27 height 25
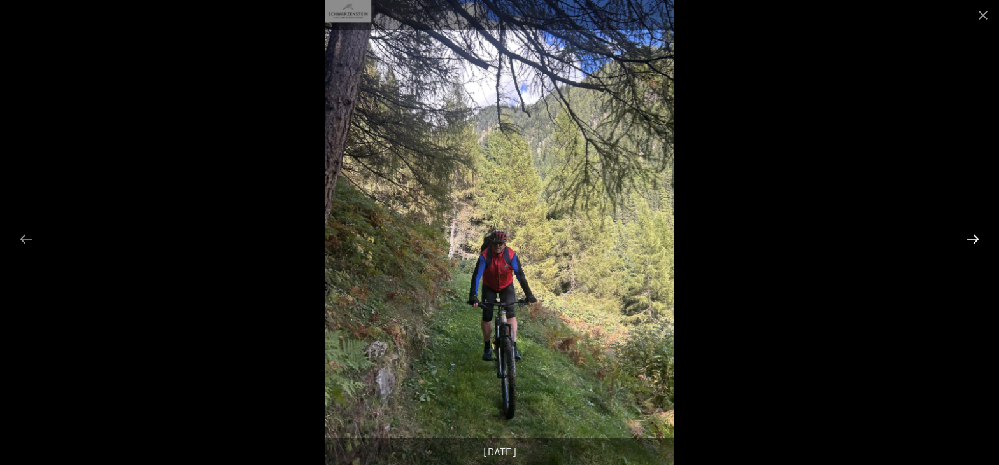
click at [971, 242] on button "Next slide" at bounding box center [973, 239] width 27 height 25
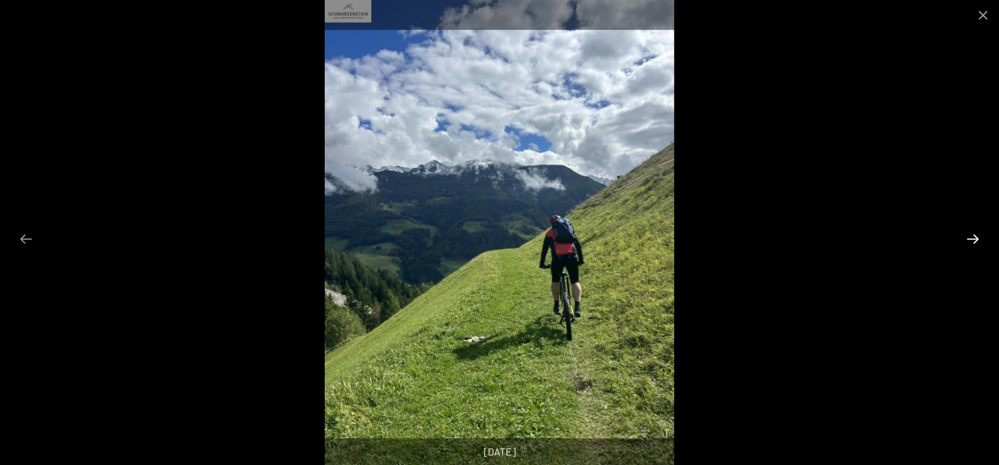
click at [971, 242] on button "Next slide" at bounding box center [973, 239] width 27 height 25
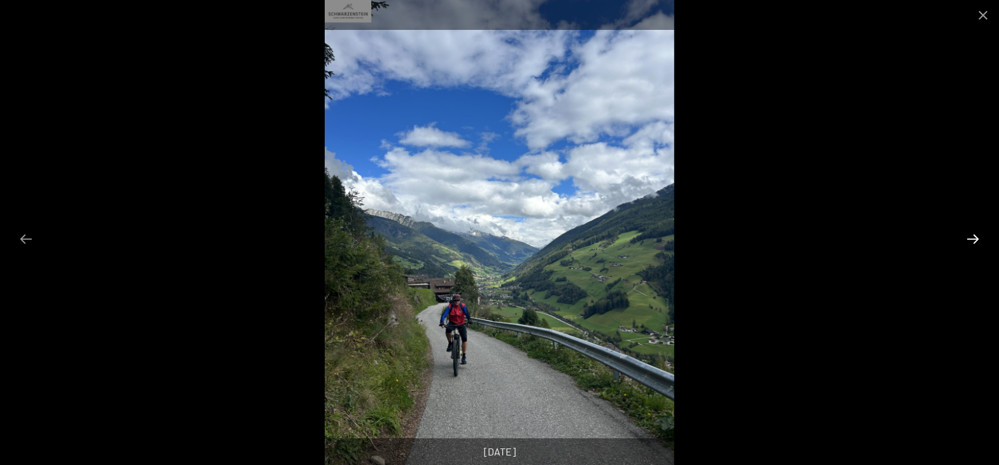
click at [971, 242] on button "Next slide" at bounding box center [973, 239] width 27 height 25
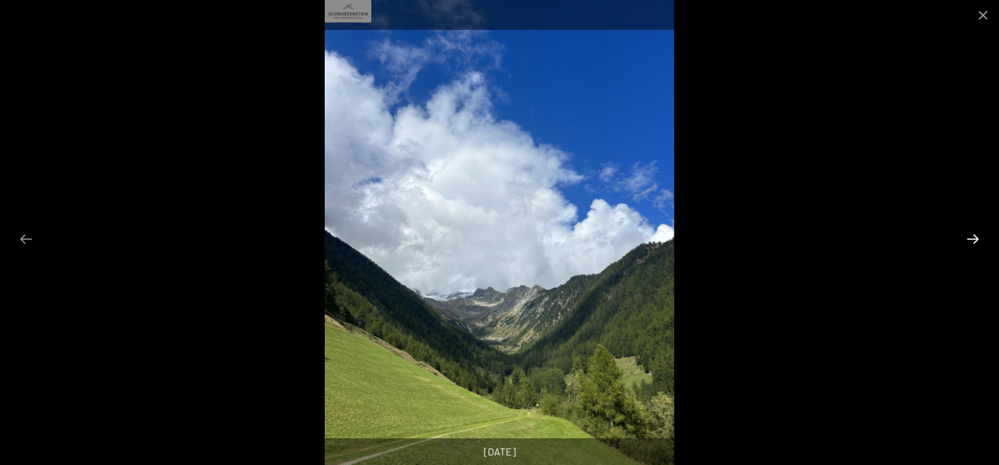
click at [971, 242] on button "Next slide" at bounding box center [973, 239] width 27 height 25
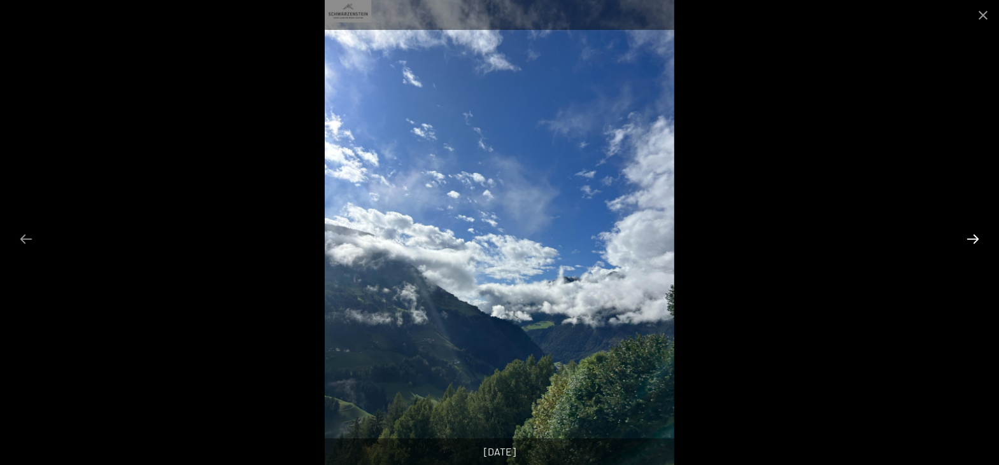
click at [971, 242] on button "Next slide" at bounding box center [973, 239] width 27 height 25
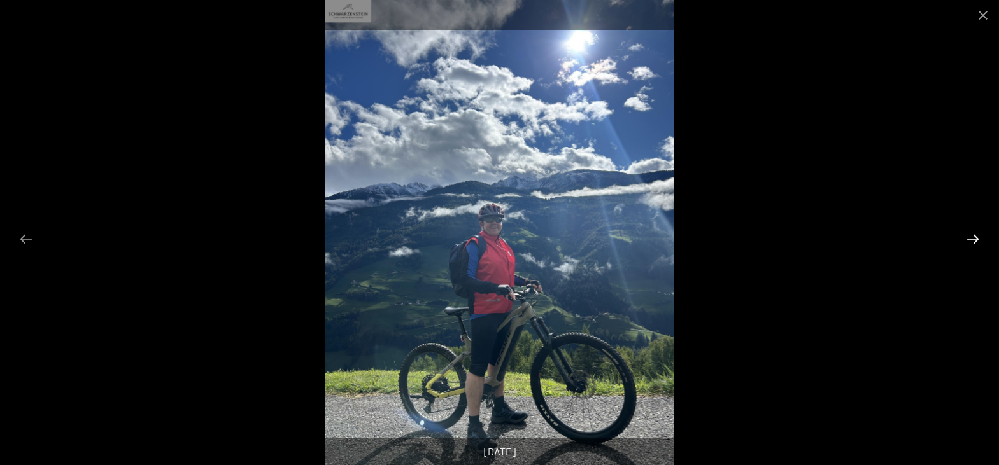
click at [971, 242] on button "Next slide" at bounding box center [973, 239] width 27 height 25
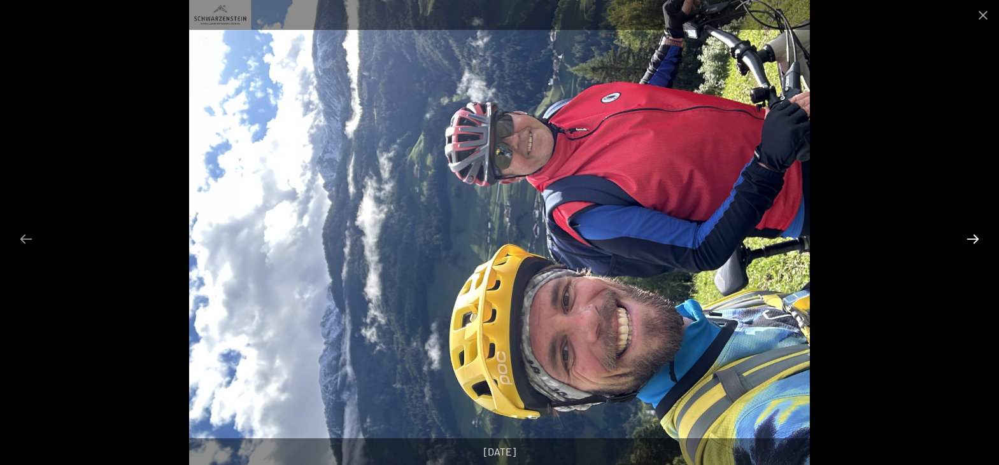
click at [970, 245] on button "Next slide" at bounding box center [973, 239] width 27 height 25
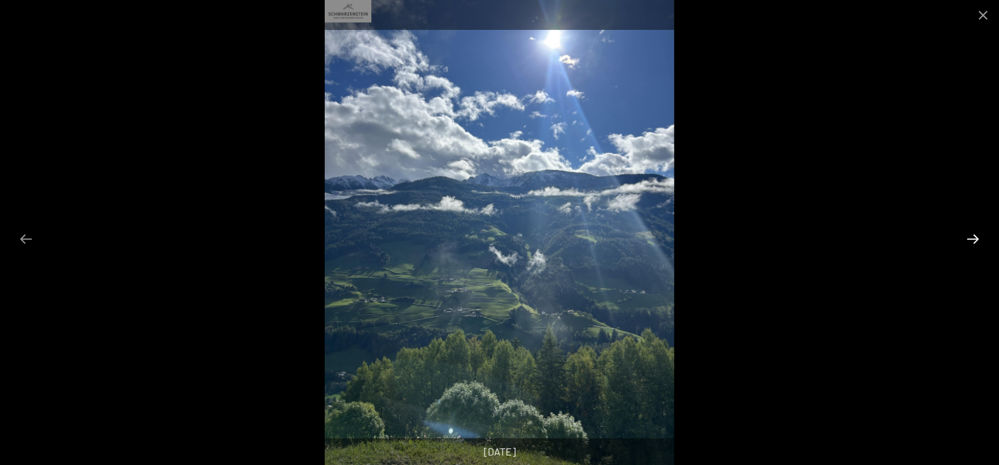
click at [970, 239] on button "Next slide" at bounding box center [973, 239] width 27 height 25
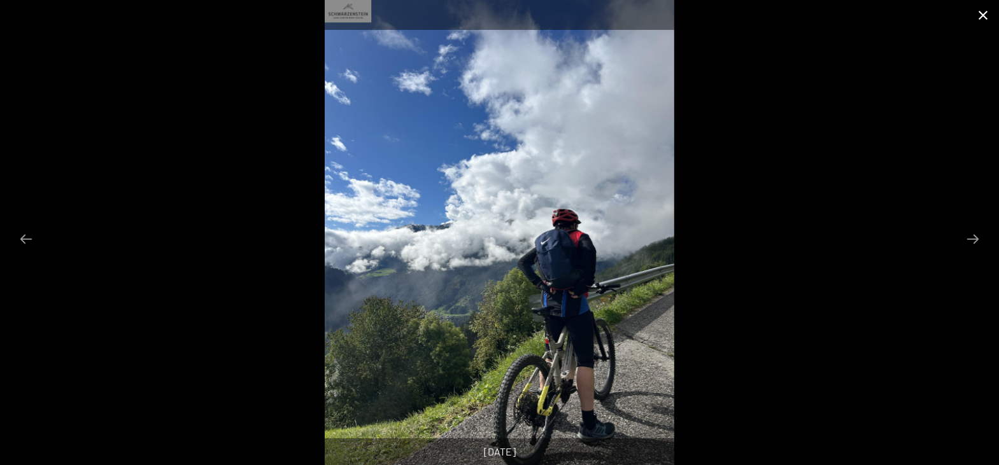
click at [978, 12] on button "Close gallery" at bounding box center [983, 15] width 32 height 30
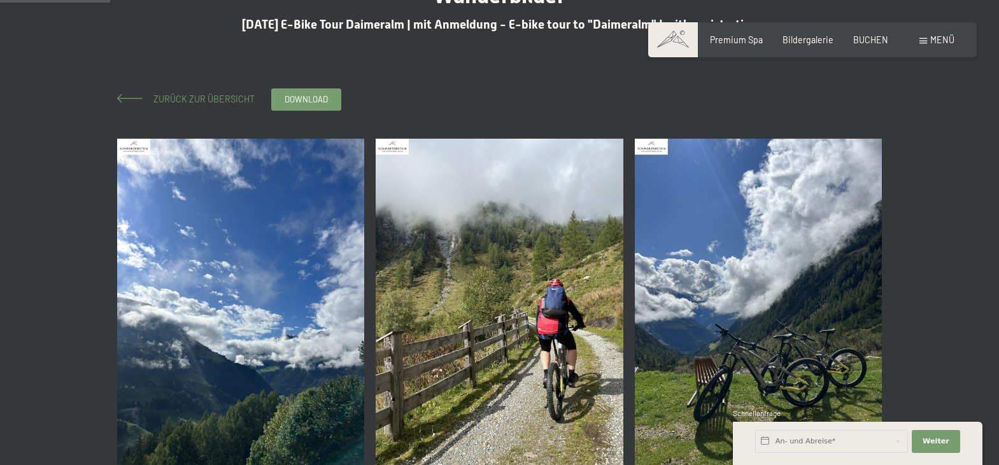
click at [234, 96] on span "Zurück zur Übersicht" at bounding box center [200, 99] width 110 height 11
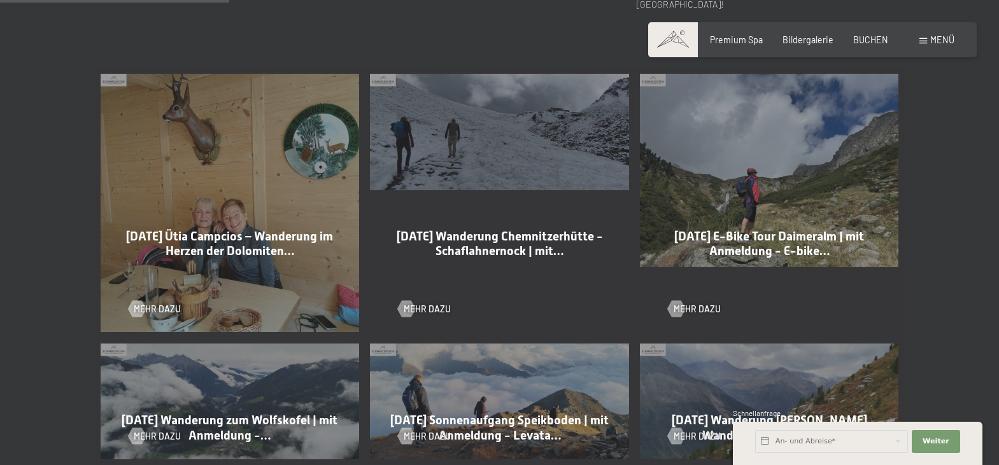
scroll to position [649, 0]
click at [422, 303] on span "Mehr dazu" at bounding box center [439, 309] width 47 height 13
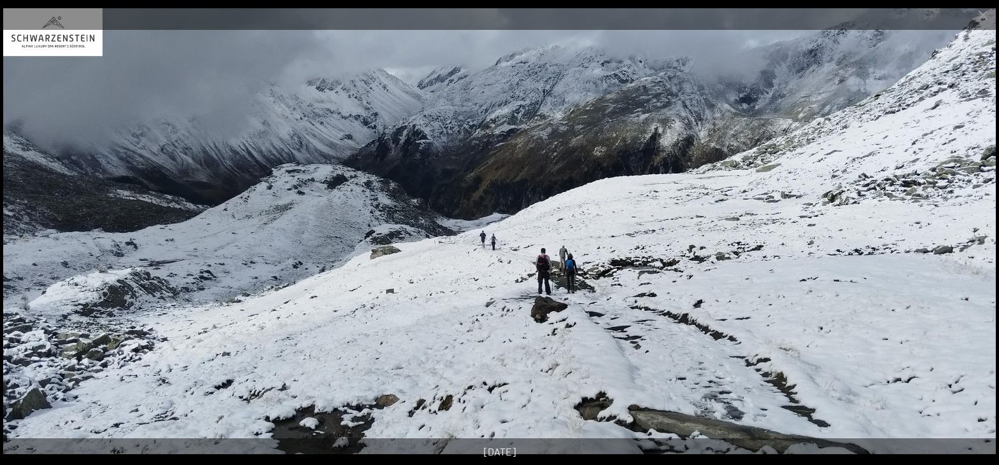
click at [966, 242] on button "Next slide" at bounding box center [973, 239] width 27 height 25
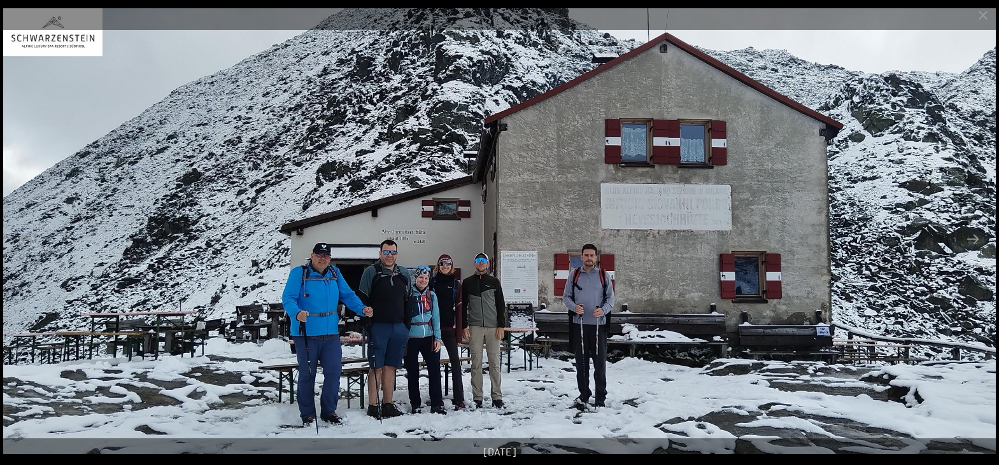
scroll to position [65, 0]
click at [966, 242] on button "Next slide" at bounding box center [973, 239] width 27 height 25
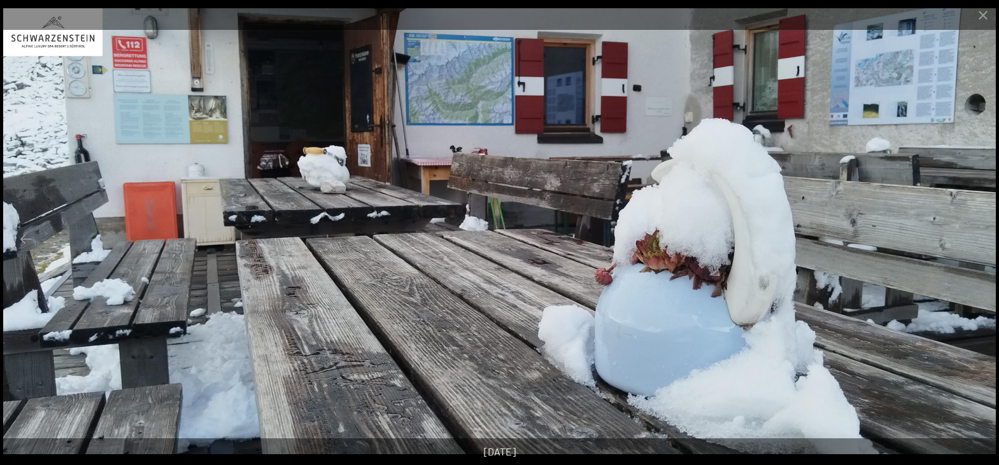
click at [966, 242] on button "Next slide" at bounding box center [973, 239] width 27 height 25
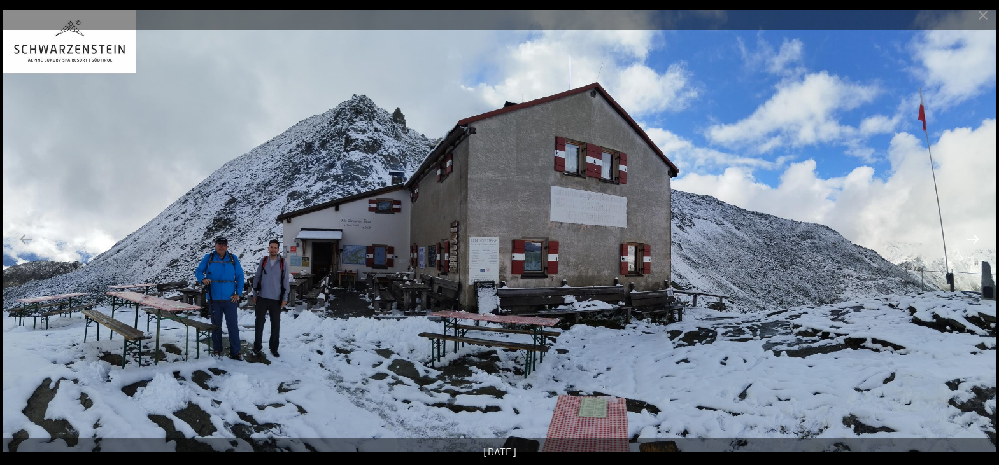
click at [966, 239] on button "Next slide" at bounding box center [973, 239] width 27 height 25
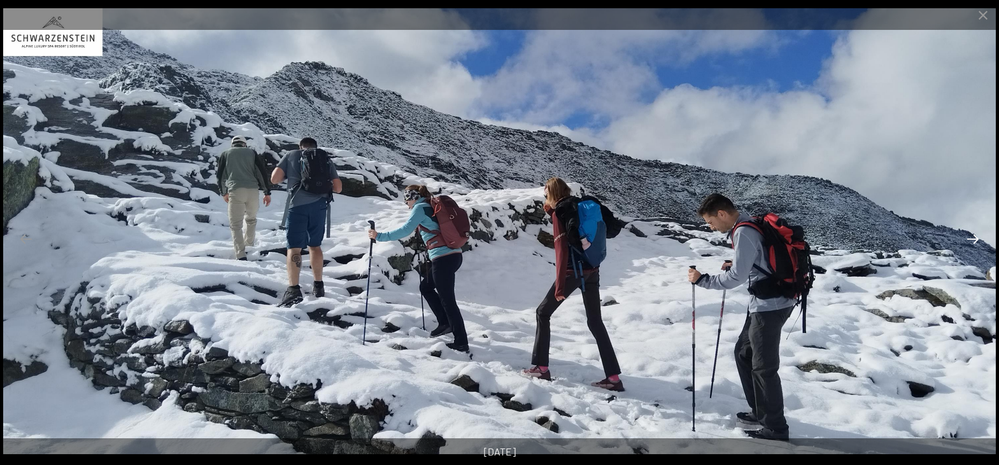
click at [966, 239] on button "Next slide" at bounding box center [973, 239] width 27 height 25
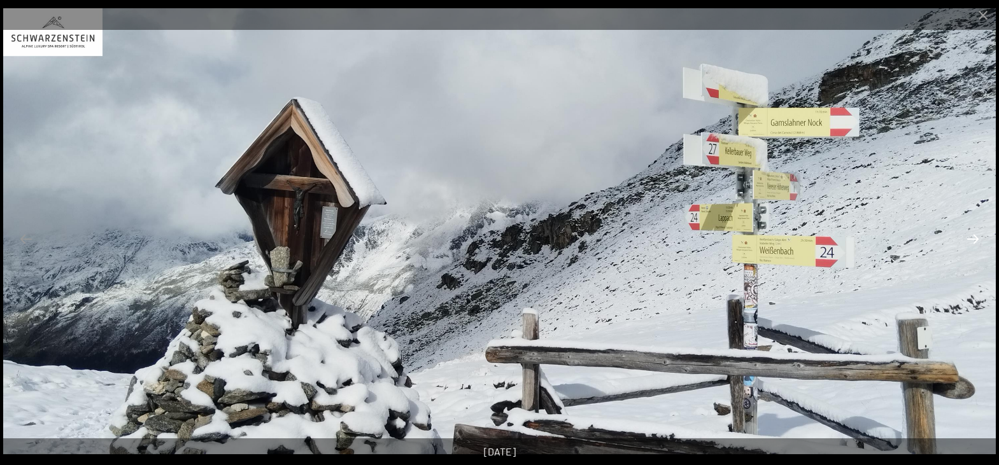
click at [966, 239] on button "Next slide" at bounding box center [973, 239] width 27 height 25
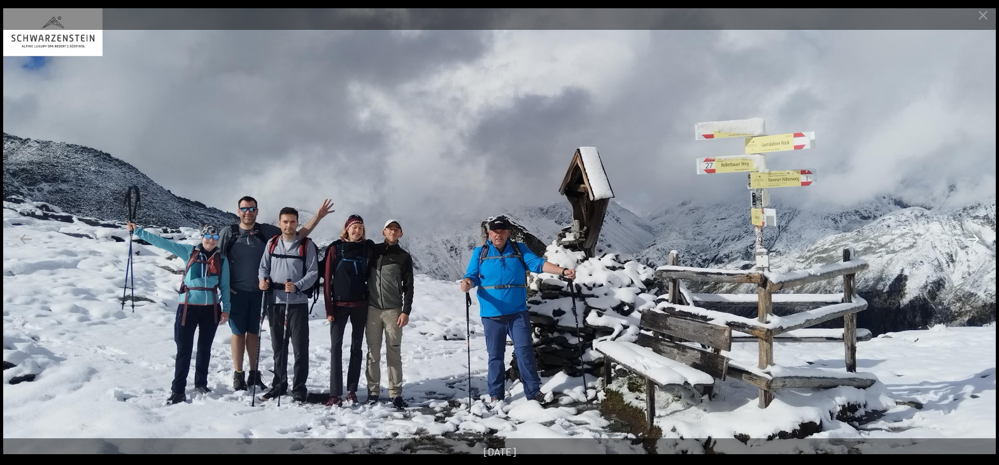
click at [966, 239] on button "Next slide" at bounding box center [973, 239] width 27 height 25
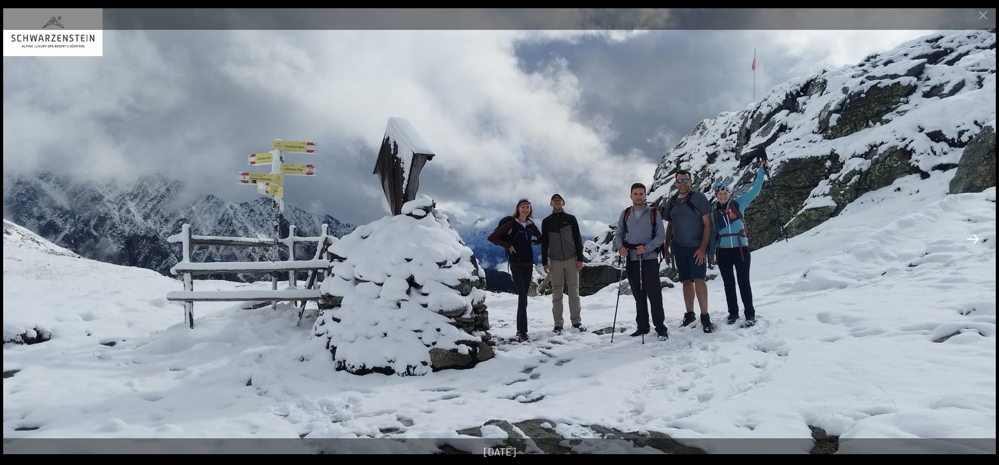
click at [966, 239] on button "Next slide" at bounding box center [973, 239] width 27 height 25
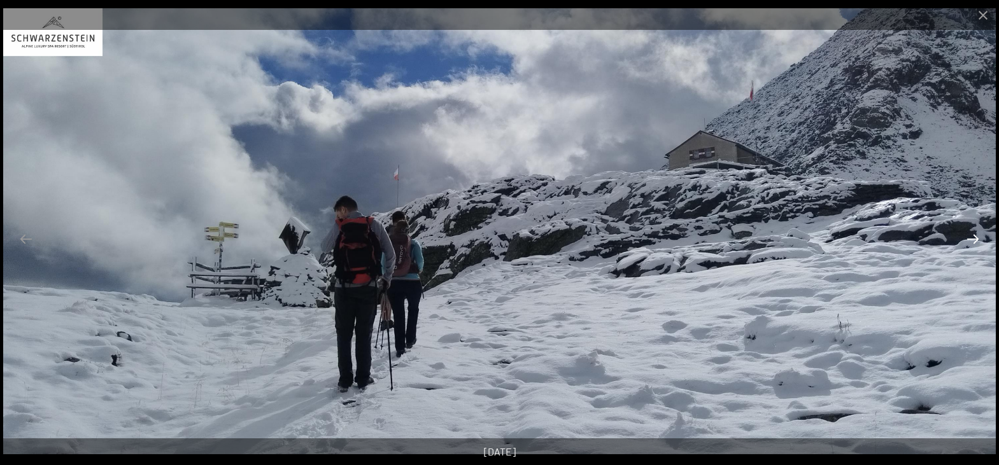
click at [966, 239] on button "Next slide" at bounding box center [973, 239] width 27 height 25
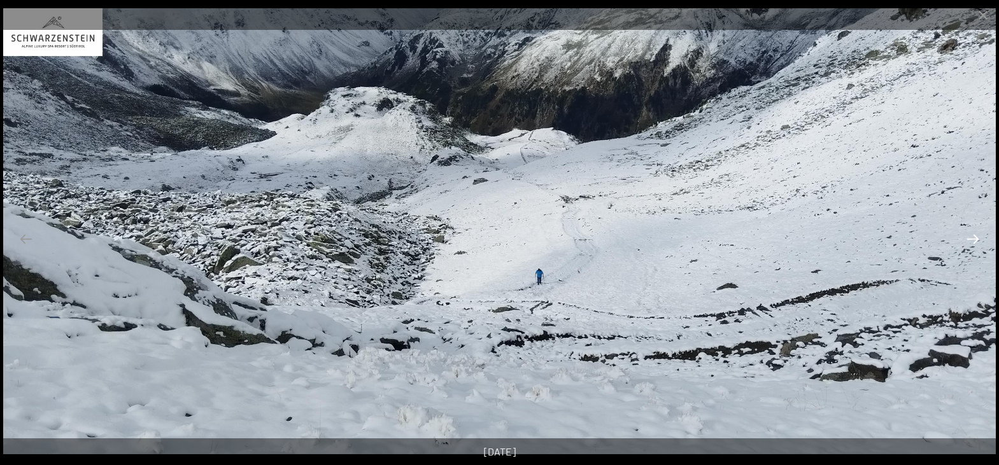
click at [966, 239] on button "Next slide" at bounding box center [973, 239] width 27 height 25
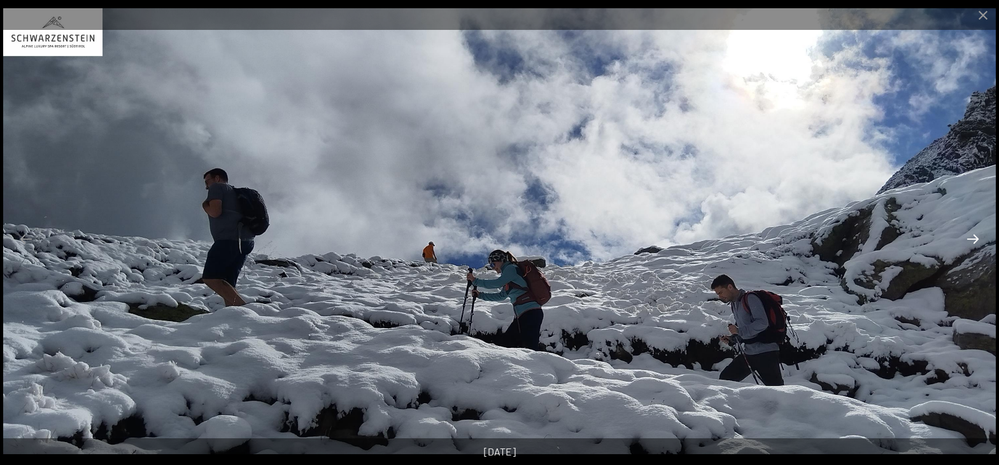
click at [966, 239] on button "Next slide" at bounding box center [973, 239] width 27 height 25
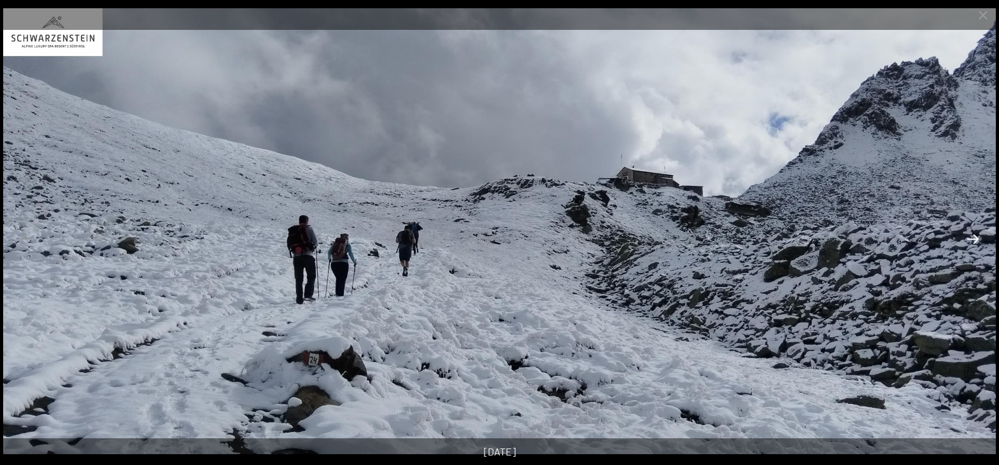
click at [966, 239] on button "Next slide" at bounding box center [973, 239] width 27 height 25
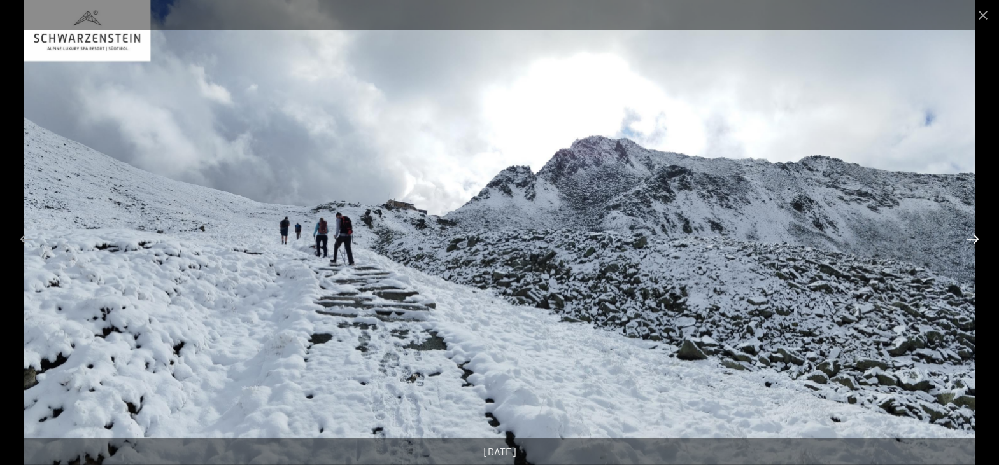
click at [966, 239] on button "Next slide" at bounding box center [973, 239] width 27 height 25
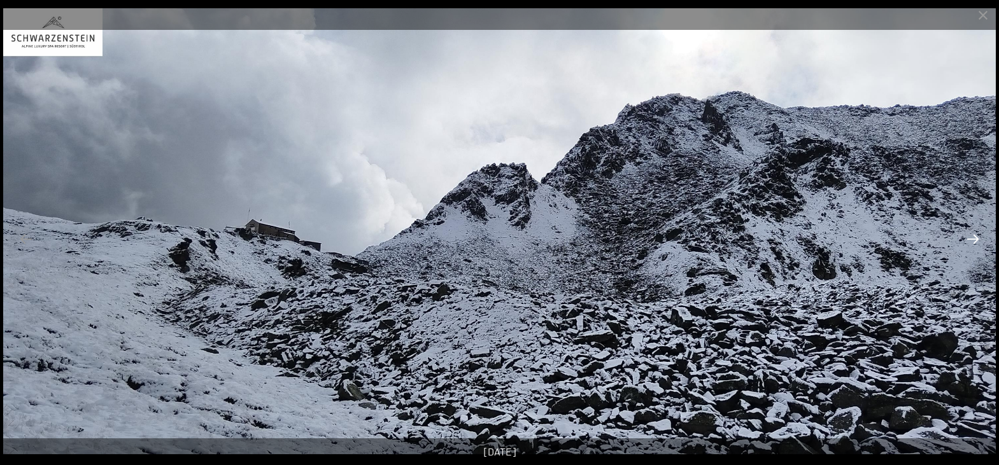
click at [966, 239] on button "Next slide" at bounding box center [973, 239] width 27 height 25
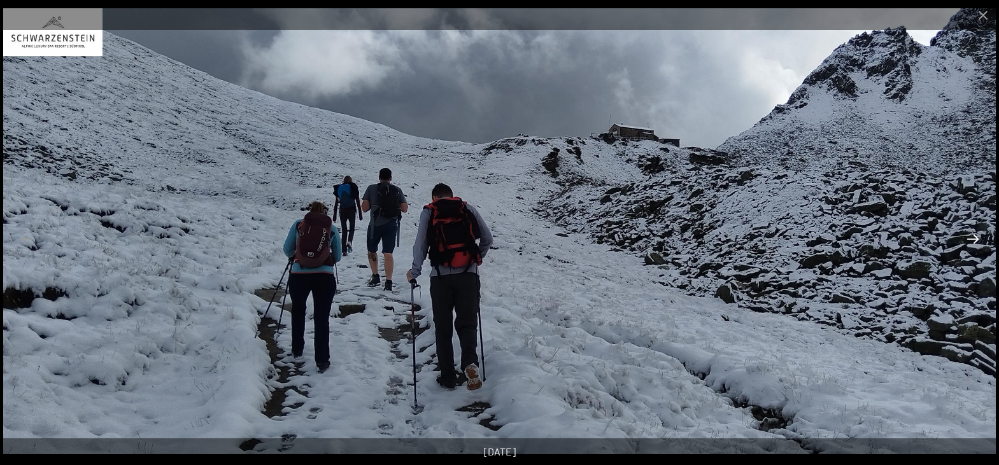
click at [966, 239] on button "Next slide" at bounding box center [973, 239] width 27 height 25
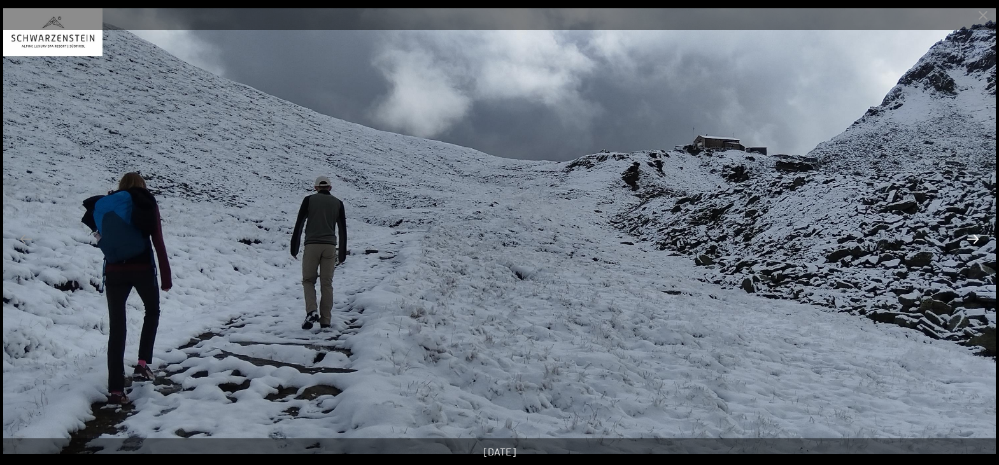
click at [966, 239] on button "Next slide" at bounding box center [973, 239] width 27 height 25
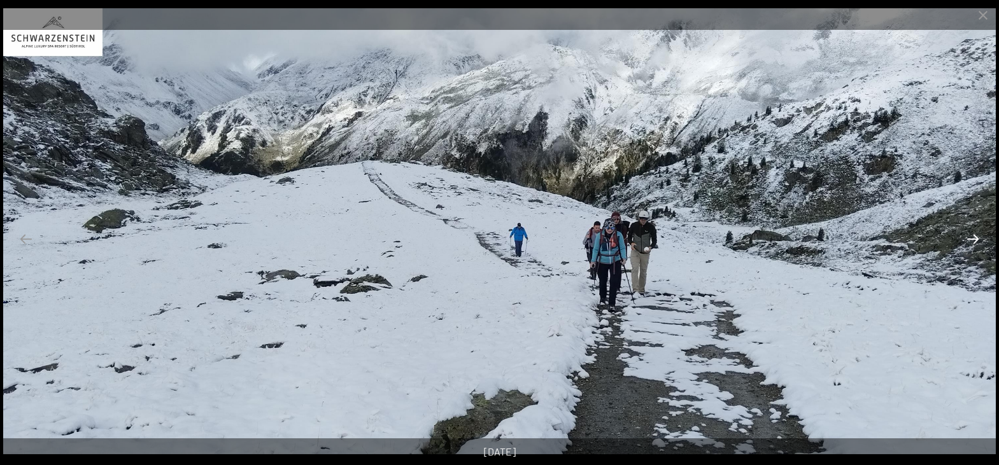
click at [966, 239] on button "Next slide" at bounding box center [973, 239] width 27 height 25
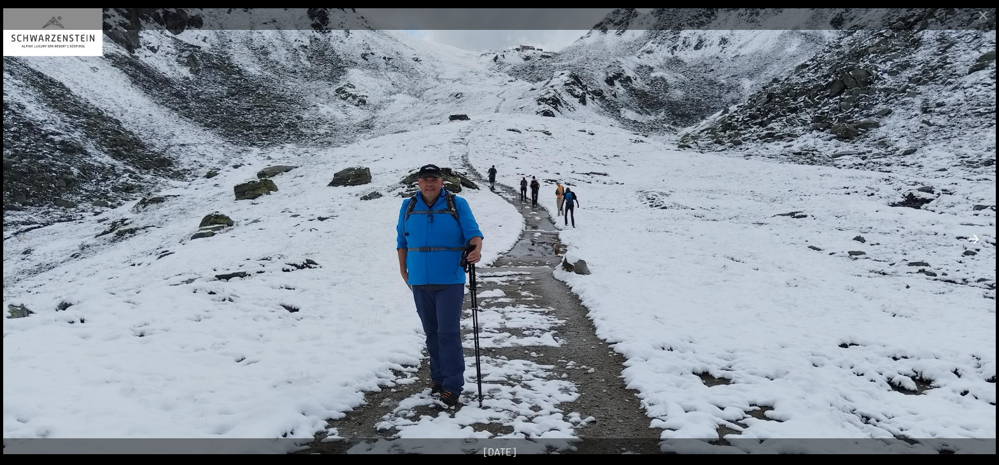
click at [966, 239] on button "Next slide" at bounding box center [973, 239] width 27 height 25
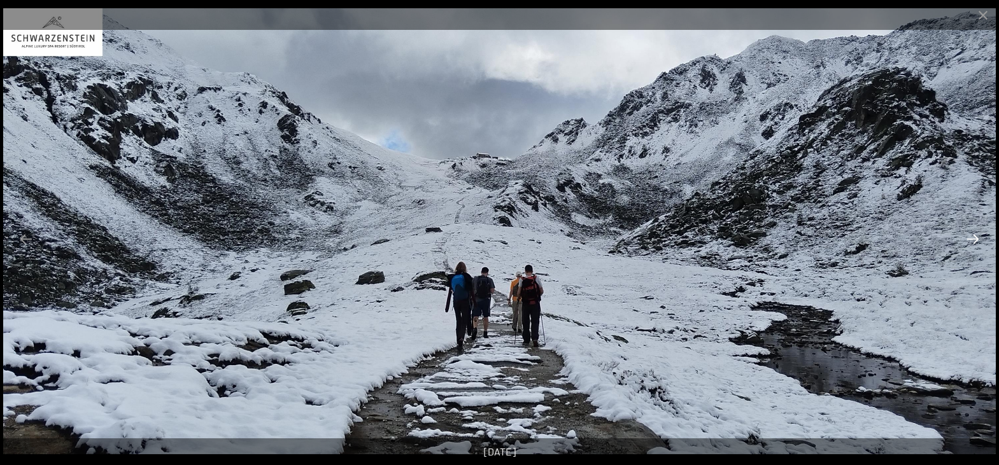
click at [966, 239] on button "Next slide" at bounding box center [973, 239] width 27 height 25
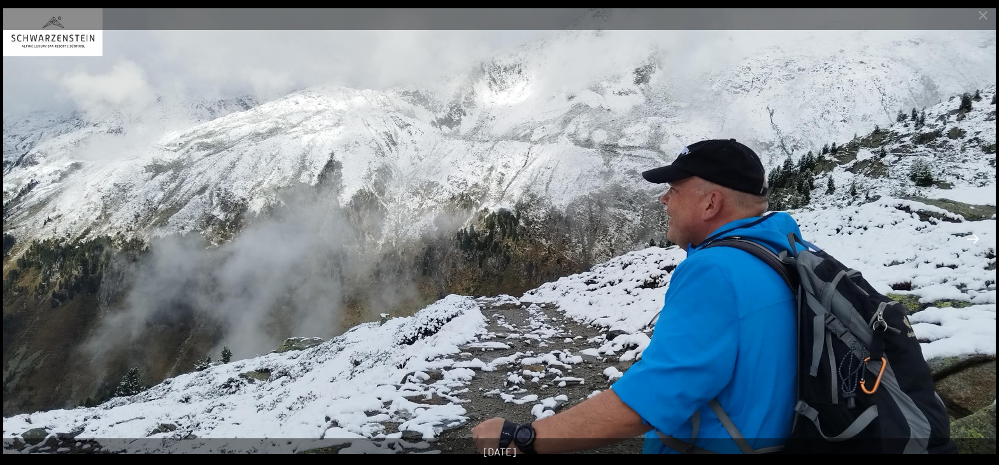
click at [966, 239] on button "Next slide" at bounding box center [973, 239] width 27 height 25
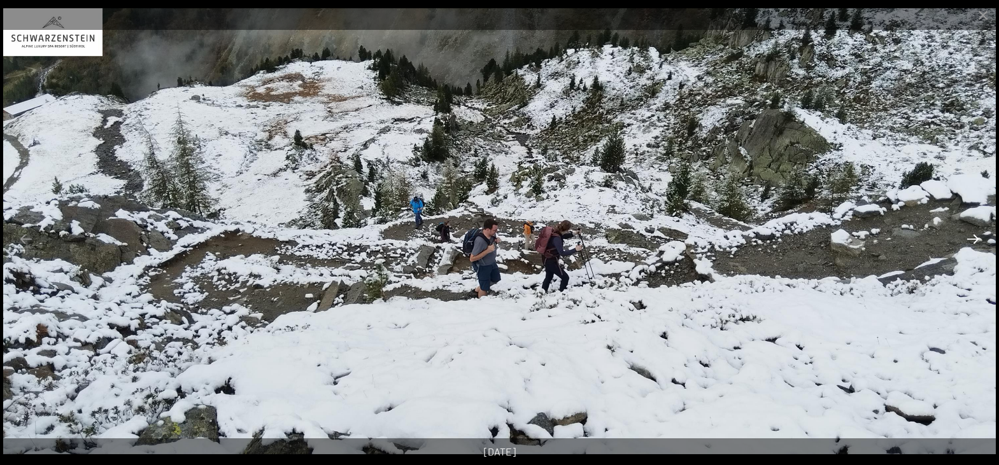
click at [966, 239] on button "Next slide" at bounding box center [973, 239] width 27 height 25
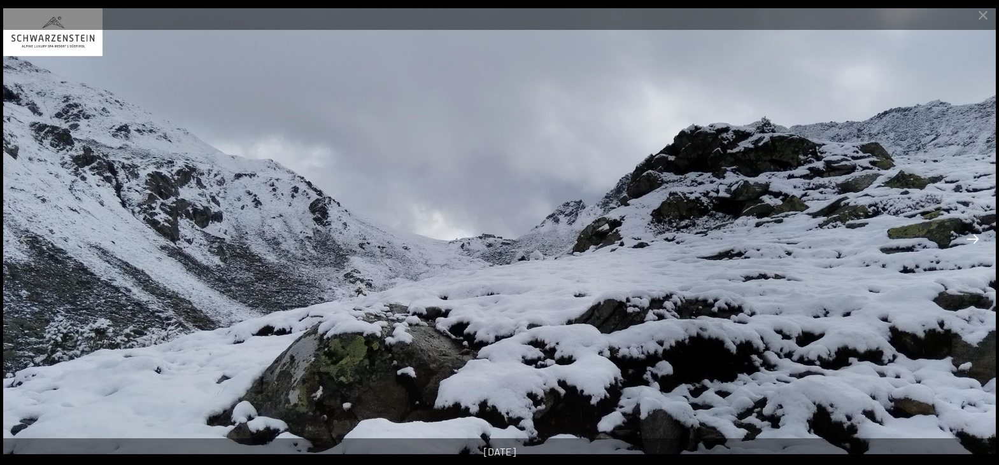
click at [967, 239] on button "Next slide" at bounding box center [973, 239] width 27 height 25
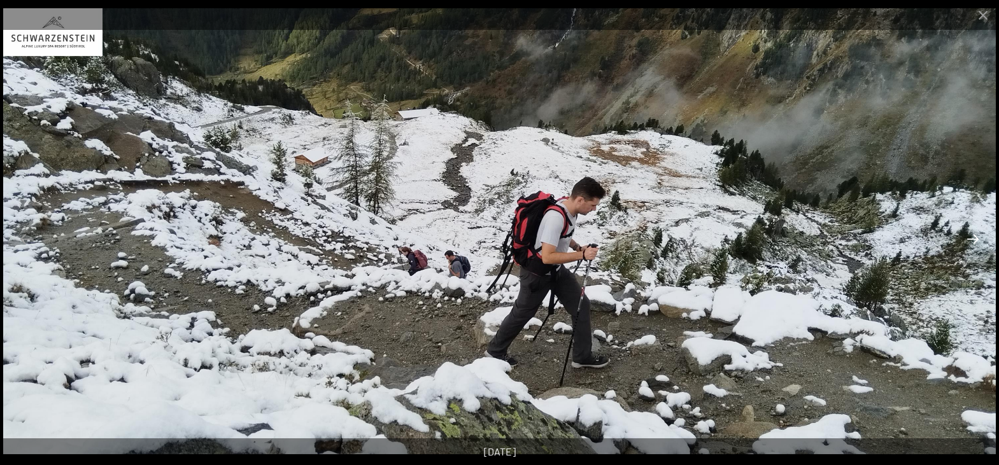
click at [970, 239] on button "Next slide" at bounding box center [973, 239] width 27 height 25
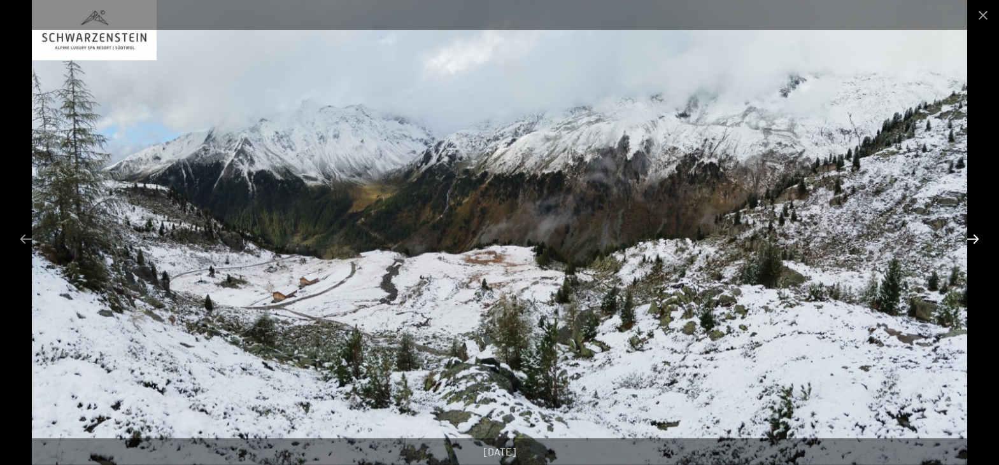
click at [970, 239] on button "Next slide" at bounding box center [973, 239] width 27 height 25
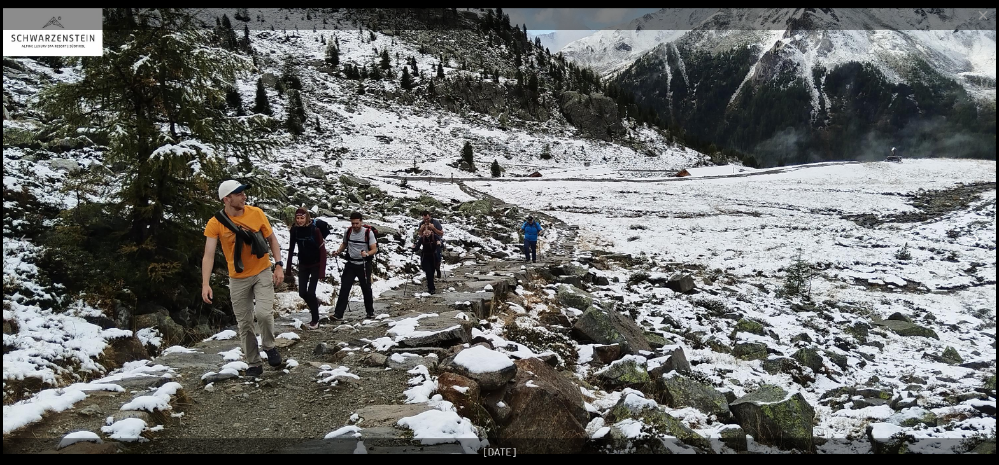
click at [970, 239] on button "Next slide" at bounding box center [973, 239] width 27 height 25
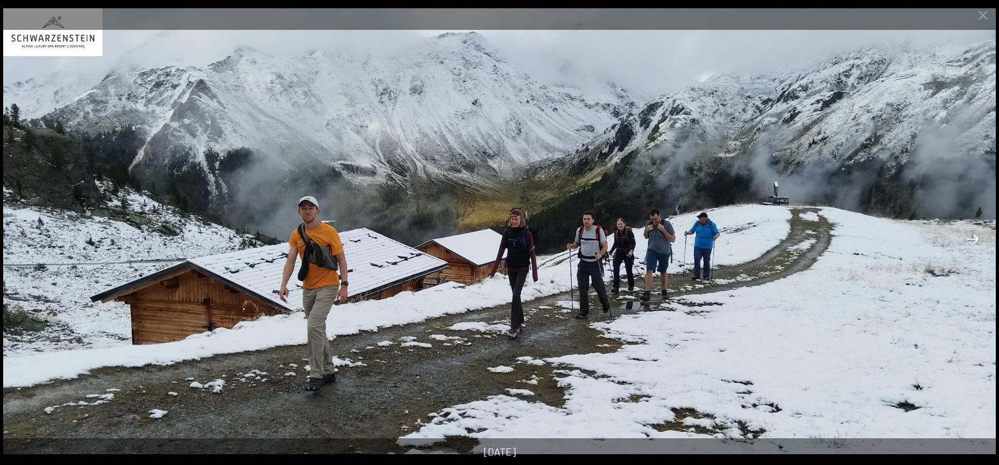
click at [970, 239] on button "Next slide" at bounding box center [973, 239] width 27 height 25
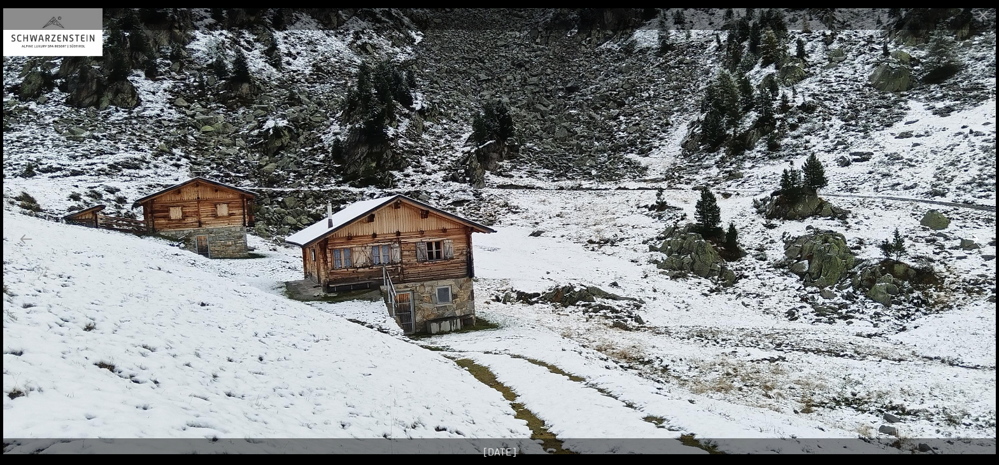
click at [970, 239] on button "Next slide" at bounding box center [973, 239] width 27 height 25
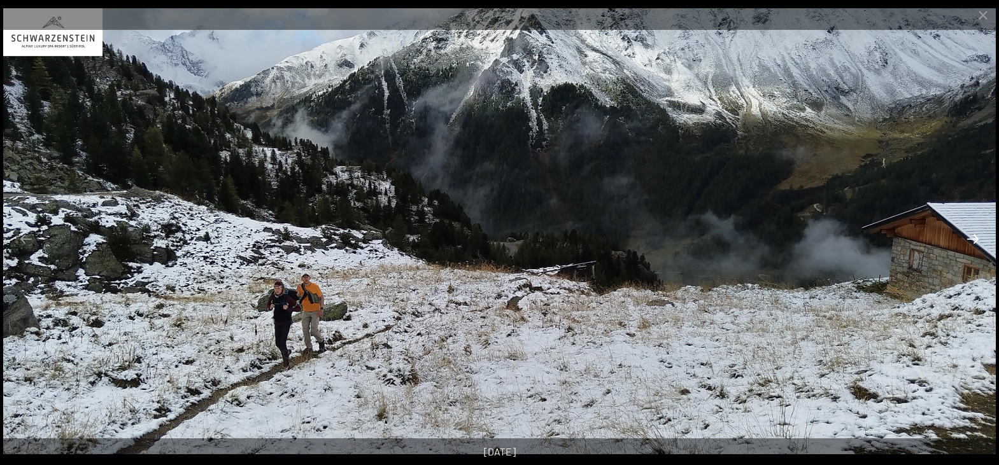
click at [970, 239] on button "Next slide" at bounding box center [973, 239] width 27 height 25
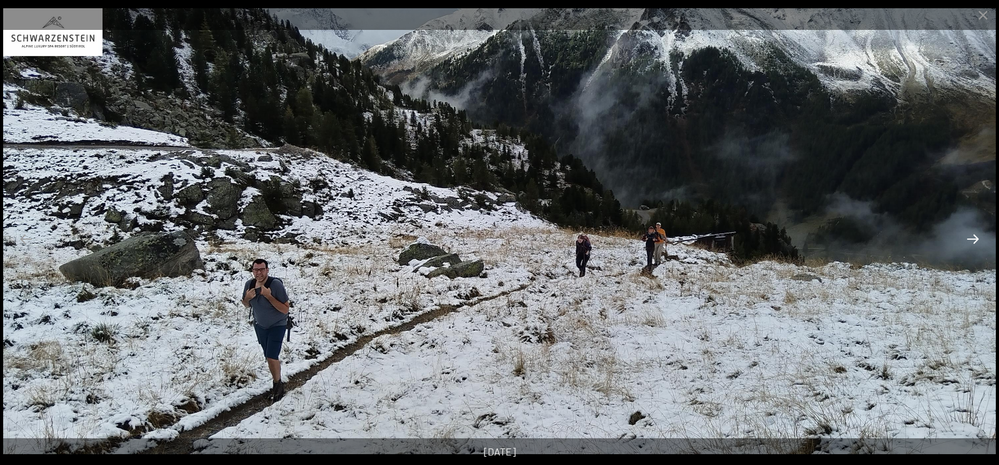
click at [970, 239] on button "Next slide" at bounding box center [973, 239] width 27 height 25
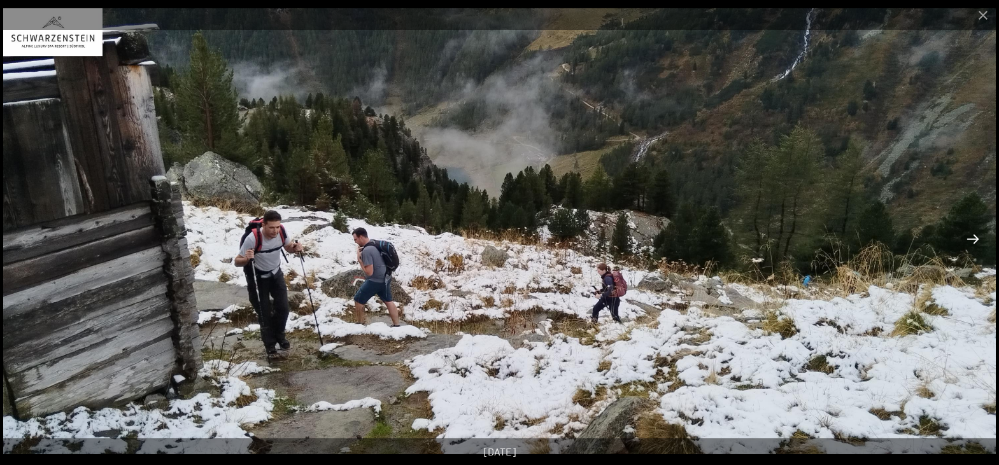
click at [970, 239] on button "Next slide" at bounding box center [973, 239] width 27 height 25
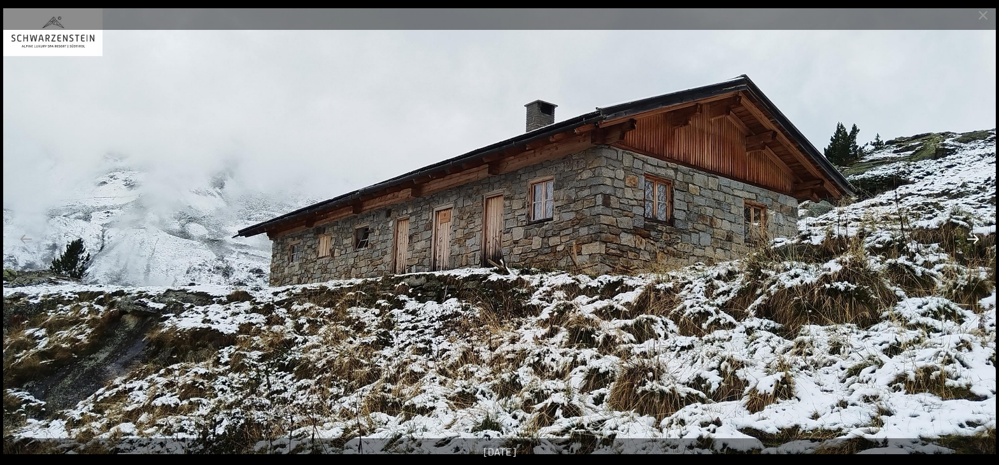
click at [970, 239] on button "Next slide" at bounding box center [973, 239] width 27 height 25
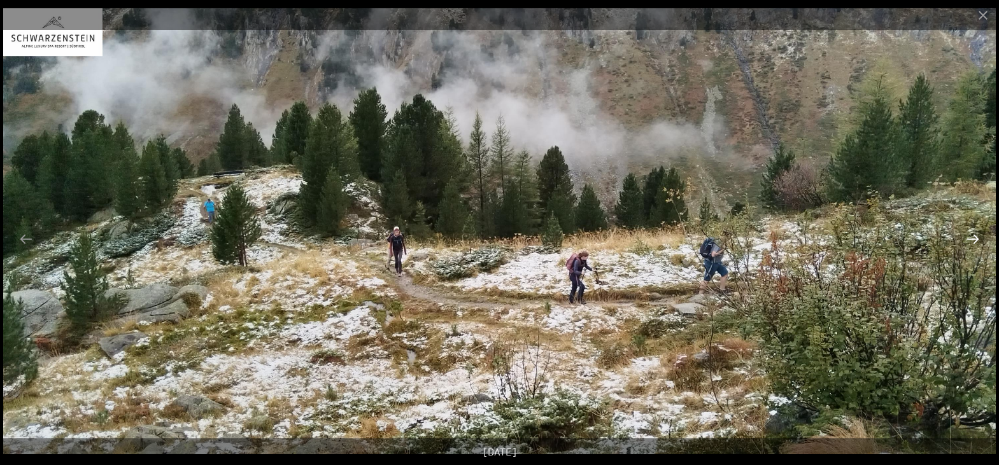
click at [970, 239] on button "Next slide" at bounding box center [973, 239] width 27 height 25
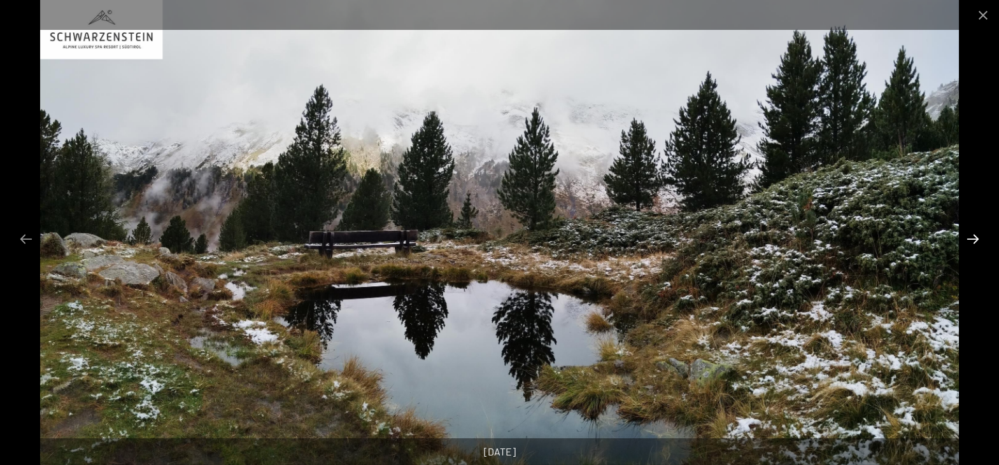
click at [970, 239] on button "Next slide" at bounding box center [973, 239] width 27 height 25
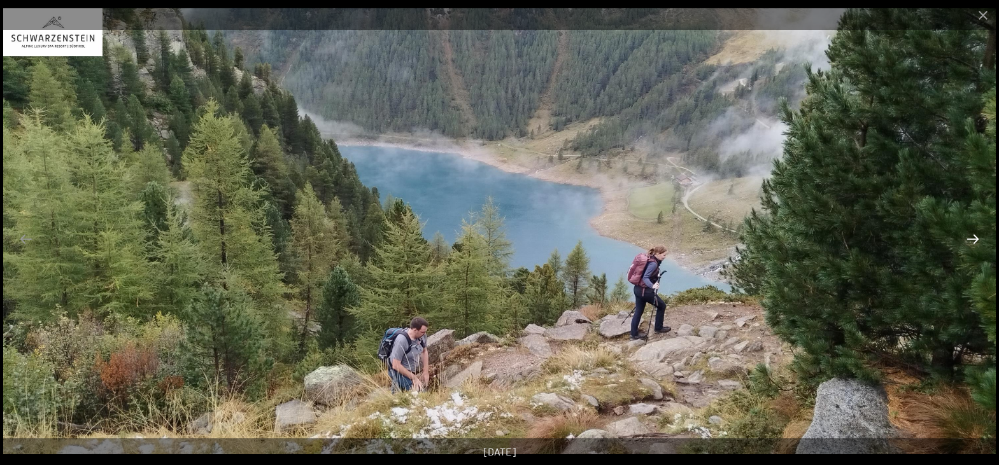
click at [970, 239] on button "Next slide" at bounding box center [973, 239] width 27 height 25
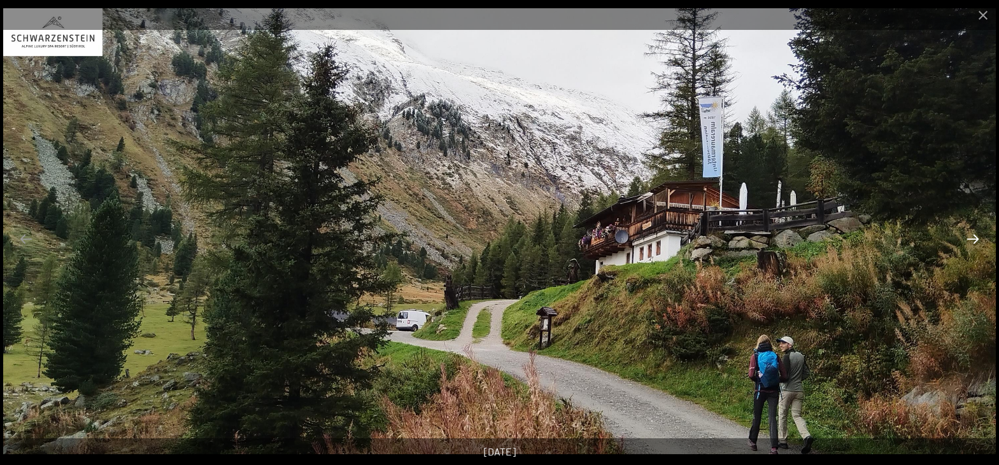
click at [970, 239] on button "Next slide" at bounding box center [973, 239] width 27 height 25
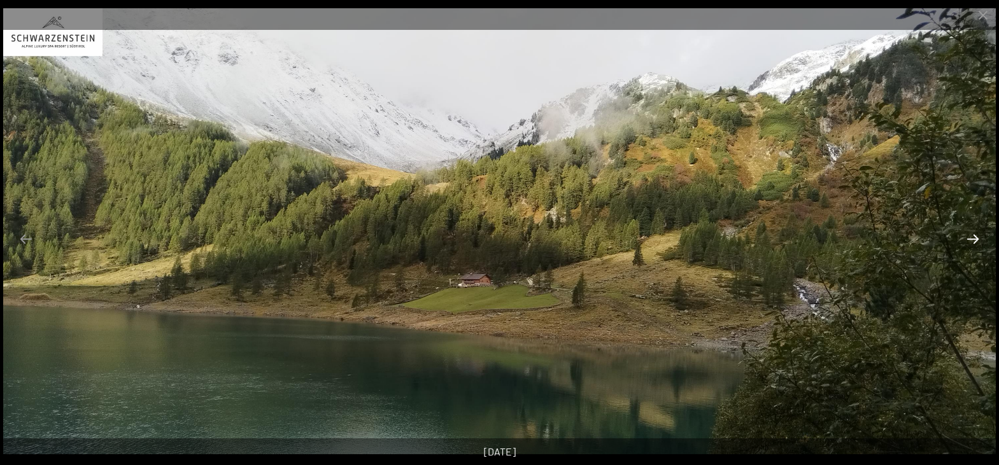
click at [970, 239] on button "Next slide" at bounding box center [973, 239] width 27 height 25
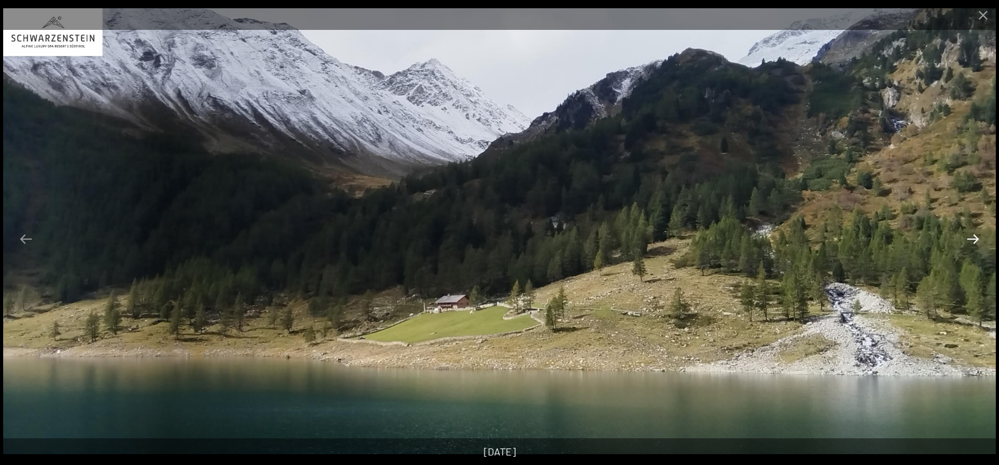
click at [970, 239] on button "Next slide" at bounding box center [973, 239] width 27 height 25
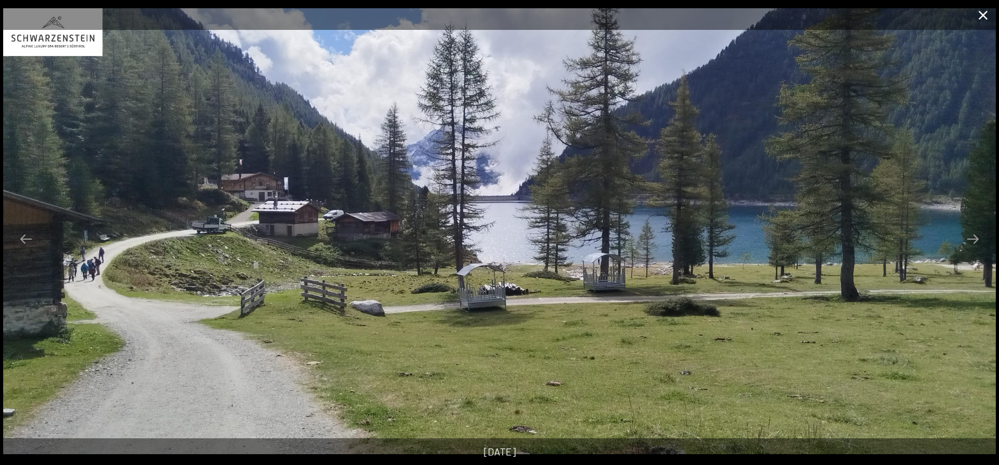
click at [982, 13] on button "Close gallery" at bounding box center [983, 15] width 32 height 30
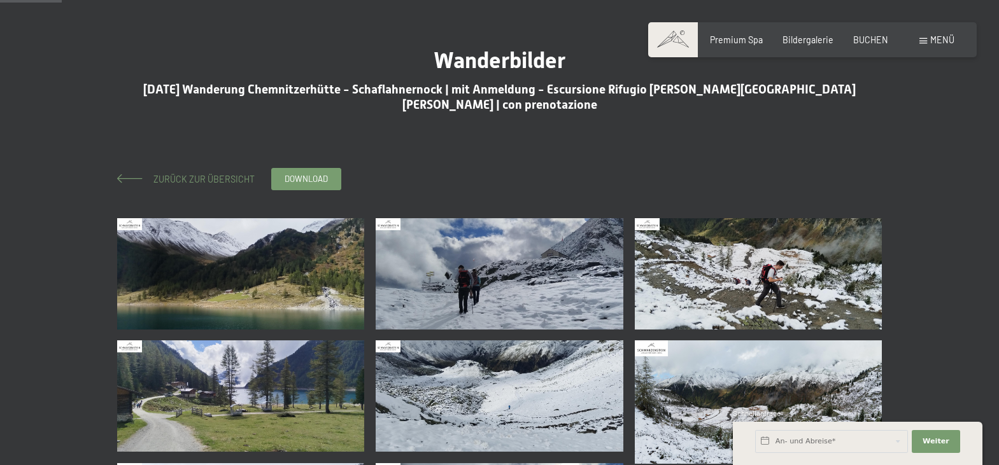
click at [205, 178] on span "Zurück zur Übersicht" at bounding box center [200, 179] width 110 height 11
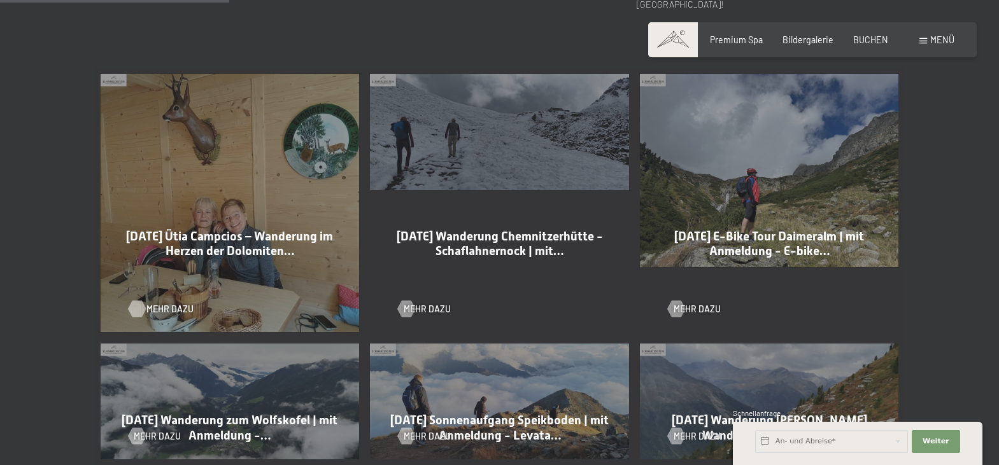
scroll to position [649, 0]
click at [166, 303] on span "Mehr dazu" at bounding box center [169, 309] width 47 height 13
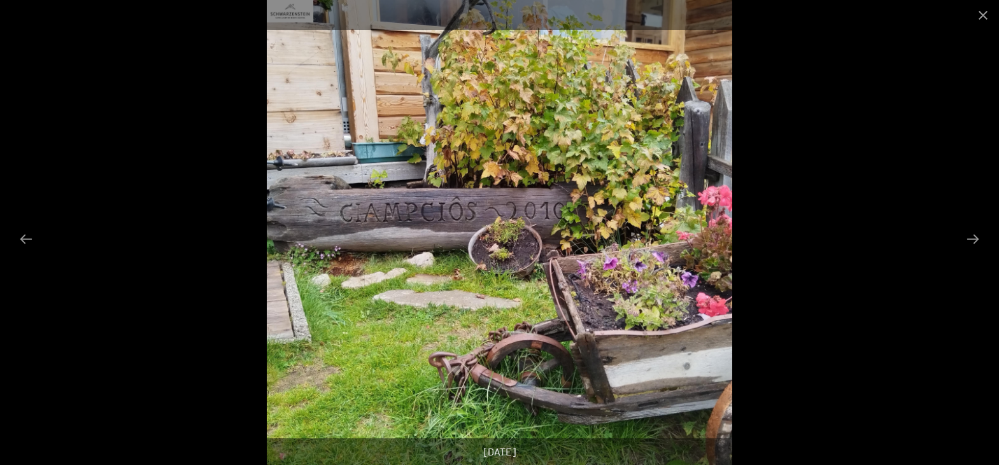
click at [968, 244] on button "Next slide" at bounding box center [973, 239] width 27 height 25
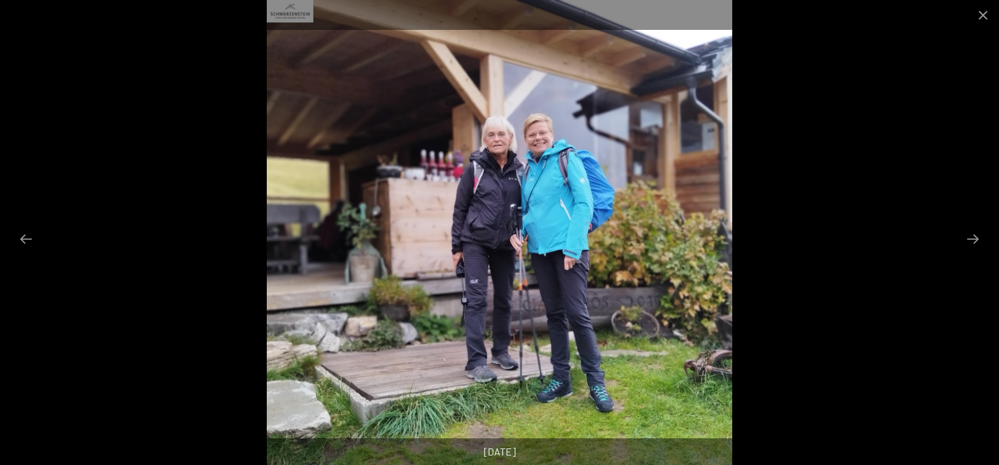
click at [968, 244] on button "Next slide" at bounding box center [973, 239] width 27 height 25
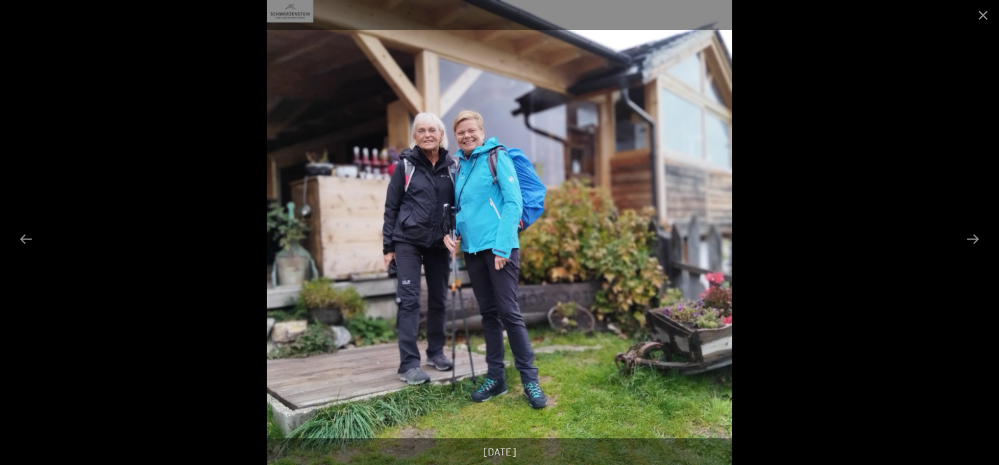
click at [968, 244] on button "Next slide" at bounding box center [973, 239] width 27 height 25
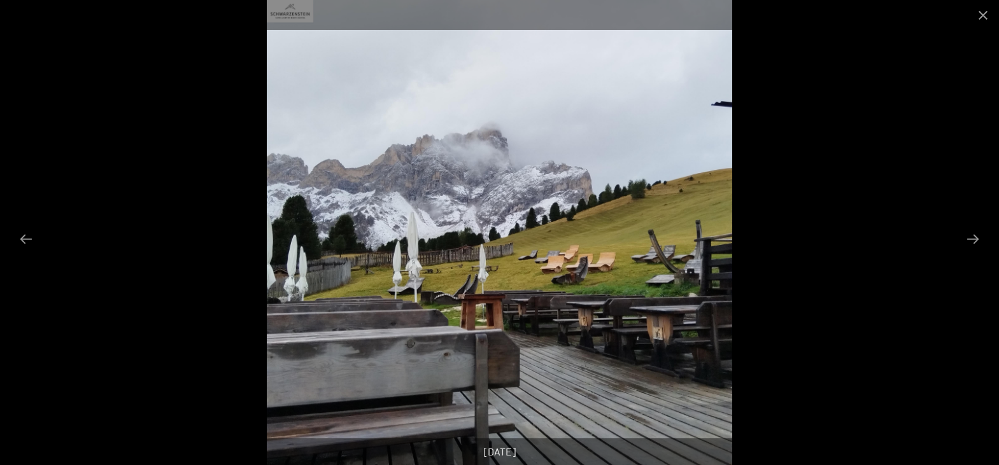
click at [968, 244] on button "Next slide" at bounding box center [973, 239] width 27 height 25
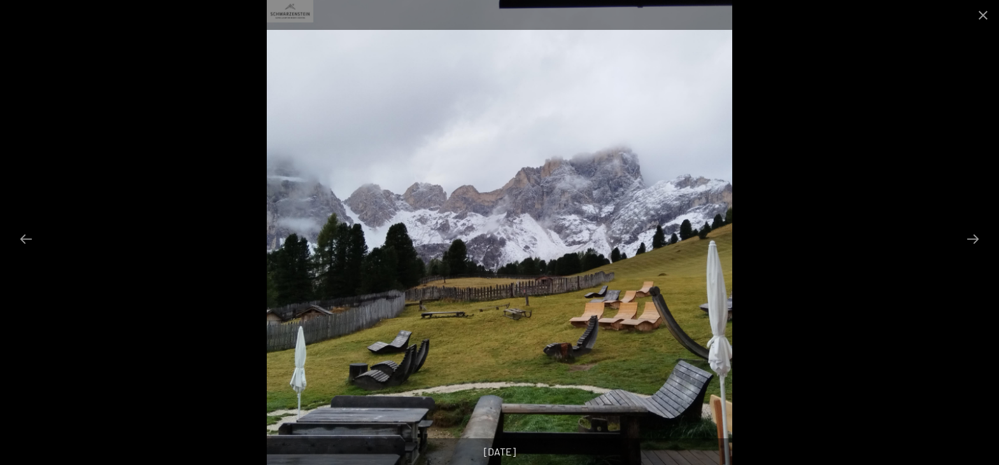
click at [968, 244] on button "Next slide" at bounding box center [973, 239] width 27 height 25
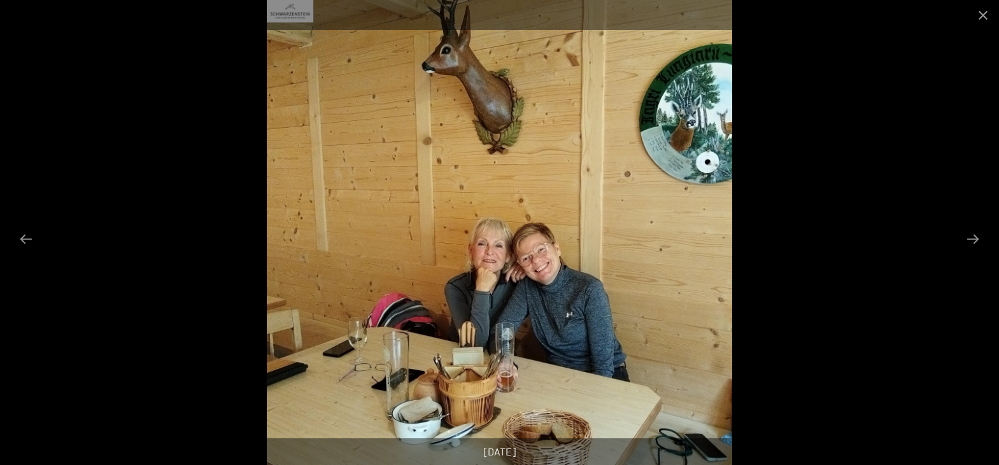
click at [968, 244] on button "Next slide" at bounding box center [973, 239] width 27 height 25
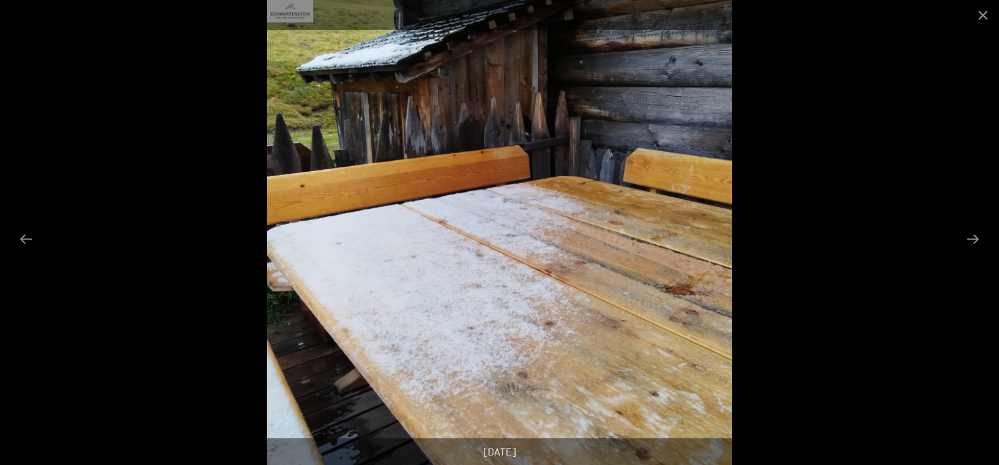
click at [968, 244] on button "Next slide" at bounding box center [973, 239] width 27 height 25
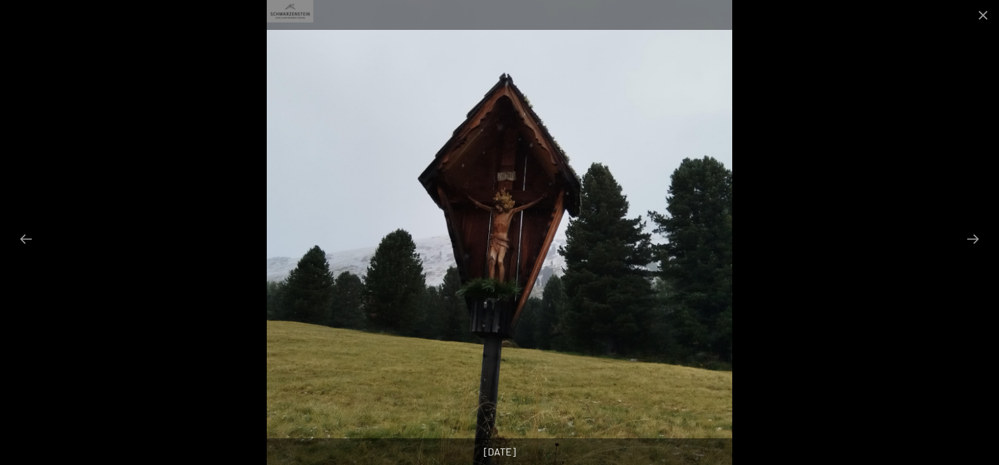
click at [968, 244] on button "Next slide" at bounding box center [973, 239] width 27 height 25
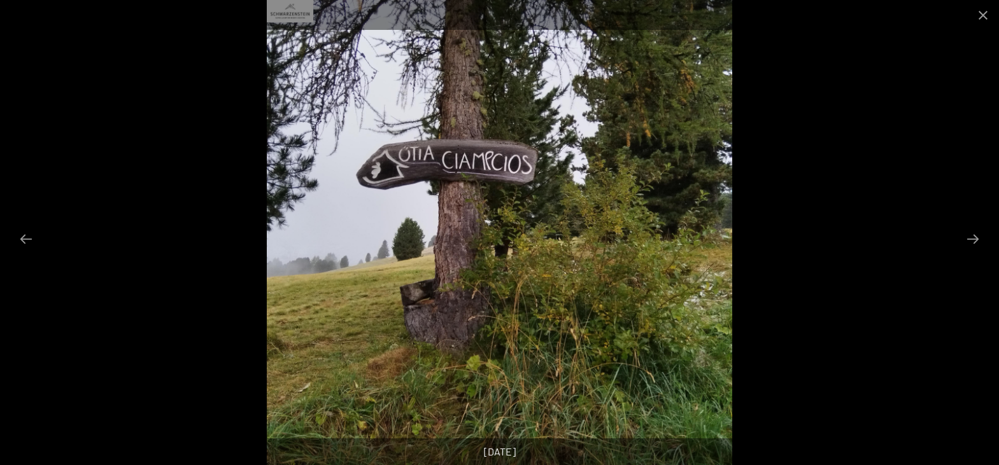
click at [968, 244] on button "Next slide" at bounding box center [973, 239] width 27 height 25
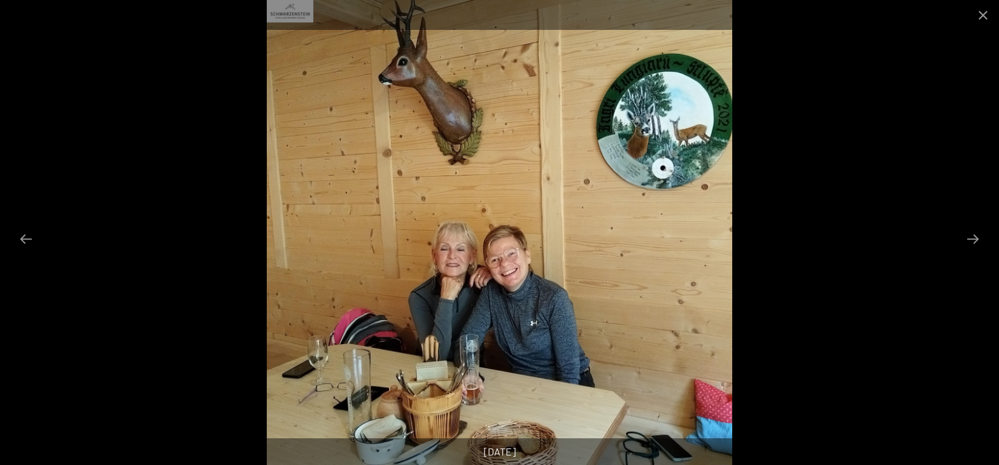
click at [968, 244] on button "Next slide" at bounding box center [973, 239] width 27 height 25
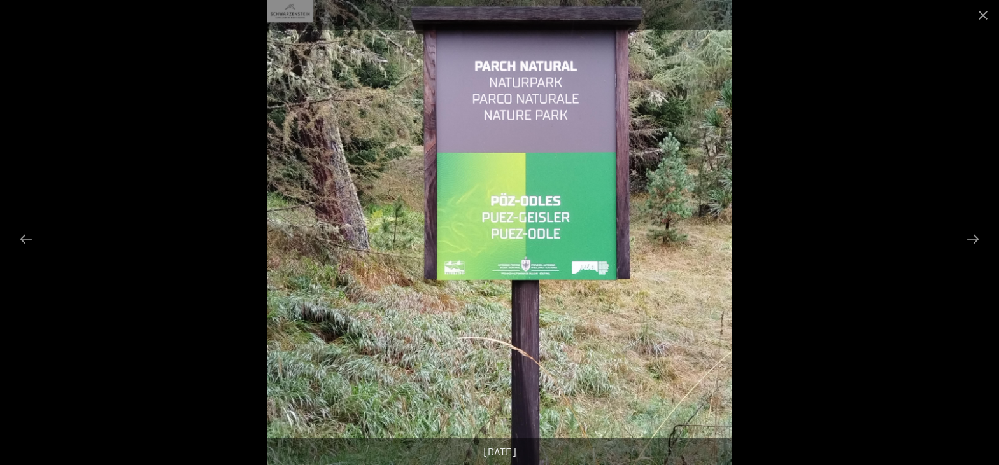
click at [968, 244] on button "Next slide" at bounding box center [973, 239] width 27 height 25
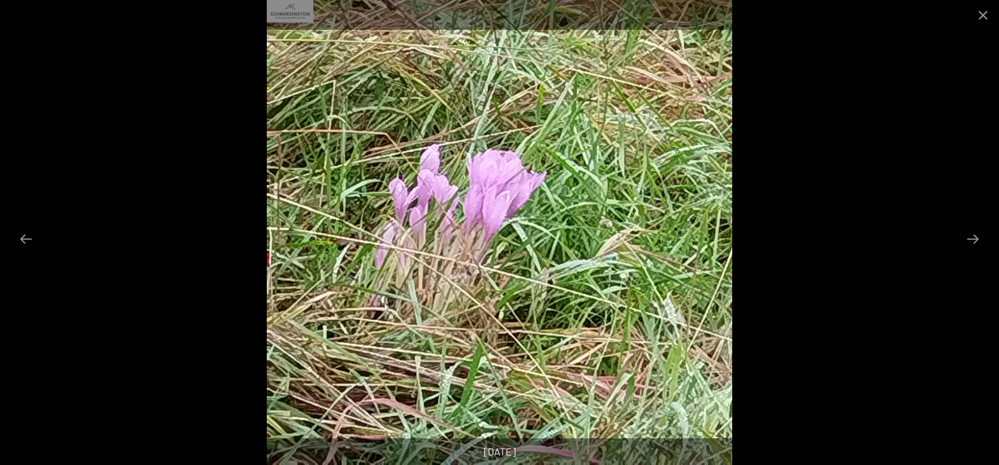
click at [968, 244] on button "Next slide" at bounding box center [973, 239] width 27 height 25
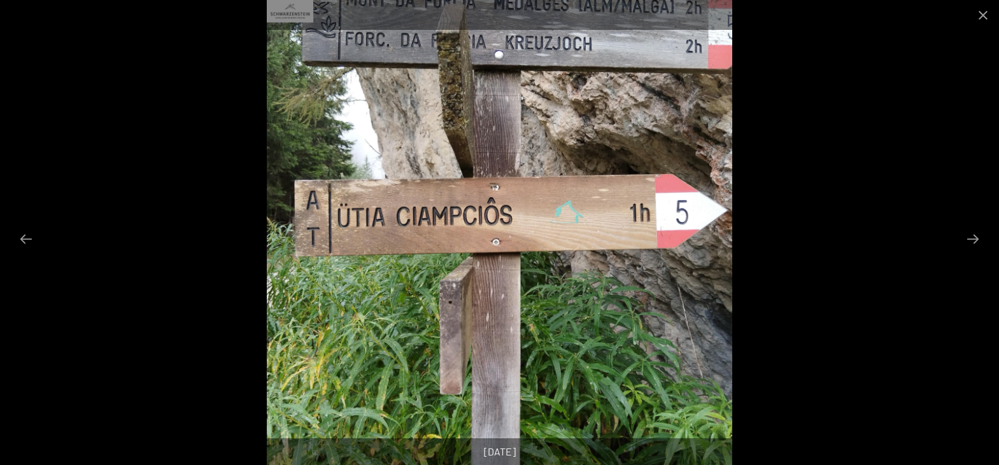
click at [968, 244] on button "Next slide" at bounding box center [973, 239] width 27 height 25
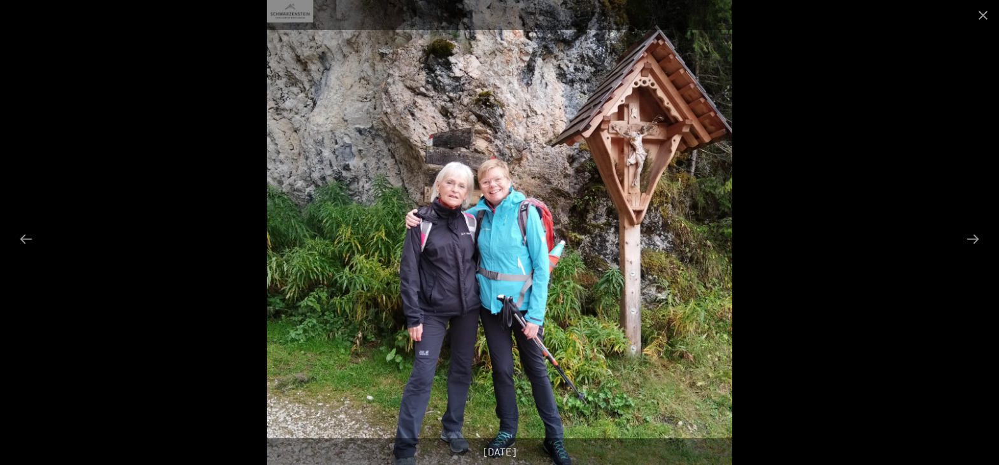
click at [968, 244] on button "Next slide" at bounding box center [973, 239] width 27 height 25
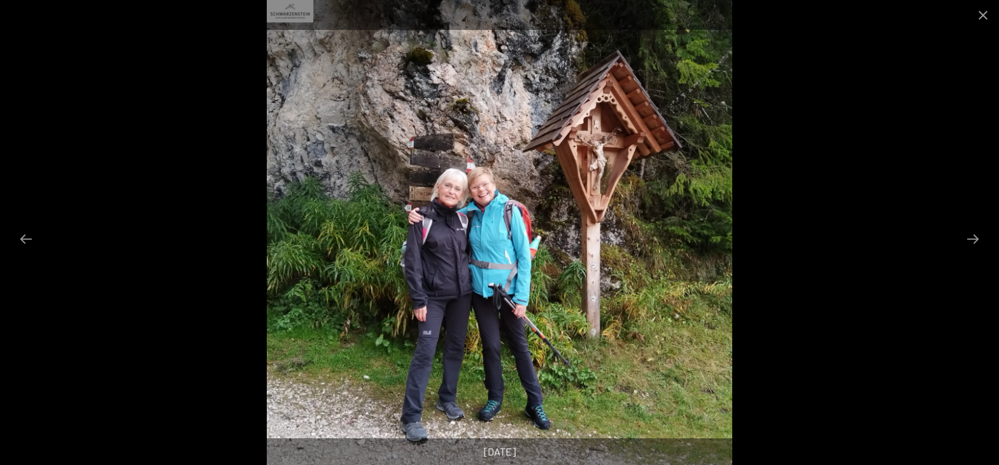
click at [968, 244] on button "Next slide" at bounding box center [973, 239] width 27 height 25
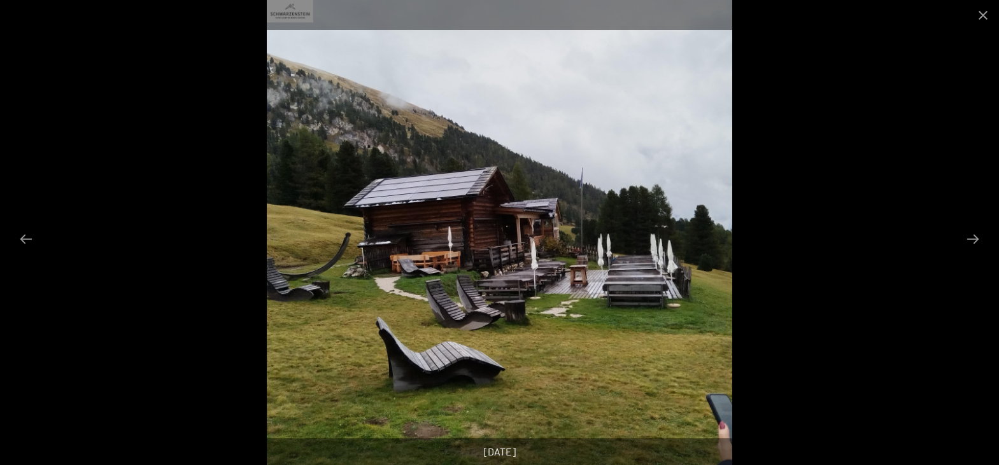
click at [968, 244] on button "Next slide" at bounding box center [973, 239] width 27 height 25
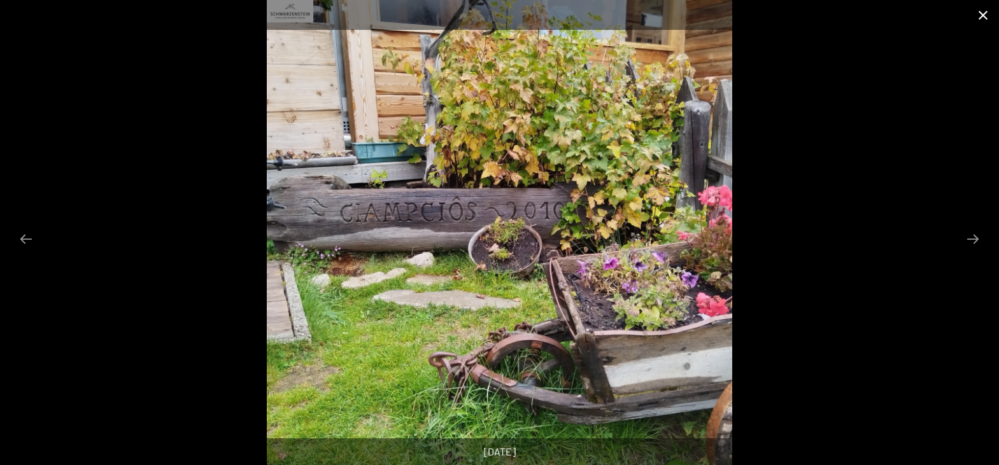
click at [977, 20] on button "Close gallery" at bounding box center [983, 15] width 32 height 30
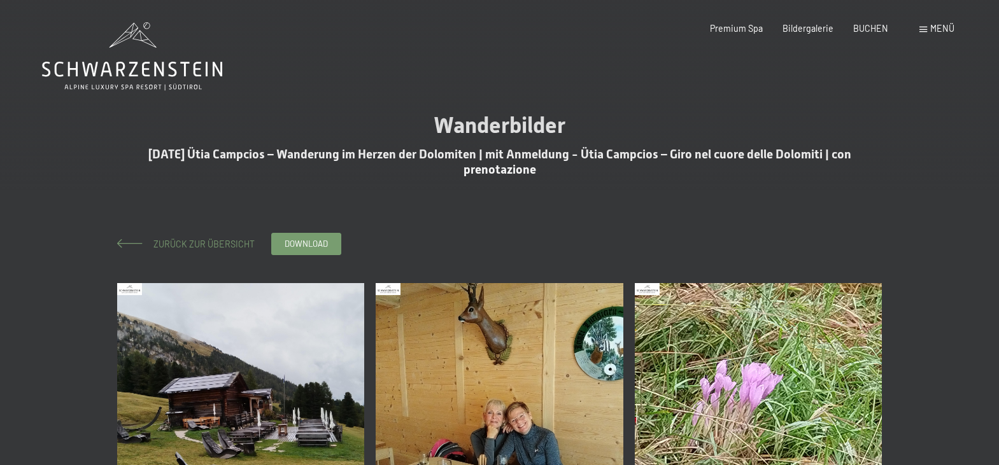
click at [183, 245] on span "Zurück zur Übersicht" at bounding box center [200, 244] width 110 height 11
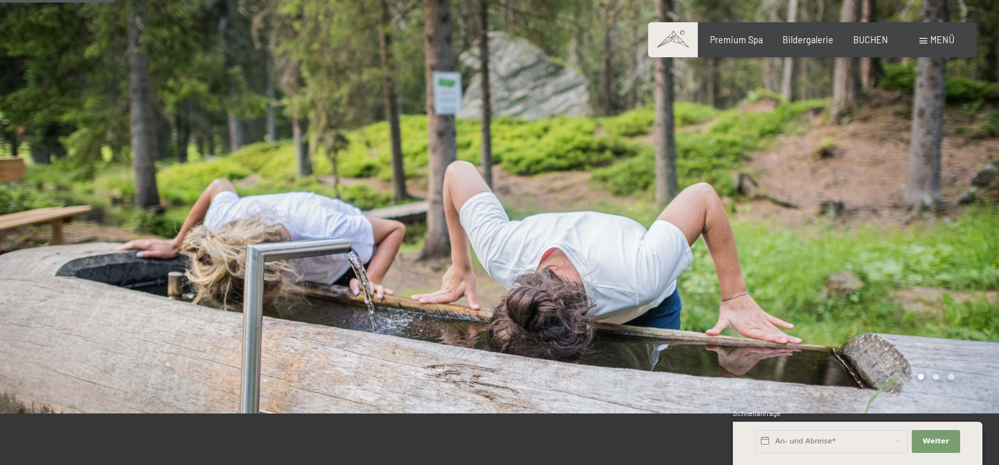
scroll to position [325, 0]
